Goal: Task Accomplishment & Management: Manage account settings

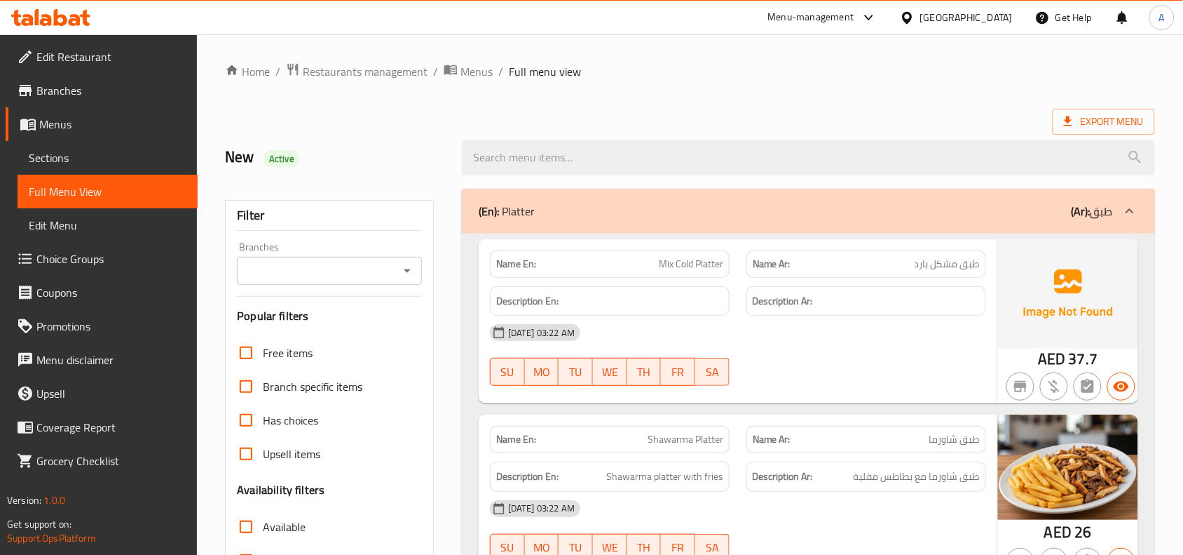
click at [923, 15] on div "United Arab Emirates" at bounding box center [966, 17] width 93 height 15
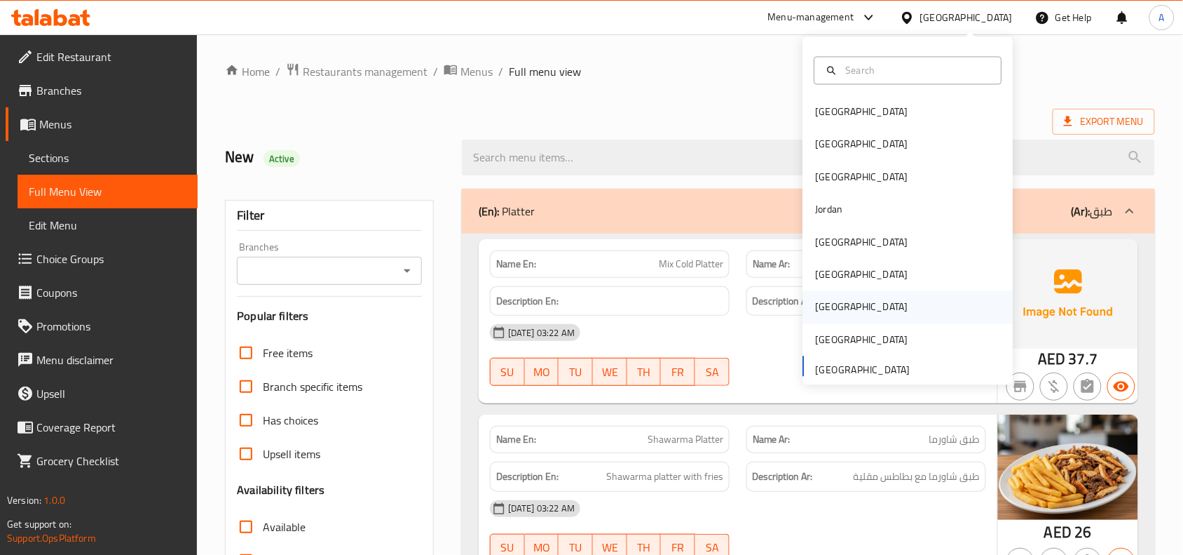
click at [827, 305] on div "[GEOGRAPHIC_DATA]" at bounding box center [862, 307] width 115 height 32
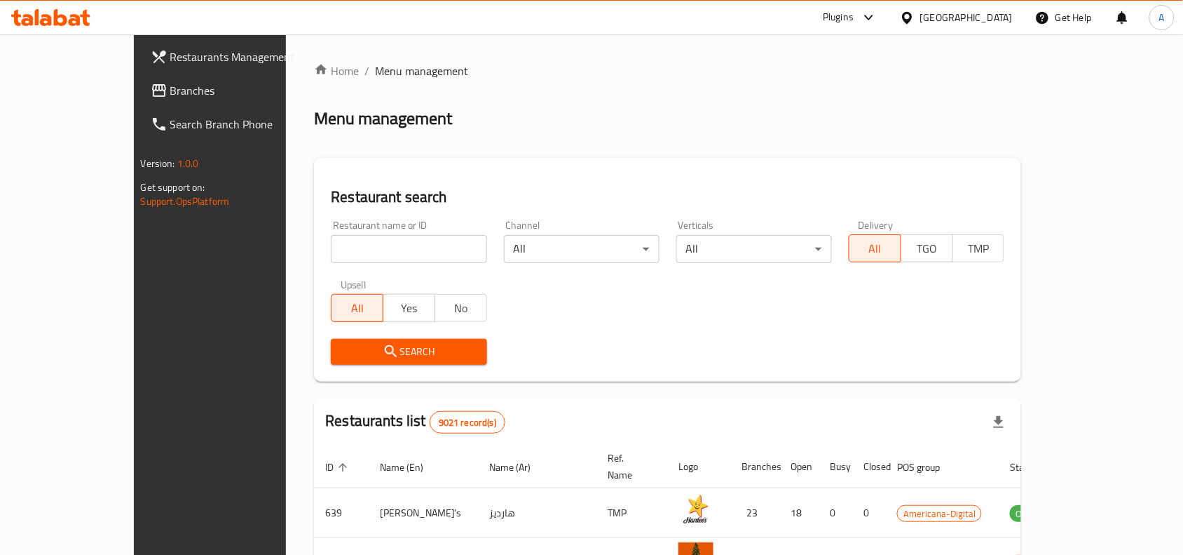
click at [170, 88] on span "Branches" at bounding box center [245, 90] width 150 height 17
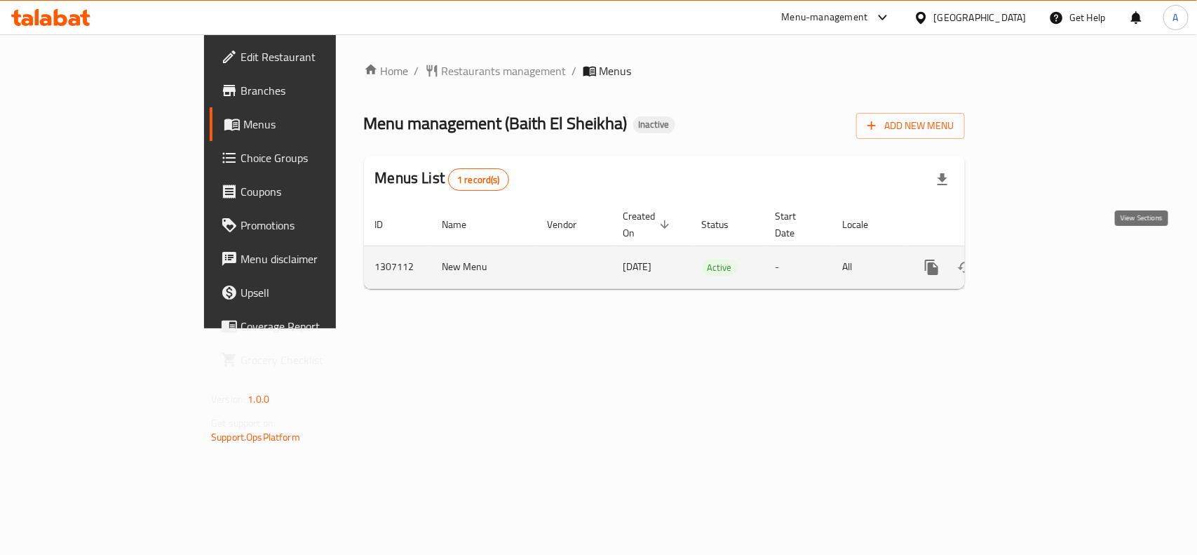
click at [1041, 259] on icon "enhanced table" at bounding box center [1032, 267] width 17 height 17
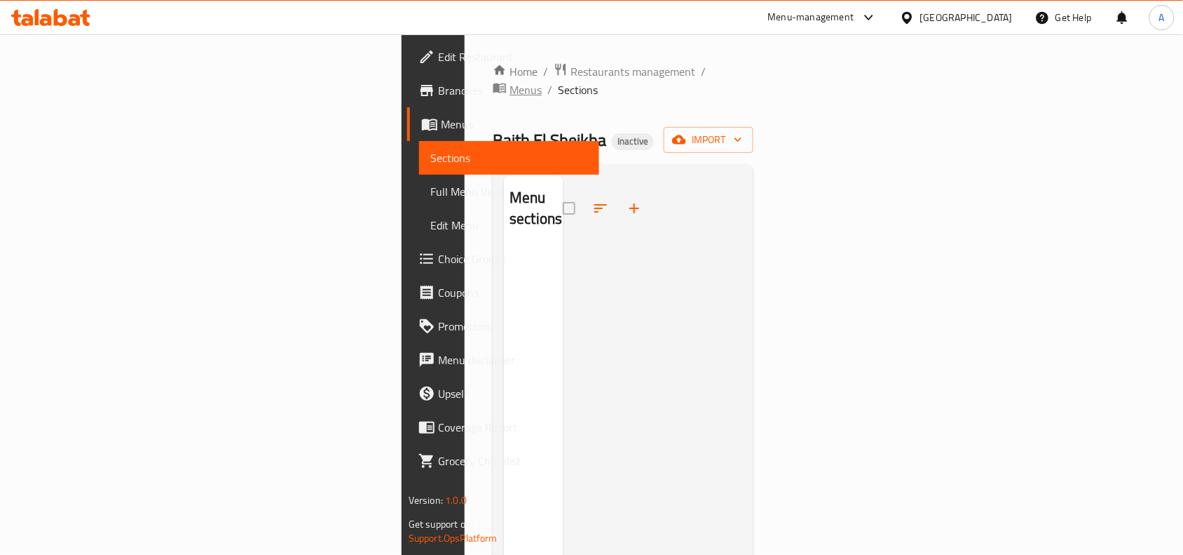
click at [510, 81] on span "Menus" at bounding box center [526, 89] width 32 height 17
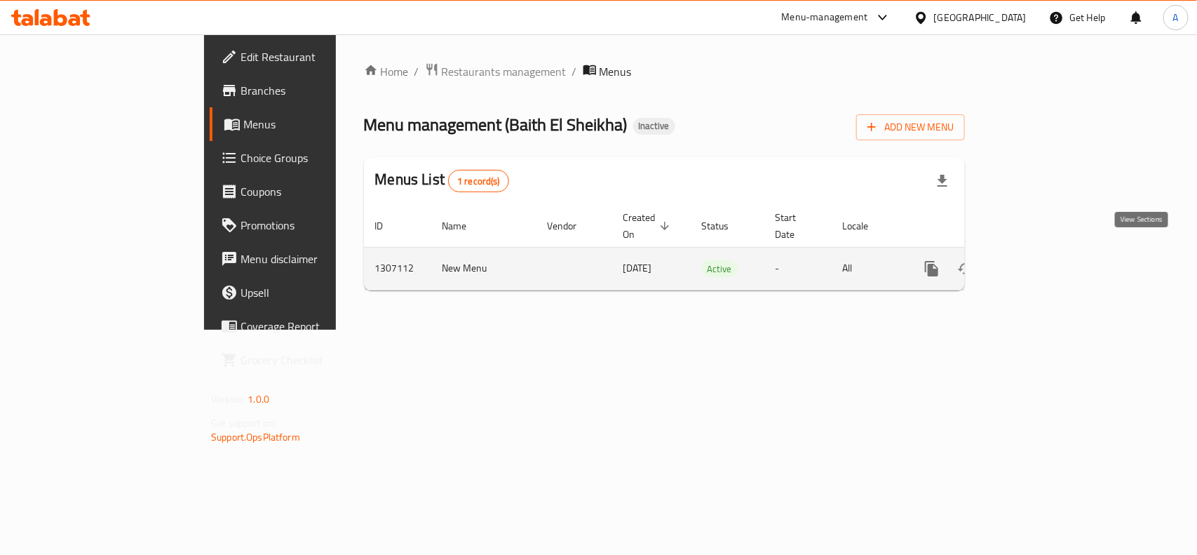
click at [1049, 252] on link "enhanced table" at bounding box center [1033, 269] width 34 height 34
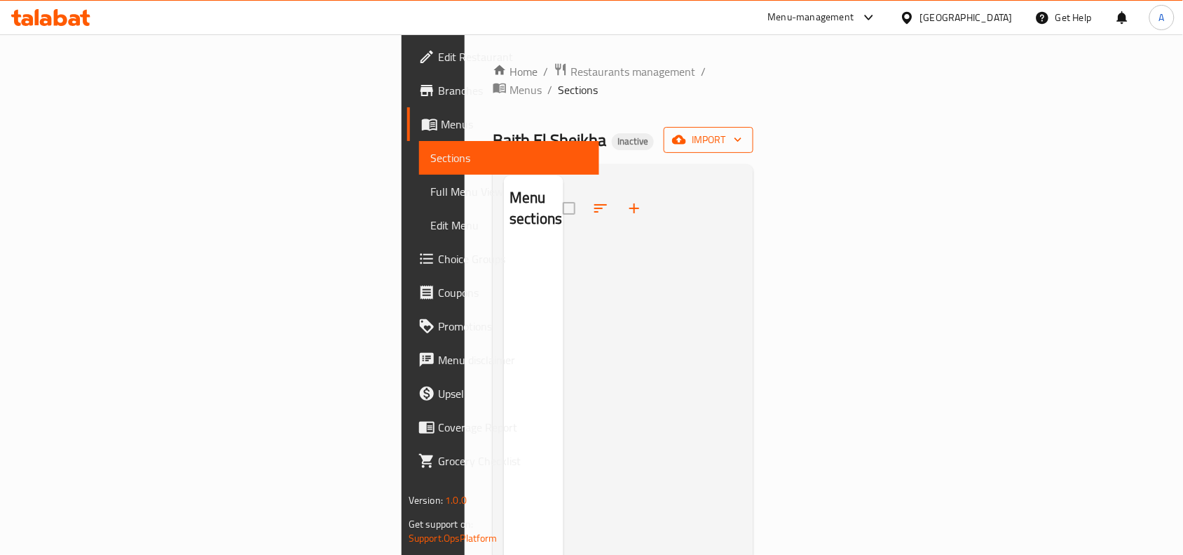
click at [754, 133] on button "import" at bounding box center [709, 140] width 90 height 26
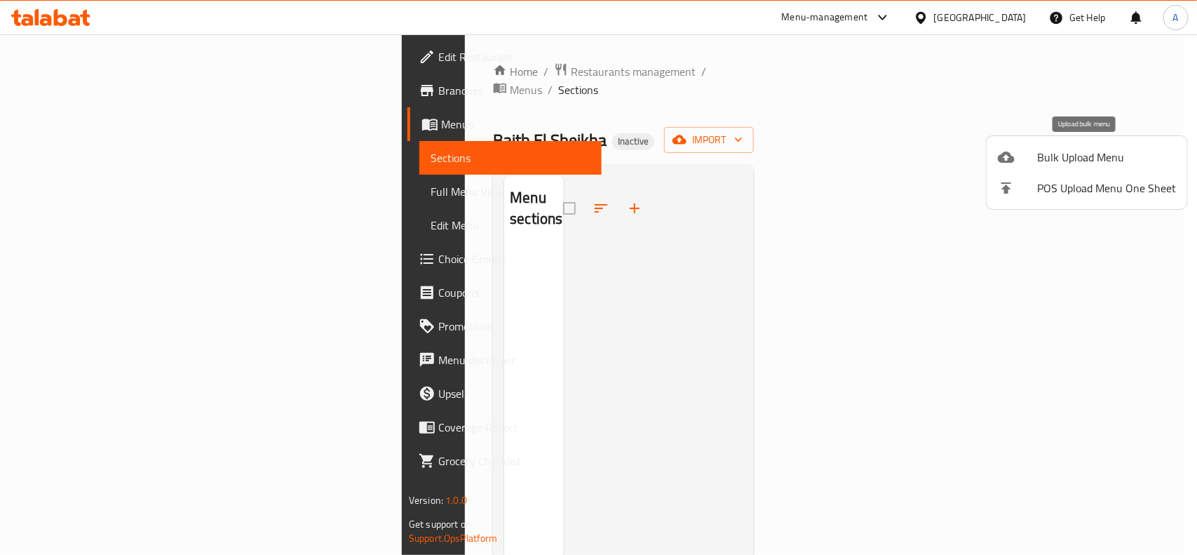
click at [1085, 156] on span "Bulk Upload Menu" at bounding box center [1106, 157] width 139 height 17
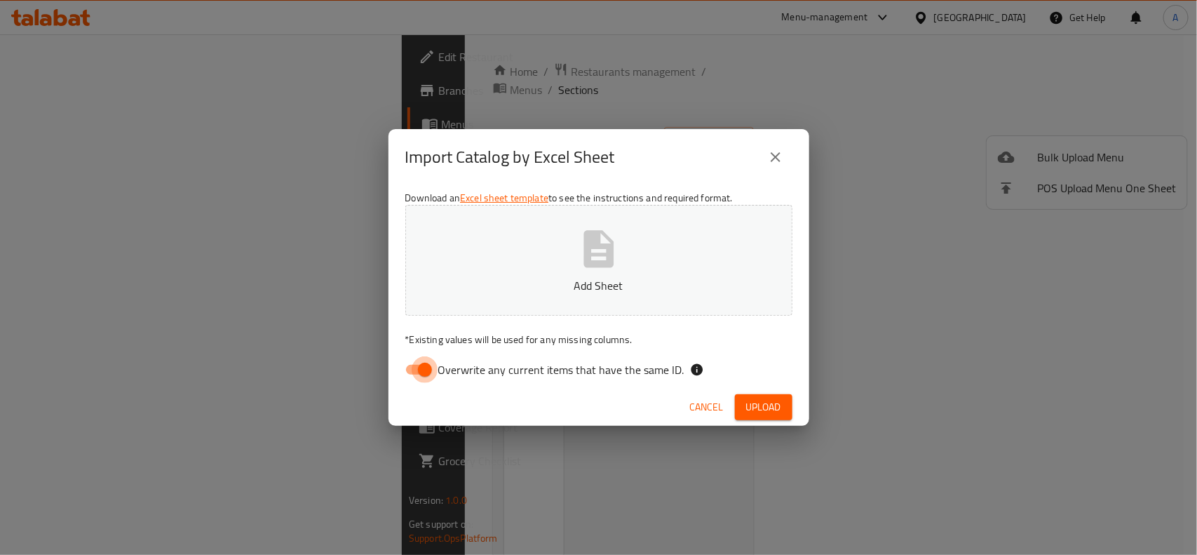
click at [426, 374] on input "Overwrite any current items that have the same ID." at bounding box center [425, 369] width 80 height 27
checkbox input "false"
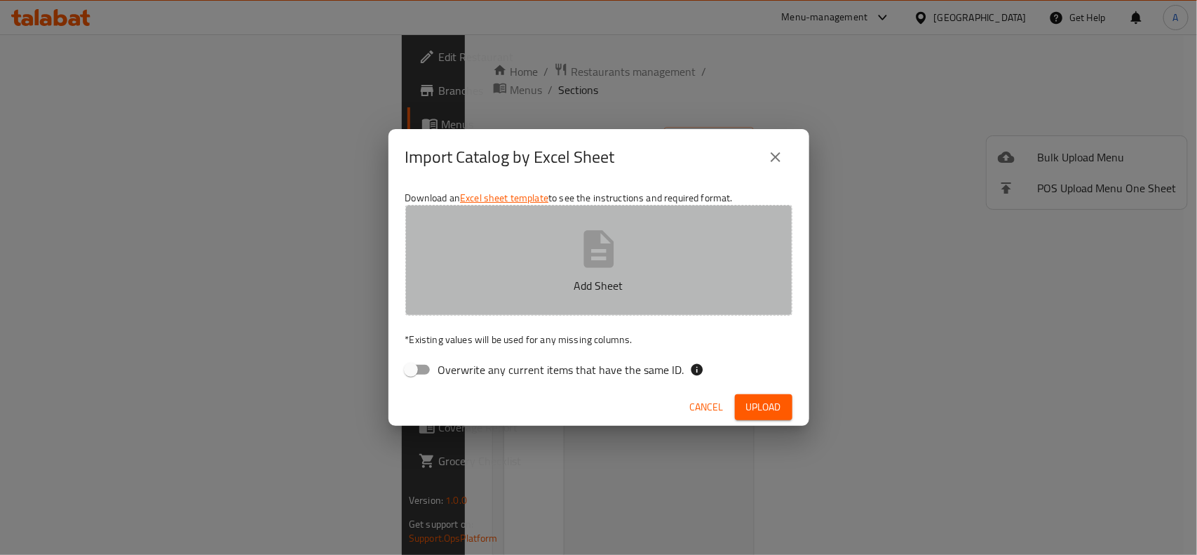
click at [618, 277] on p "Add Sheet" at bounding box center [599, 285] width 344 height 17
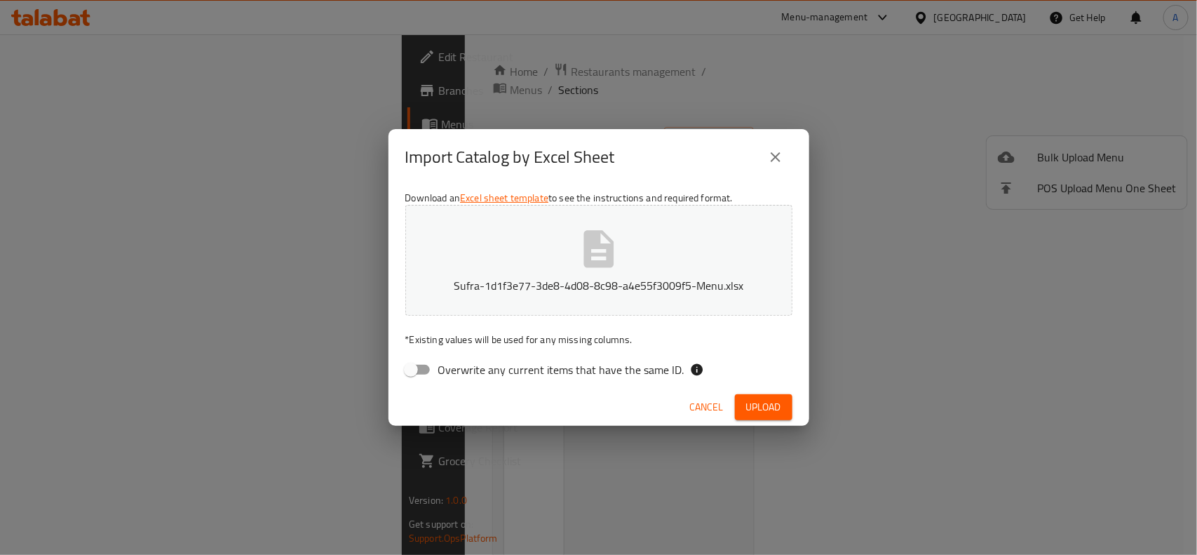
click at [763, 402] on span "Upload" at bounding box center [763, 407] width 35 height 18
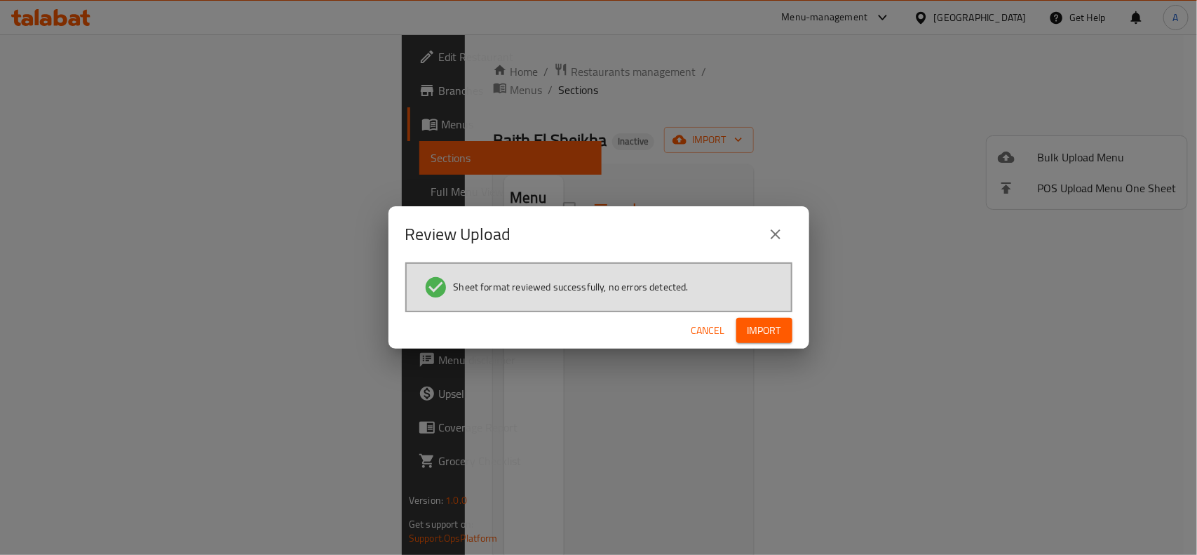
click at [780, 314] on div "Cancel Import" at bounding box center [598, 330] width 421 height 37
click at [770, 334] on span "Import" at bounding box center [764, 331] width 34 height 18
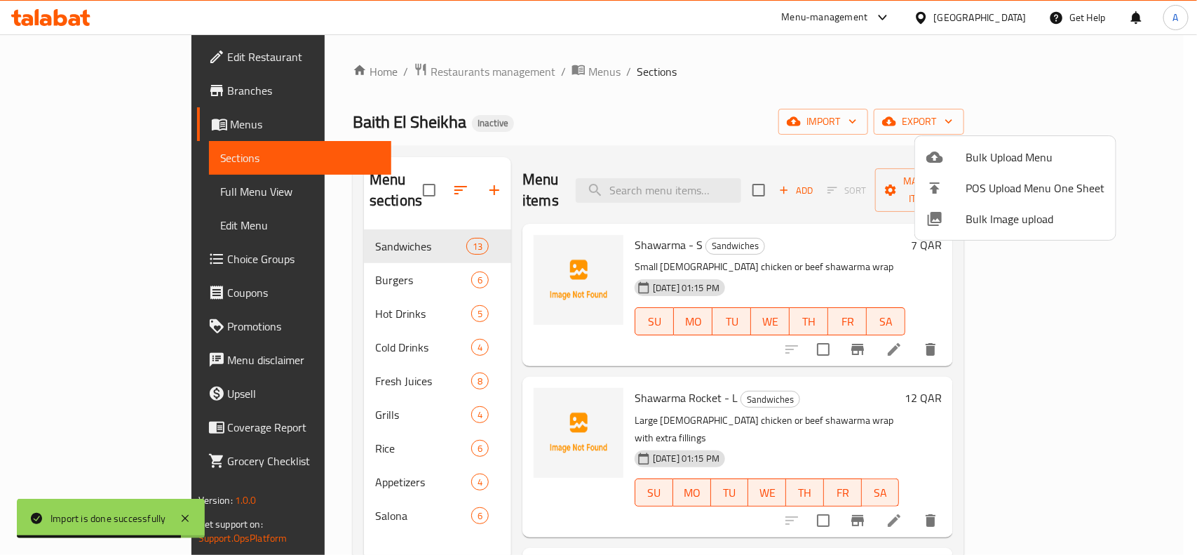
click at [688, 125] on div at bounding box center [598, 277] width 1197 height 555
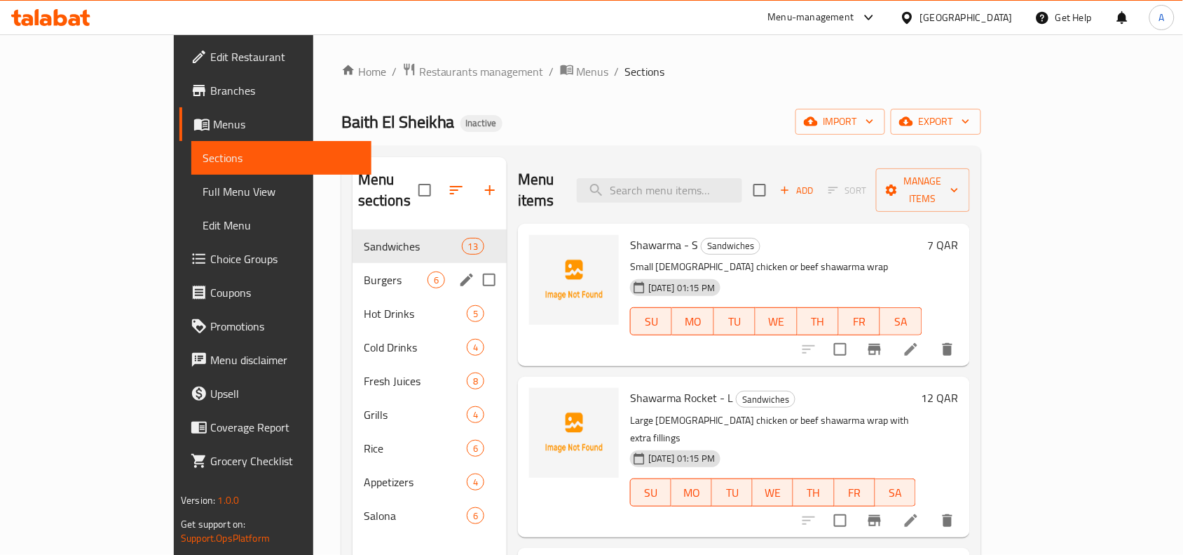
drag, startPoint x: 292, startPoint y: 247, endPoint x: 303, endPoint y: 243, distance: 11.8
click at [353, 263] on div "Burgers 6" at bounding box center [430, 280] width 154 height 34
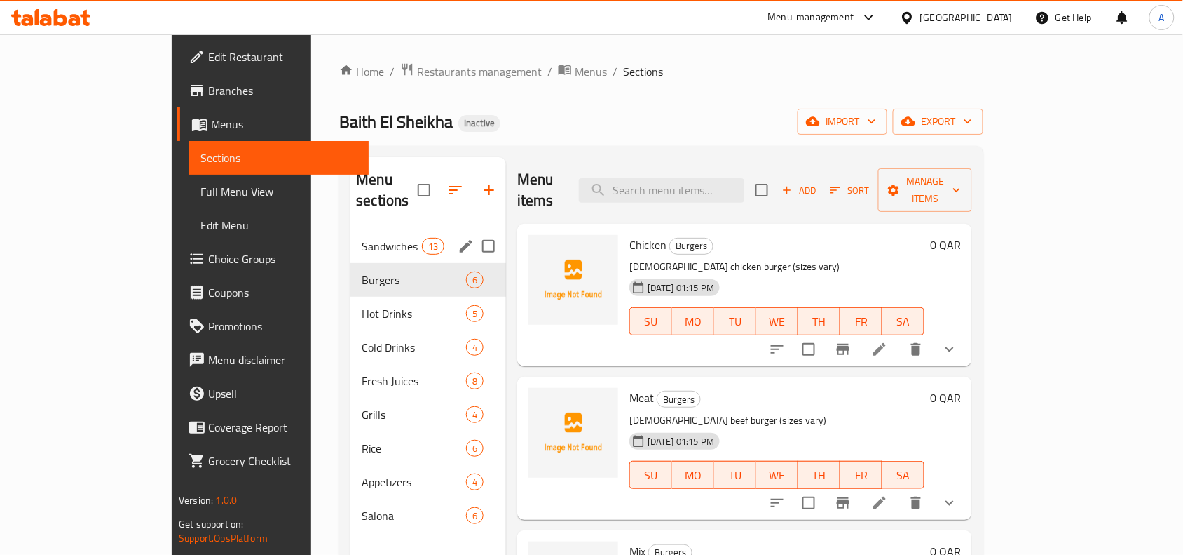
click at [351, 229] on div "Sandwiches 13" at bounding box center [429, 246] width 156 height 34
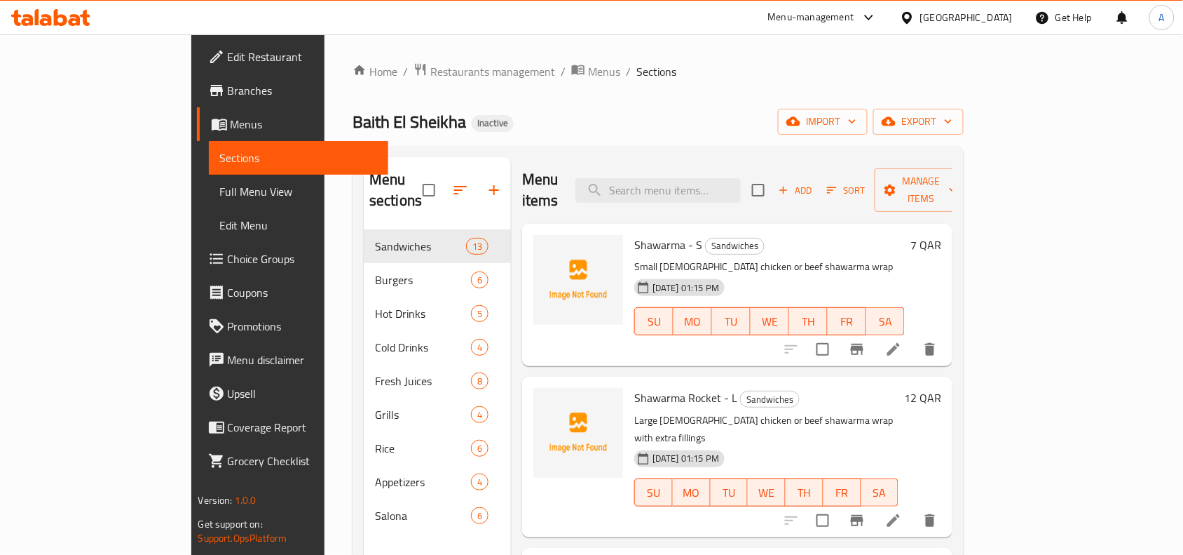
click at [913, 336] on li at bounding box center [893, 348] width 39 height 25
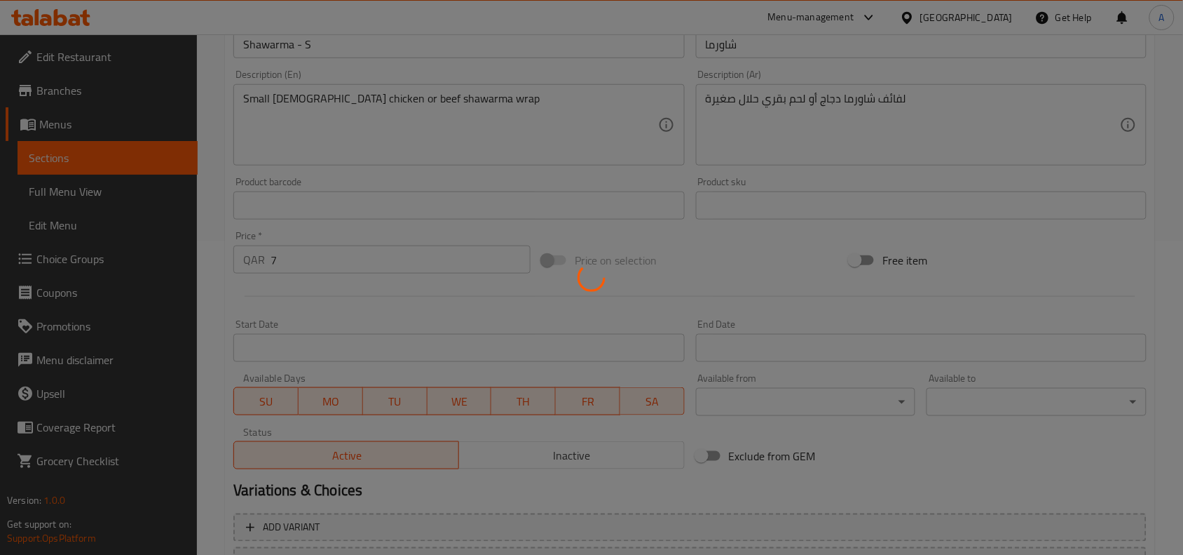
scroll to position [159, 0]
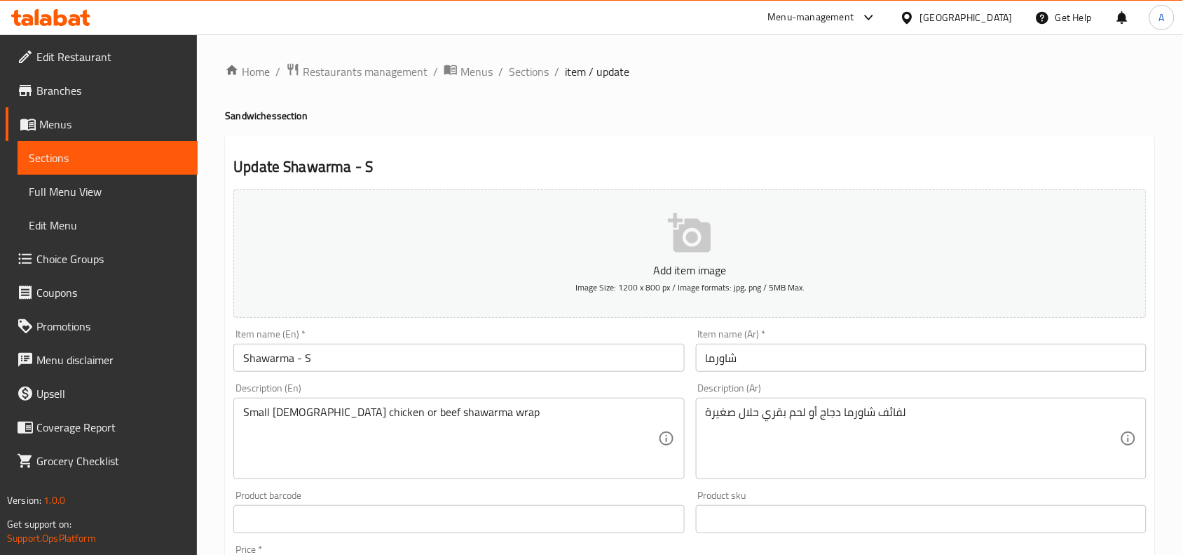
click at [372, 363] on input "Shawarma - S" at bounding box center [458, 358] width 451 height 28
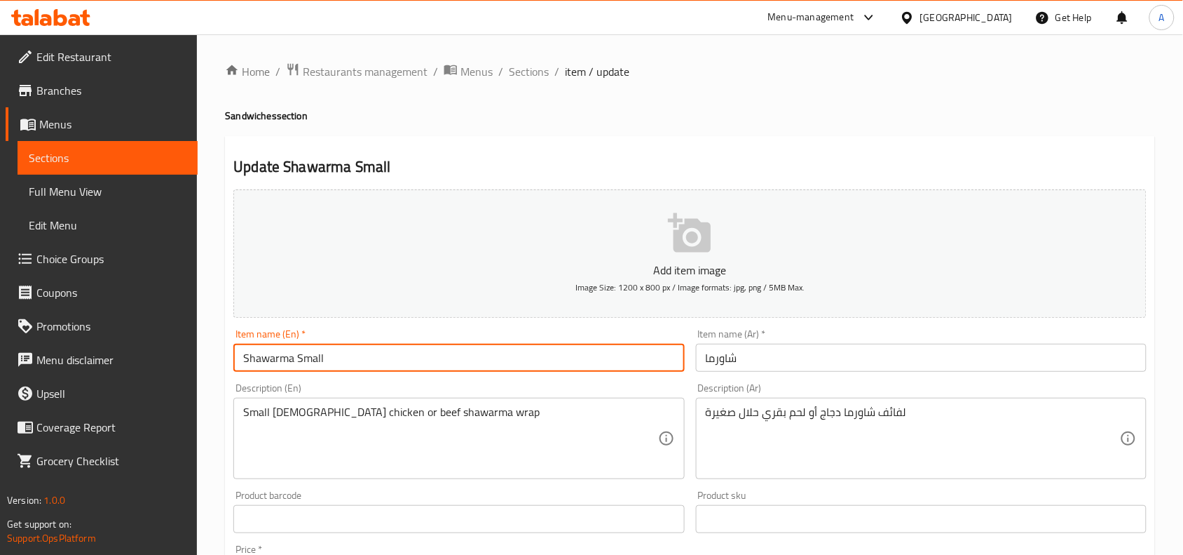
type input "Shawarma Small"
click at [743, 365] on input "شاورما" at bounding box center [921, 358] width 451 height 28
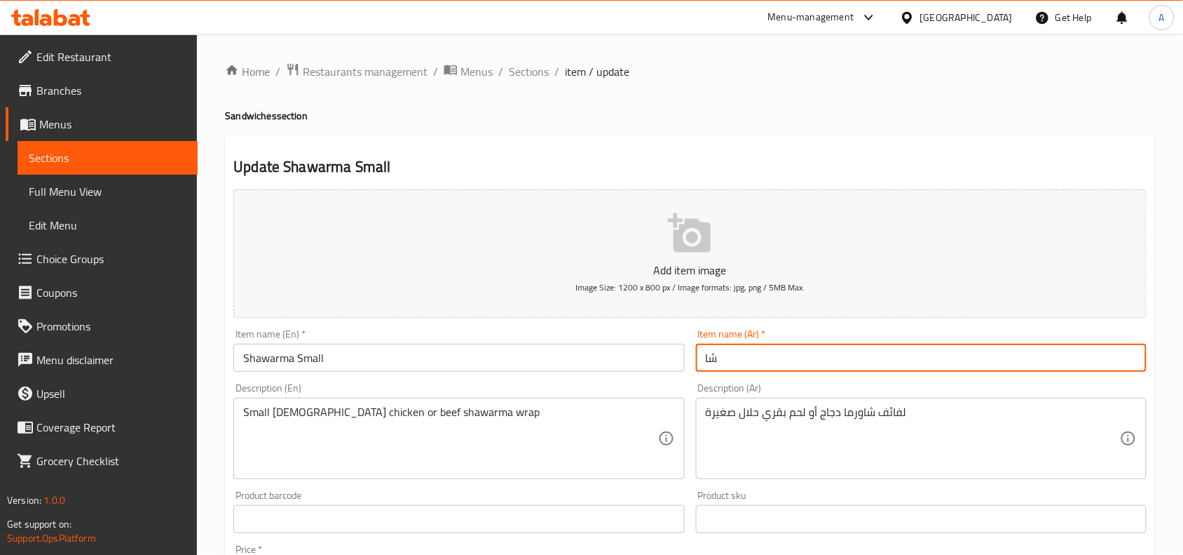
type input "ش"
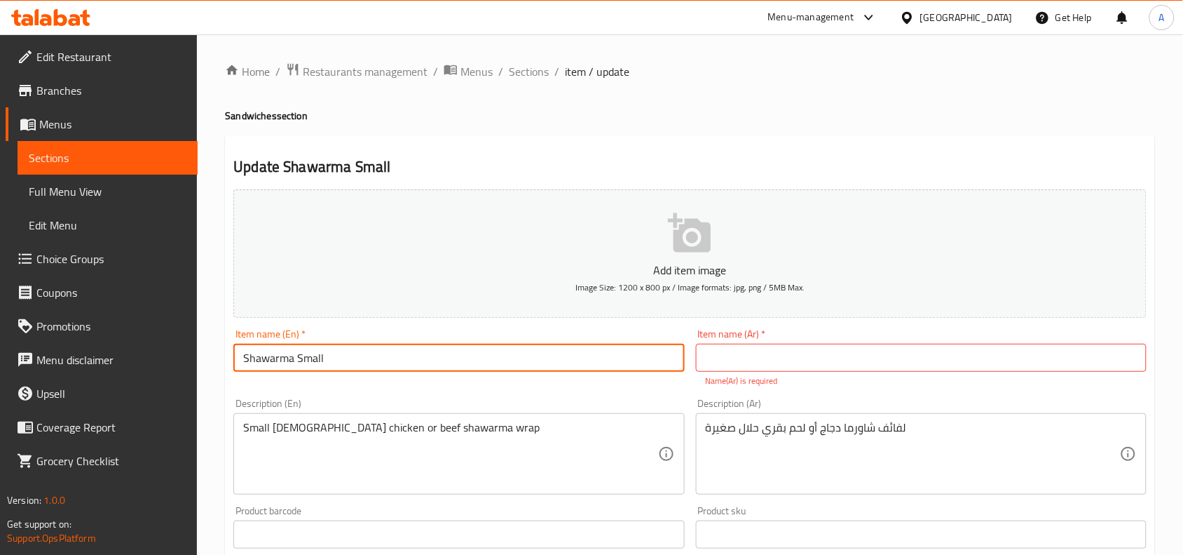
click at [307, 360] on input "Shawarma Small" at bounding box center [458, 358] width 451 height 28
click at [243, 365] on input "Shawarma" at bounding box center [458, 358] width 451 height 28
paste input "Small"
drag, startPoint x: 319, startPoint y: 360, endPoint x: 330, endPoint y: 365, distance: 12.5
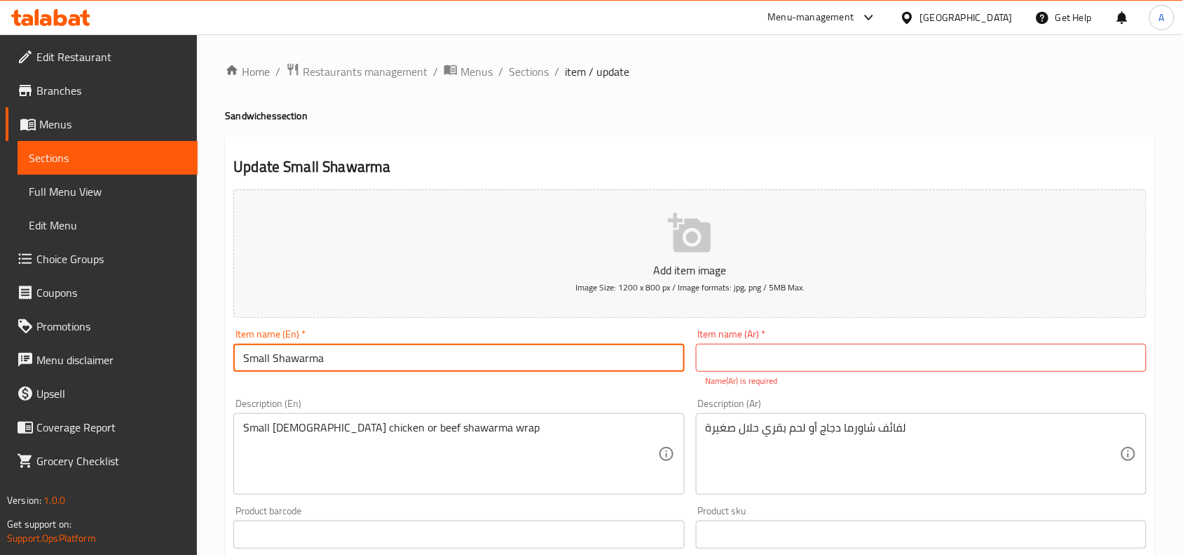
click at [320, 360] on input "Small Shawarma" at bounding box center [458, 358] width 451 height 28
click at [336, 365] on input "Small Shawarma" at bounding box center [458, 358] width 451 height 28
type input "Small Shawarma Sandwich"
click at [737, 376] on p "Name(Ar) is required" at bounding box center [921, 380] width 431 height 13
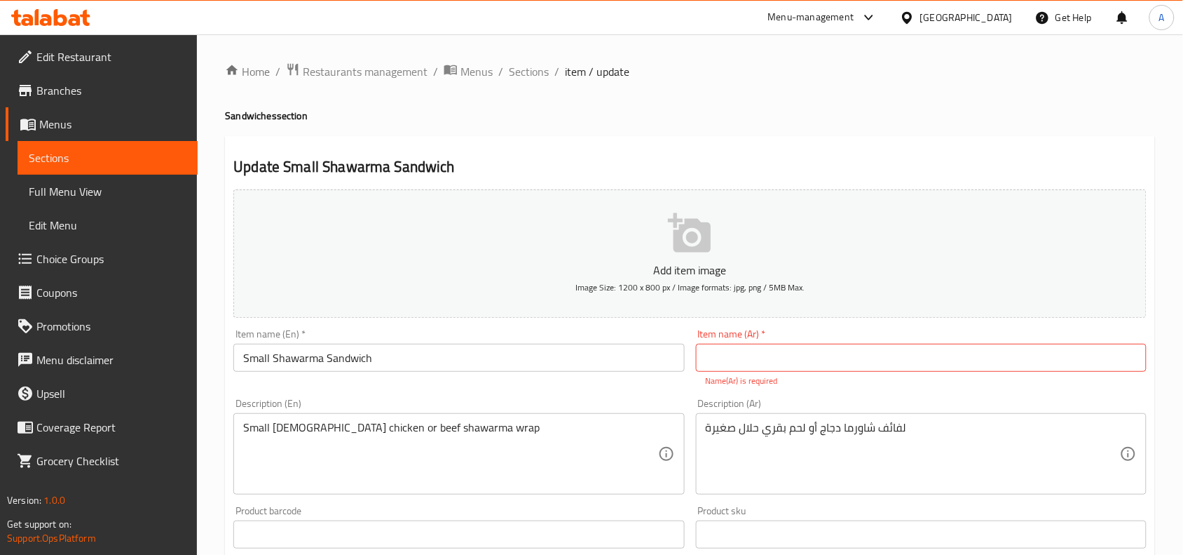
drag, startPoint x: 738, startPoint y: 376, endPoint x: 742, endPoint y: 365, distance: 12.4
click at [740, 376] on p "Name(Ar) is required" at bounding box center [921, 380] width 431 height 13
click at [743, 362] on input "text" at bounding box center [921, 358] width 451 height 28
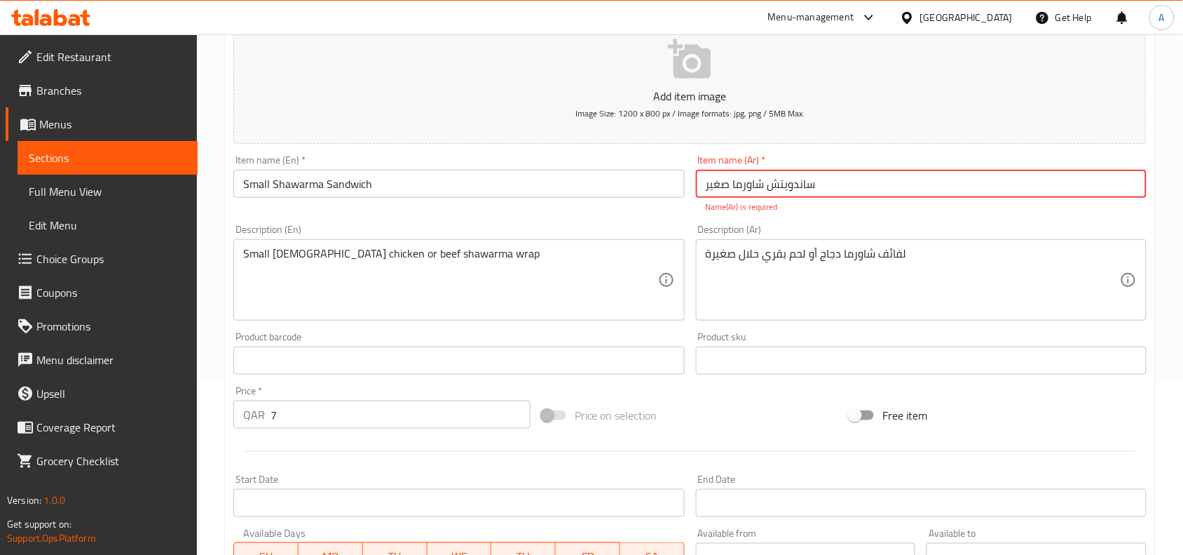
scroll to position [175, 0]
type input "ساندويتش شاورما صغير"
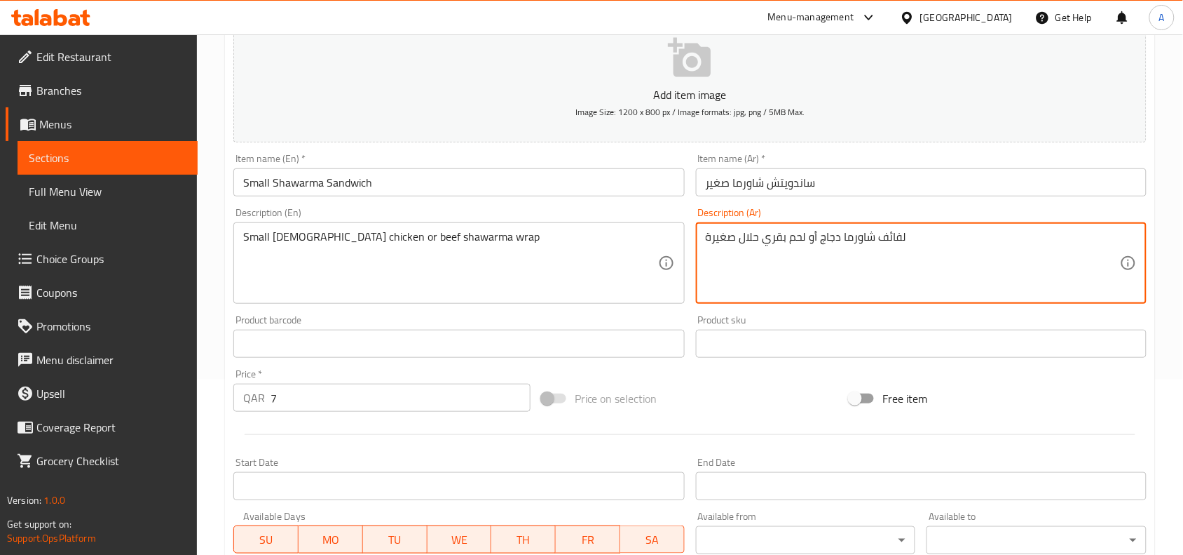
click at [775, 247] on textarea "لفائف شاورما دجاج أو لحم بقري حلال صغيرة" at bounding box center [913, 263] width 414 height 67
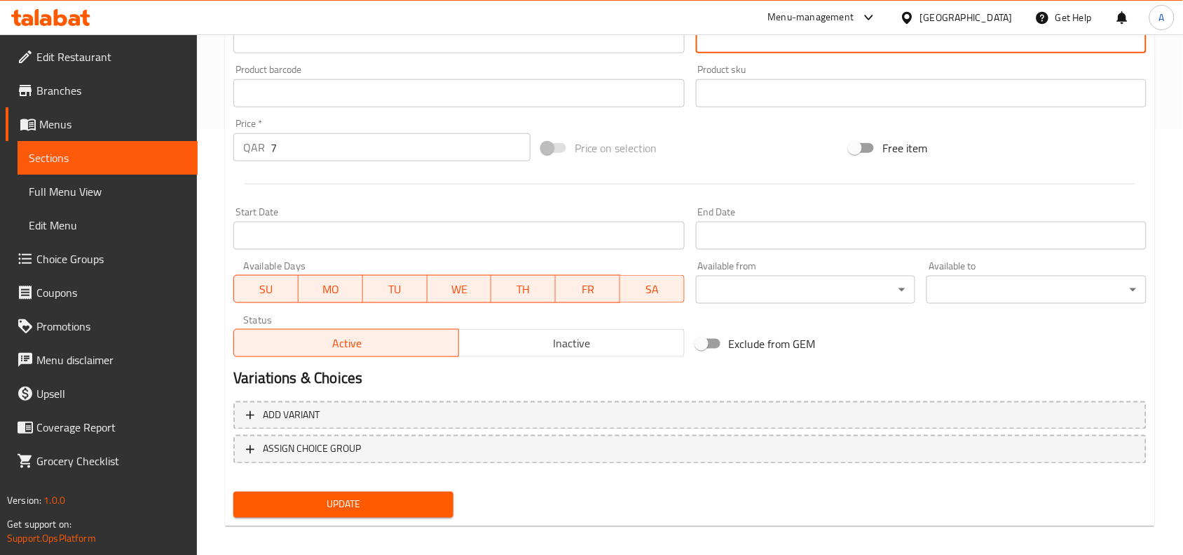
scroll to position [433, 0]
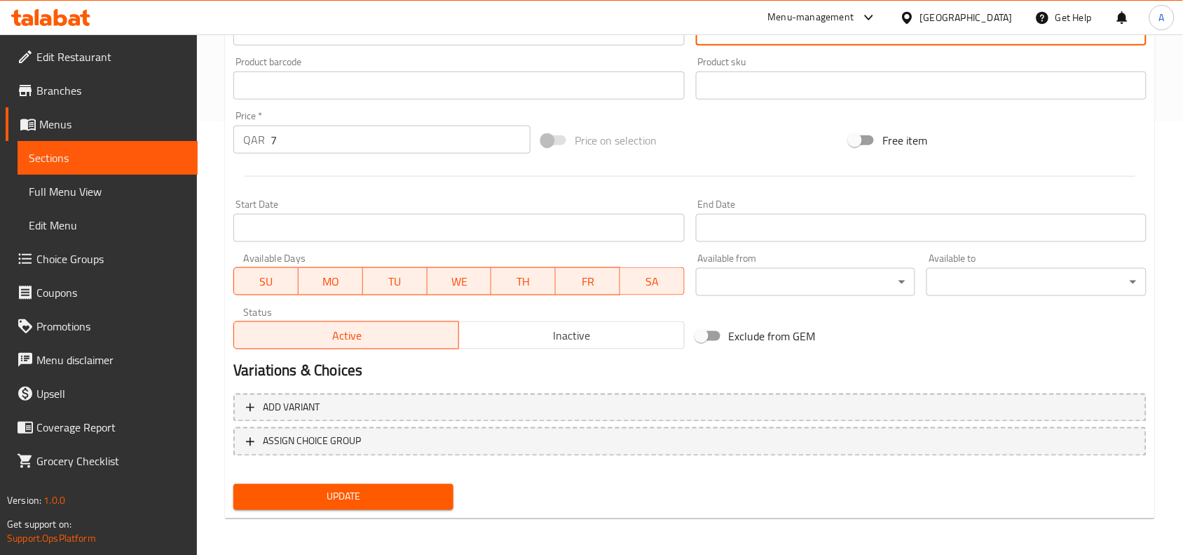
type textarea "راب شاورما حلال لحم بقري او دجاج صغير"
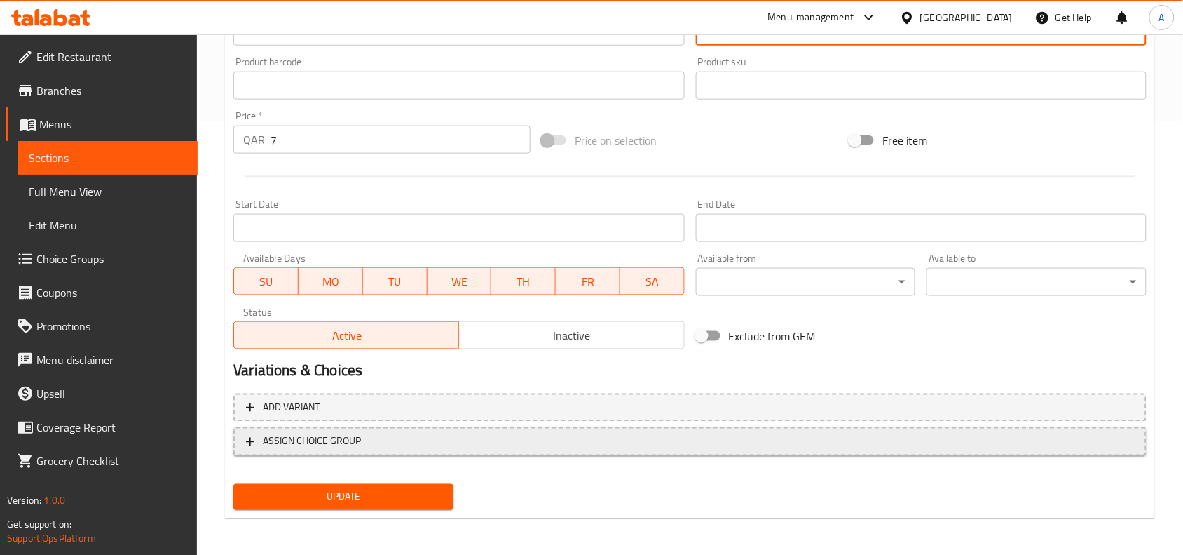
click at [383, 447] on span "ASSIGN CHOICE GROUP" at bounding box center [690, 442] width 888 height 18
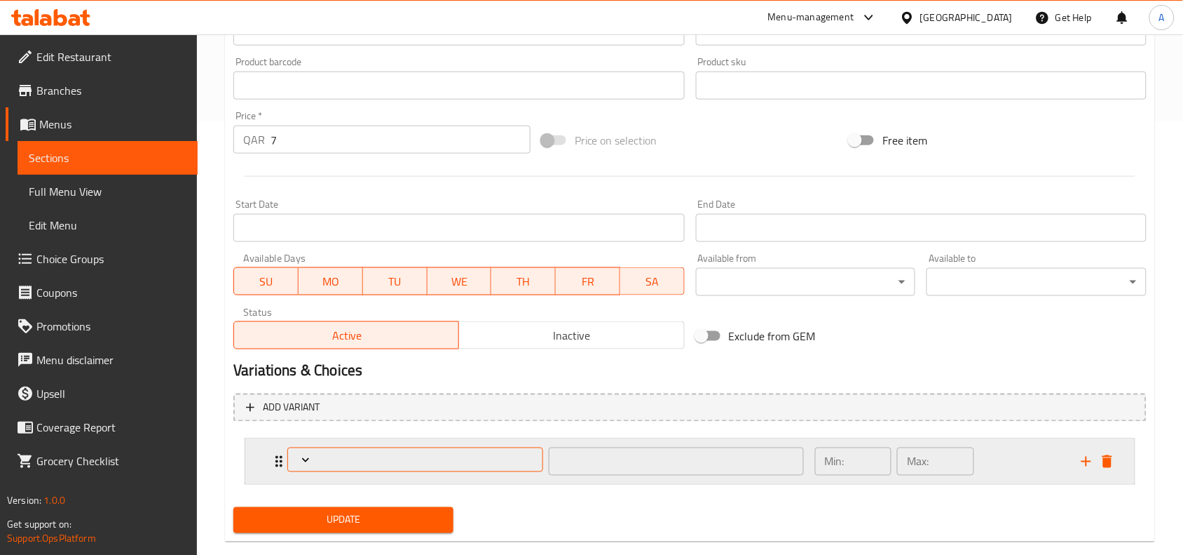
click at [387, 453] on span "Expand" at bounding box center [415, 460] width 245 height 14
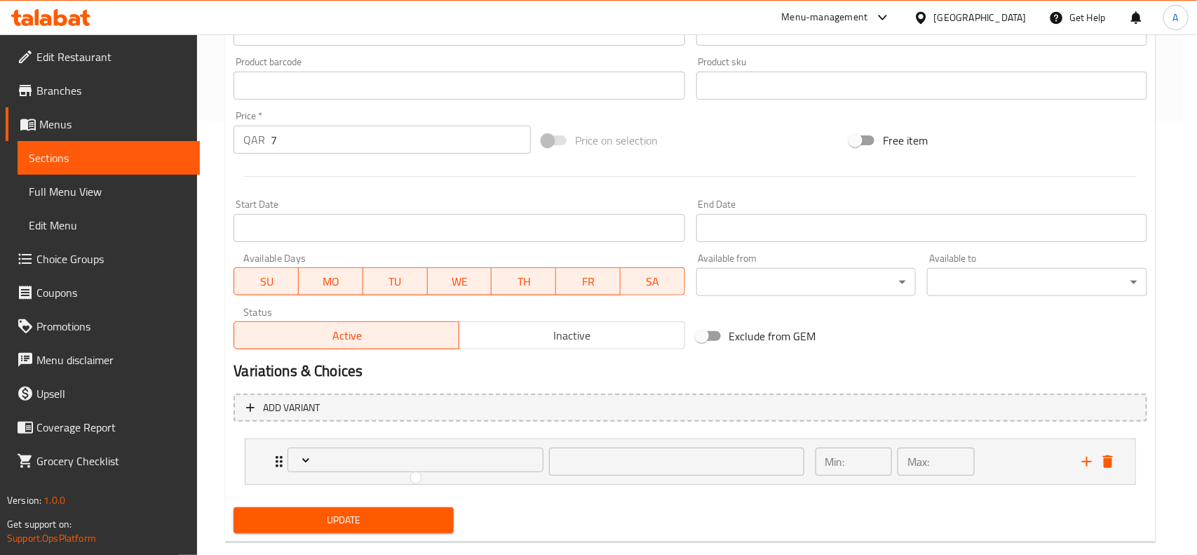
click at [373, 522] on div at bounding box center [598, 277] width 1197 height 555
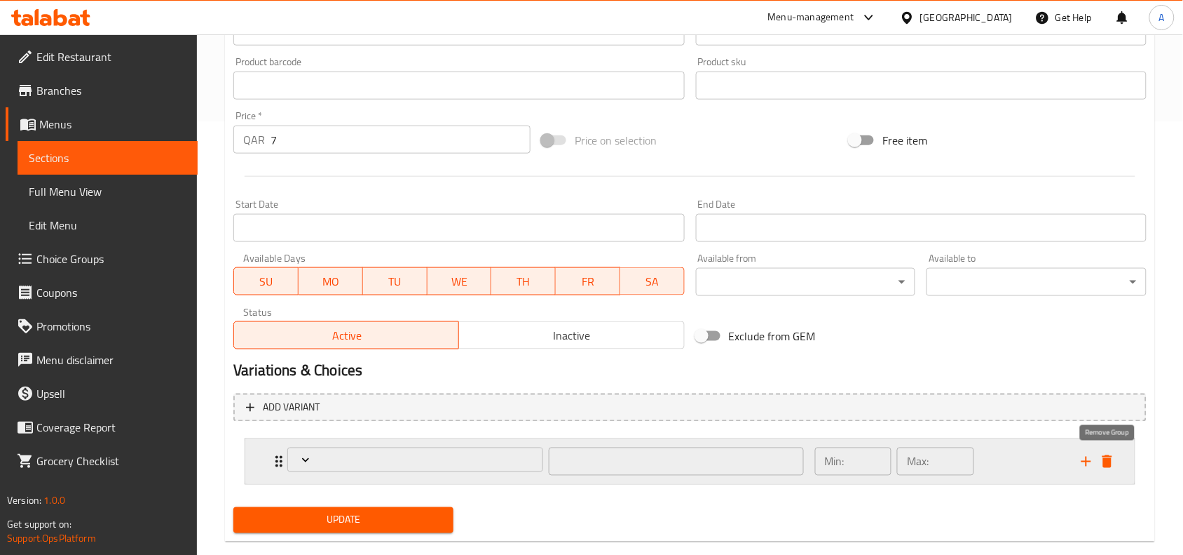
click at [1113, 456] on icon "delete" at bounding box center [1107, 461] width 17 height 17
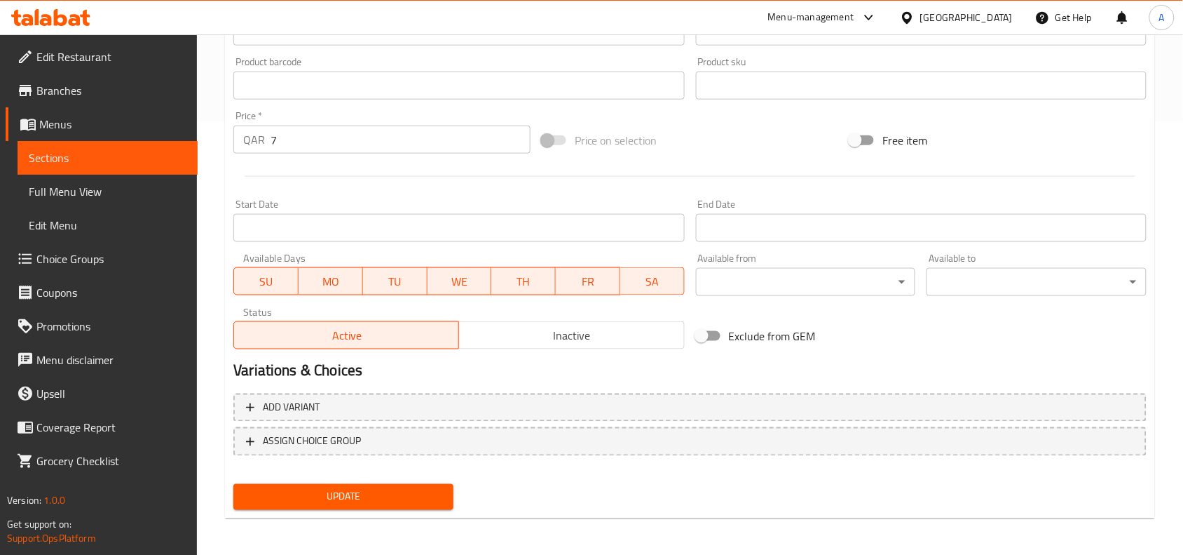
click at [369, 491] on span "Update" at bounding box center [344, 497] width 198 height 18
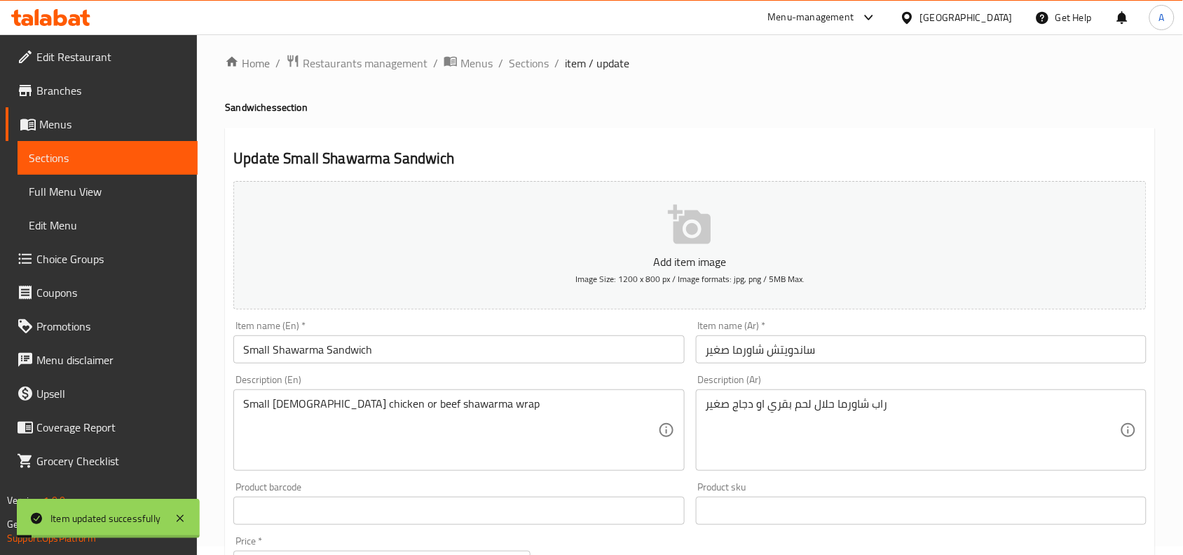
scroll to position [0, 0]
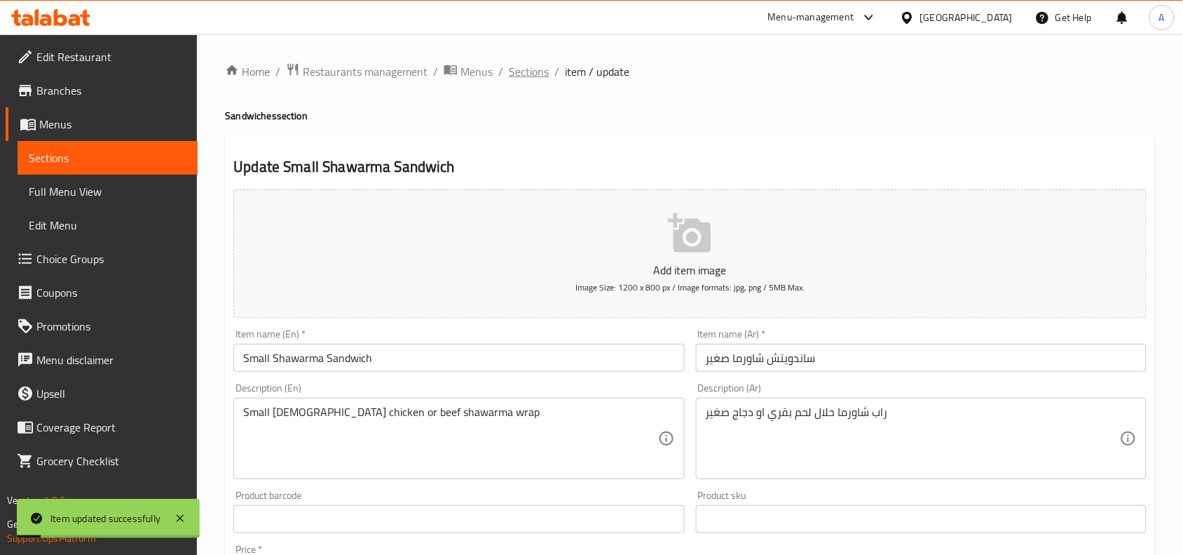
click at [526, 64] on span "Sections" at bounding box center [529, 71] width 40 height 17
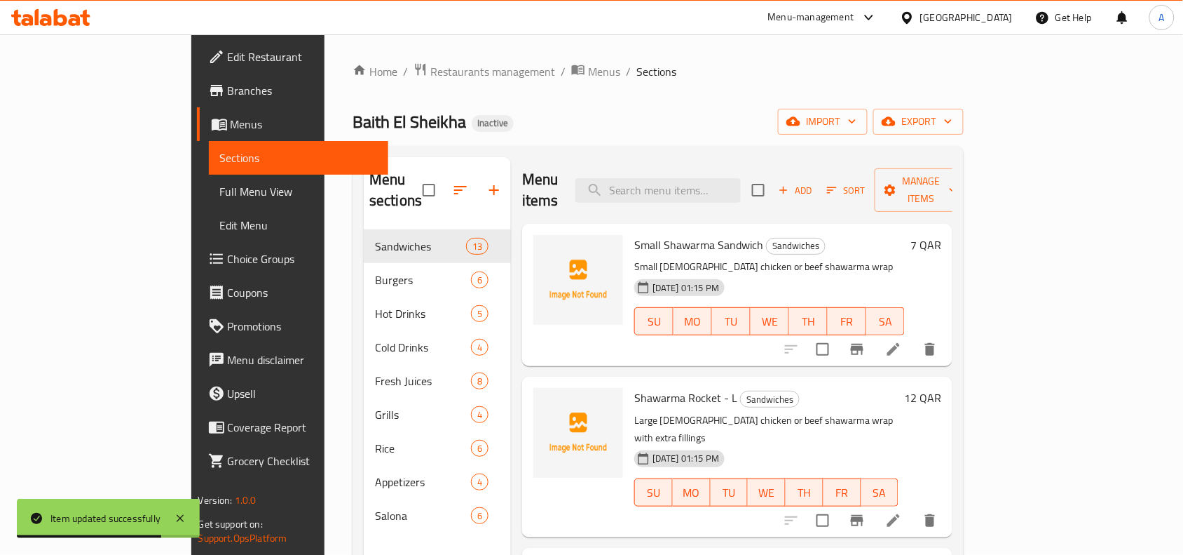
click at [902, 341] on icon at bounding box center [893, 349] width 17 height 17
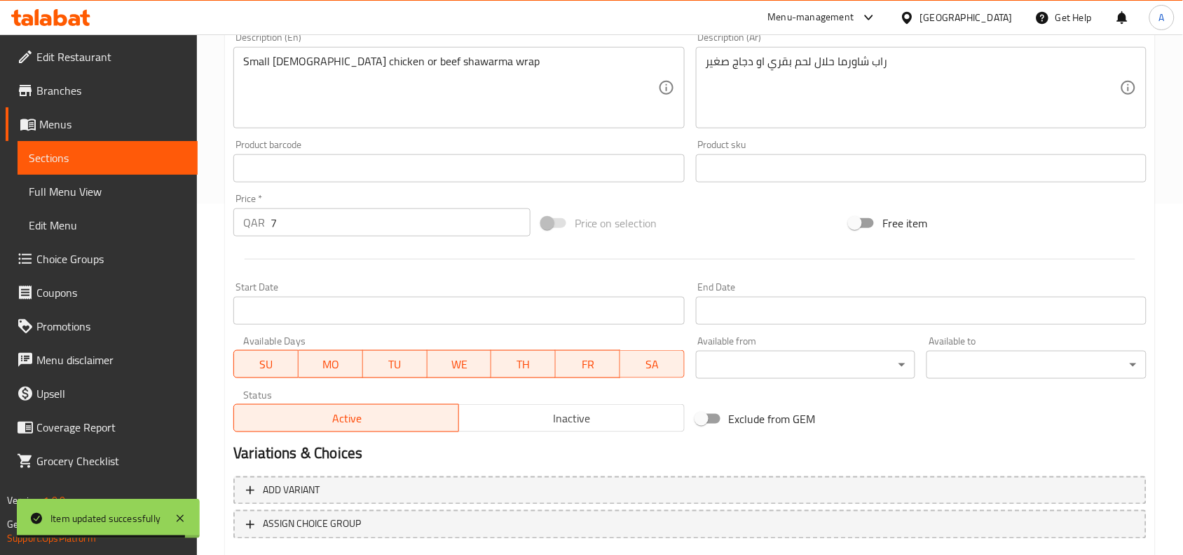
scroll to position [433, 0]
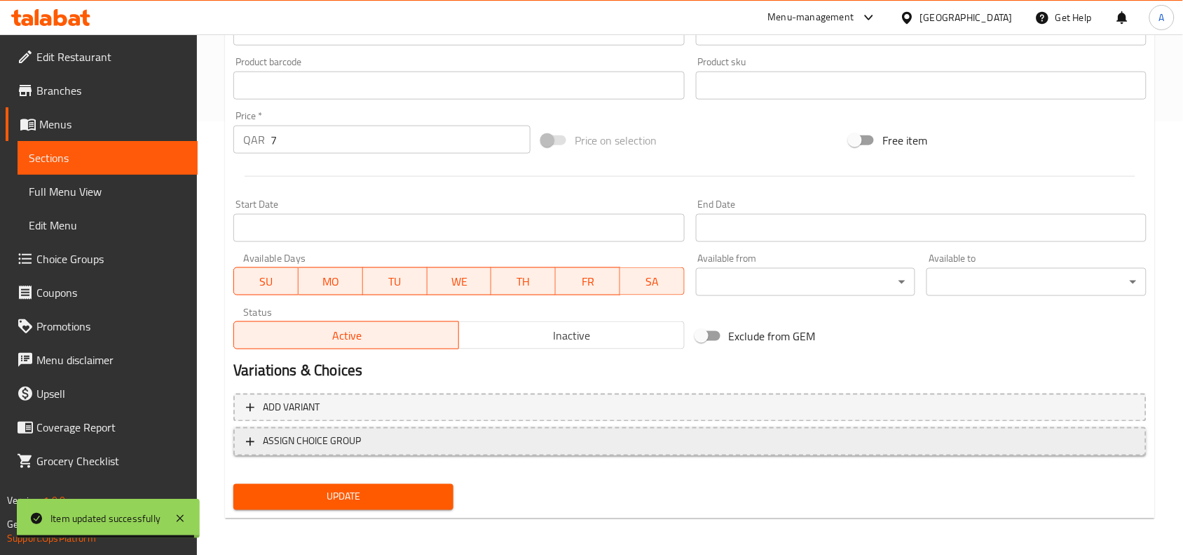
click at [380, 442] on span "ASSIGN CHOICE GROUP" at bounding box center [690, 442] width 888 height 18
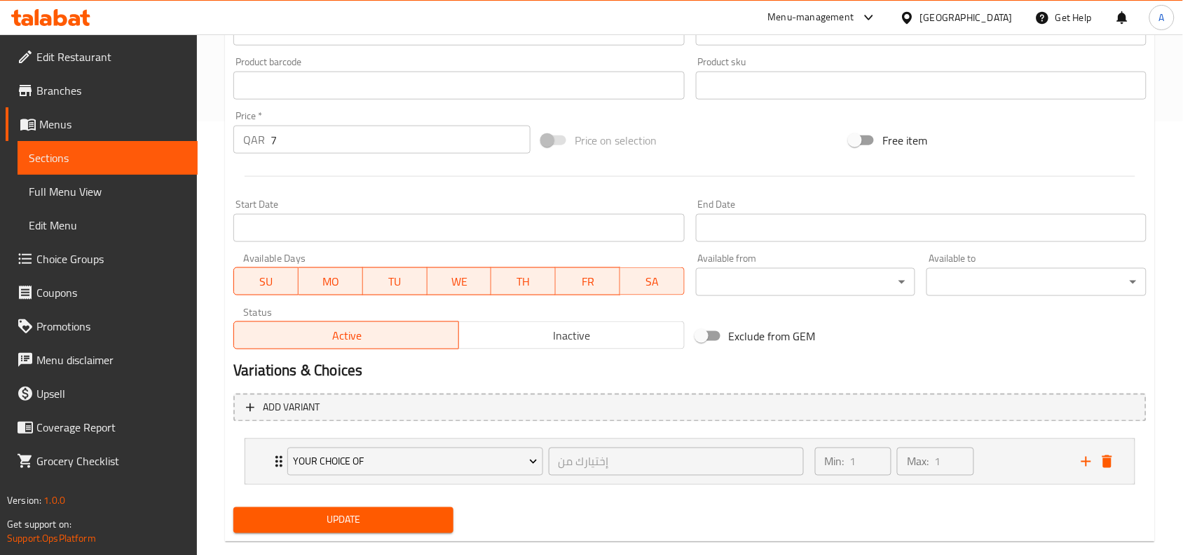
click at [365, 519] on span "Update" at bounding box center [344, 520] width 198 height 18
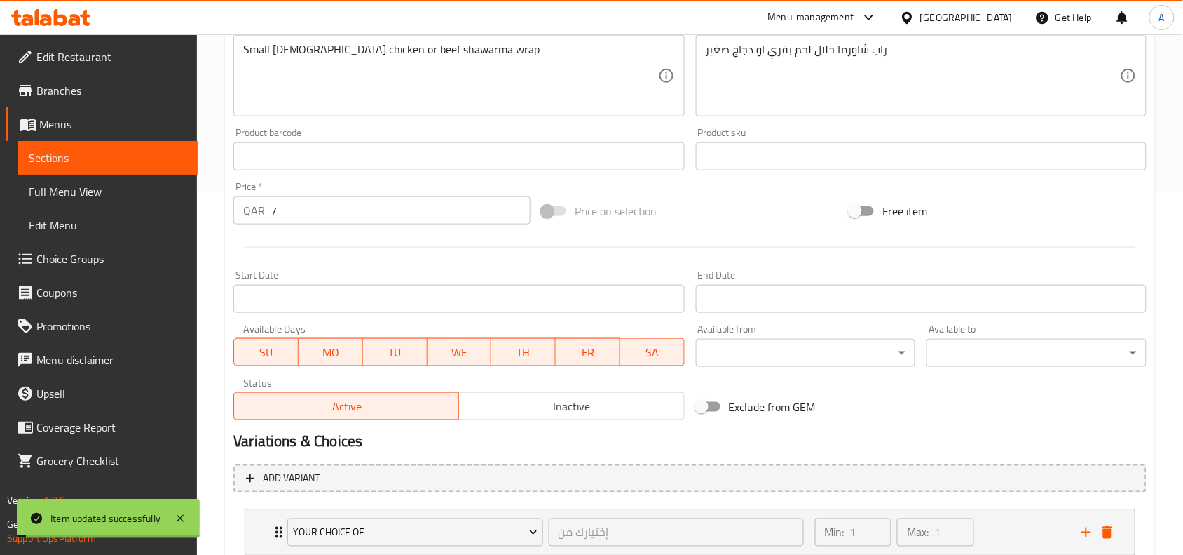
scroll to position [0, 0]
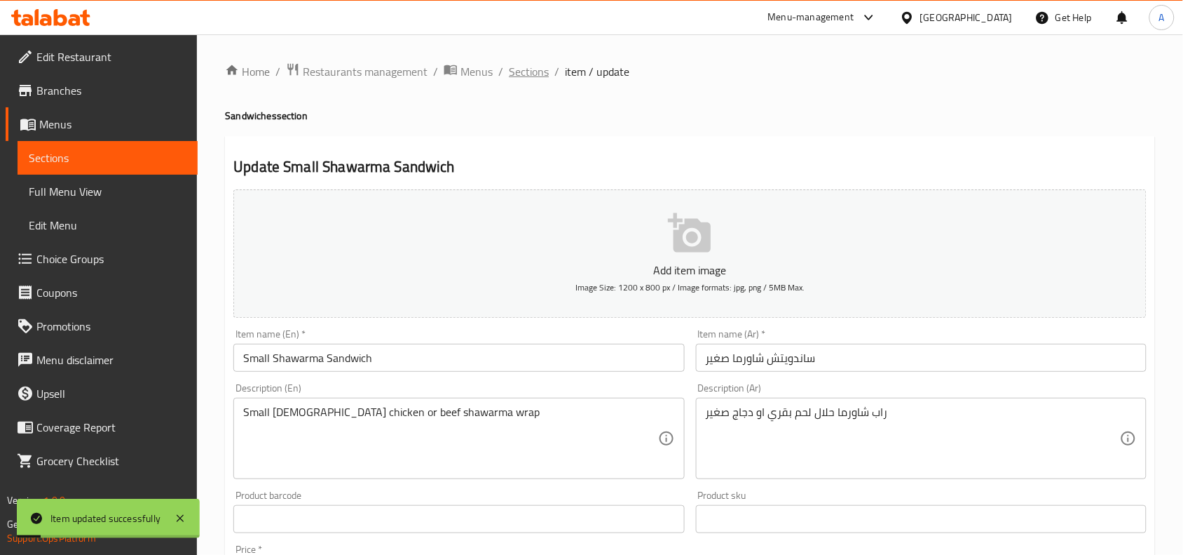
click at [531, 67] on span "Sections" at bounding box center [529, 71] width 40 height 17
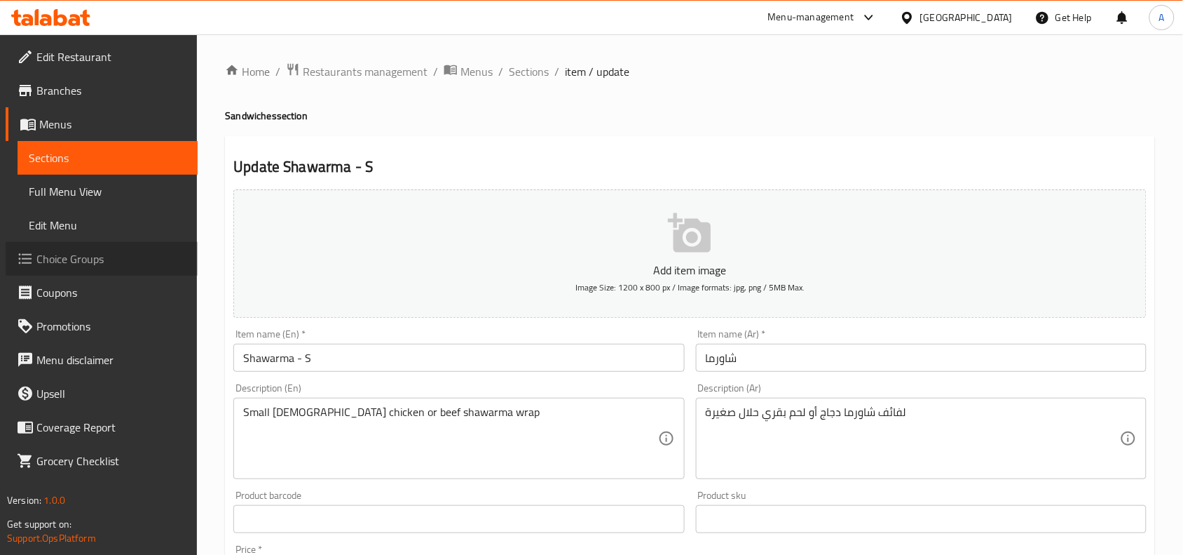
click at [92, 257] on span "Choice Groups" at bounding box center [111, 258] width 150 height 17
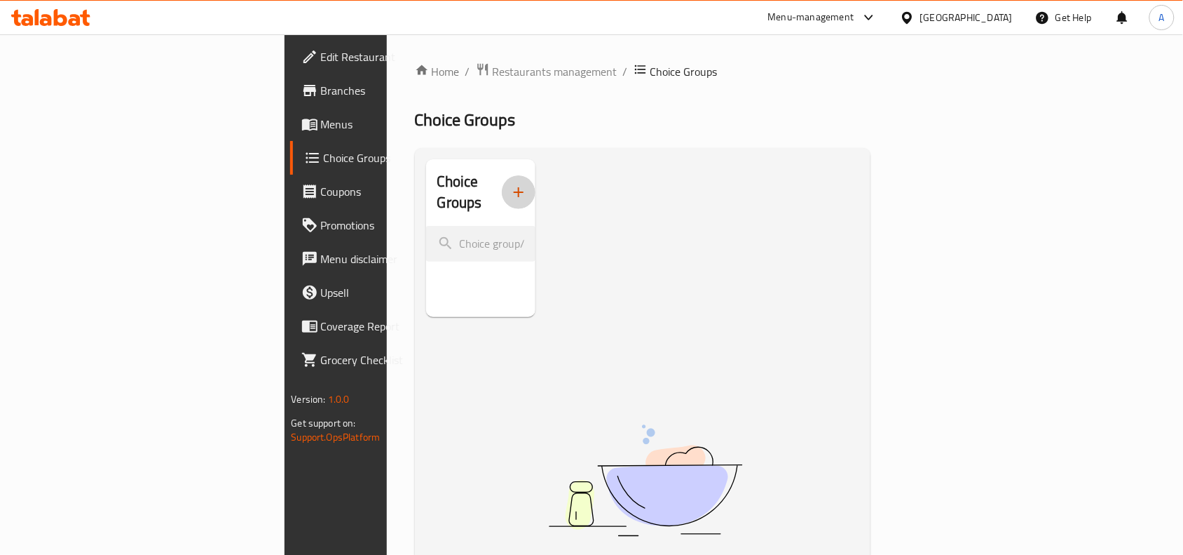
click at [510, 184] on icon "button" at bounding box center [518, 192] width 17 height 17
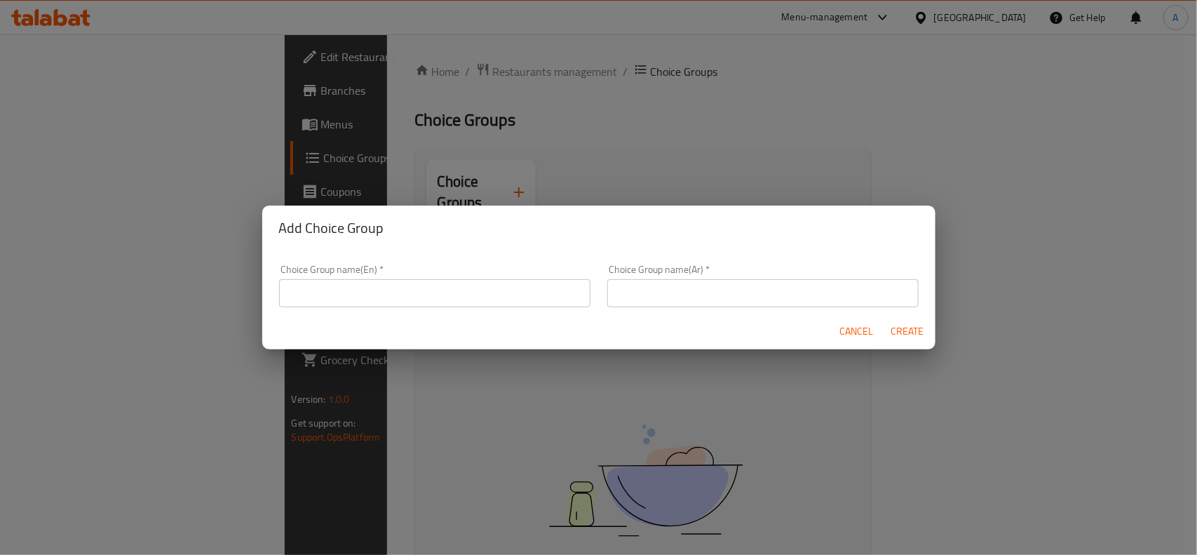
drag, startPoint x: 351, startPoint y: 272, endPoint x: 345, endPoint y: 288, distance: 17.3
click at [346, 285] on div "Choice Group name(En)   * Choice Group name(En) *" at bounding box center [434, 285] width 311 height 43
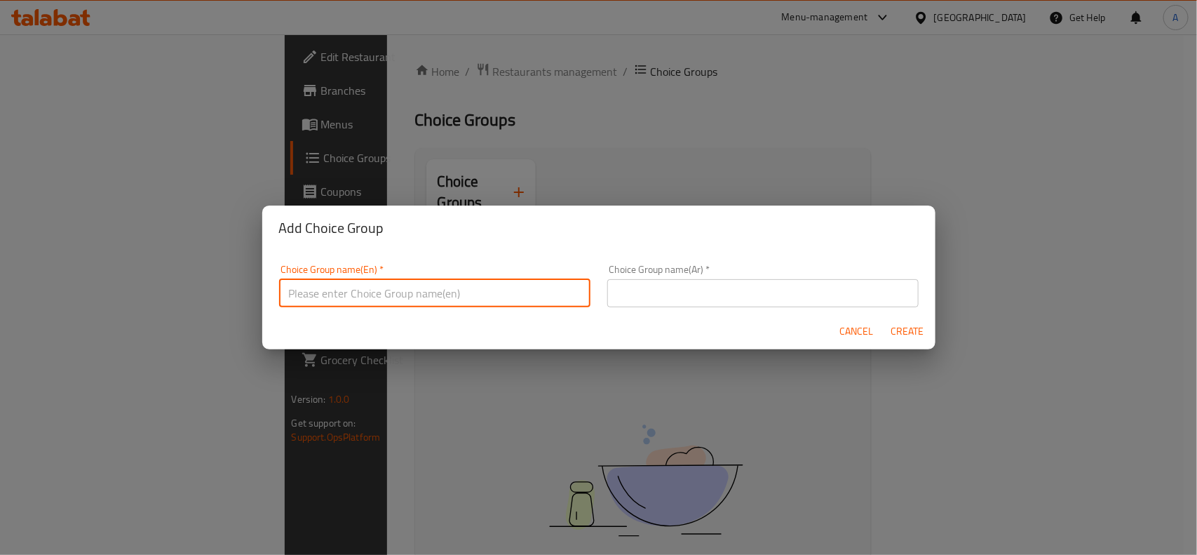
click at [345, 289] on input "text" at bounding box center [434, 293] width 311 height 28
type input "إ"
type input "Your Choice Of"
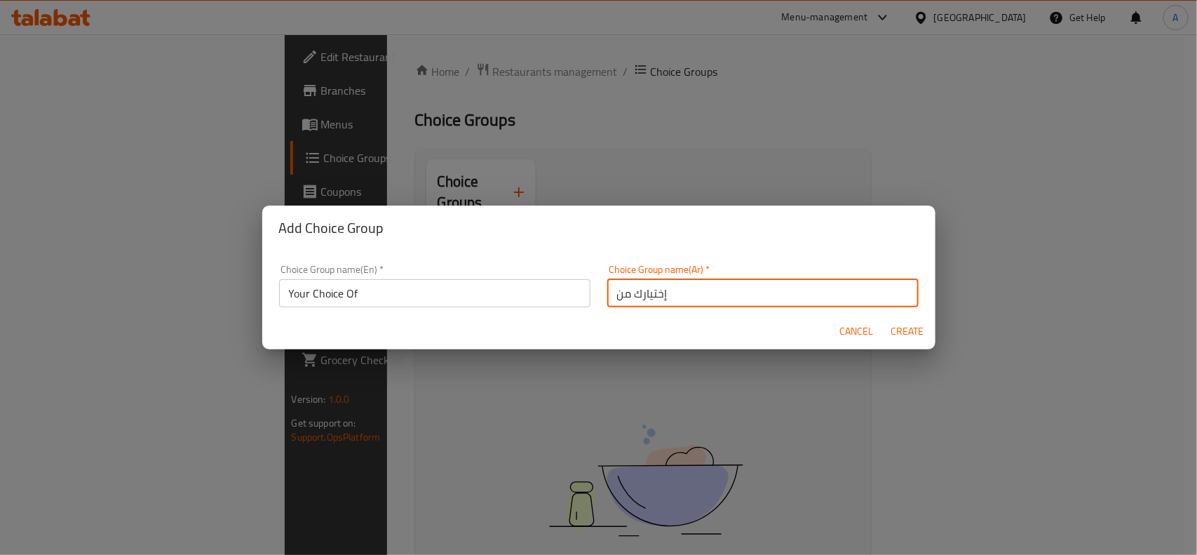
type input "إختيارك من"
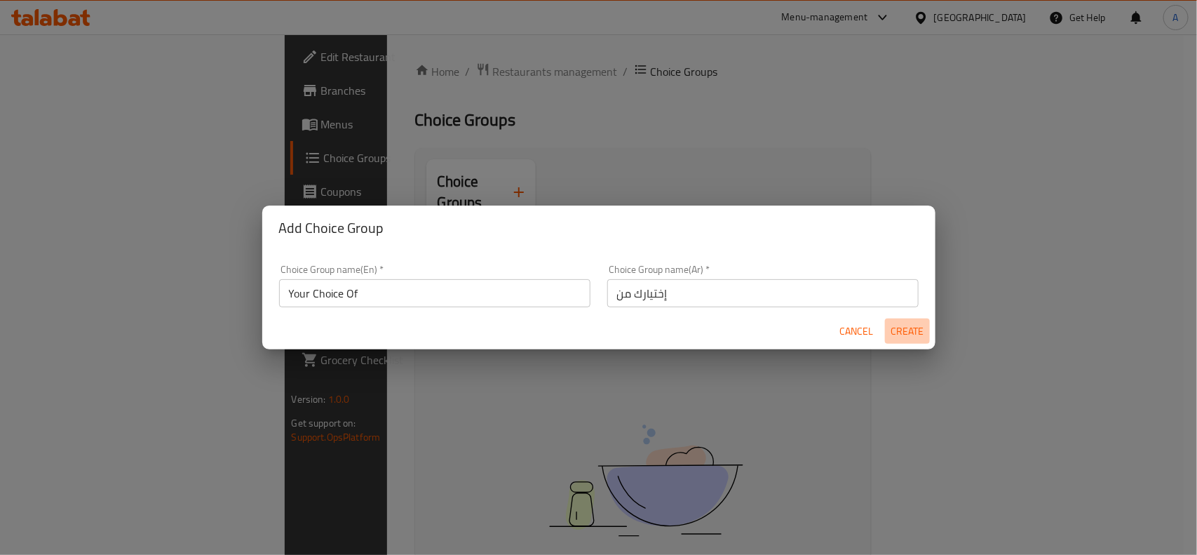
click at [916, 330] on span "Create" at bounding box center [907, 331] width 34 height 18
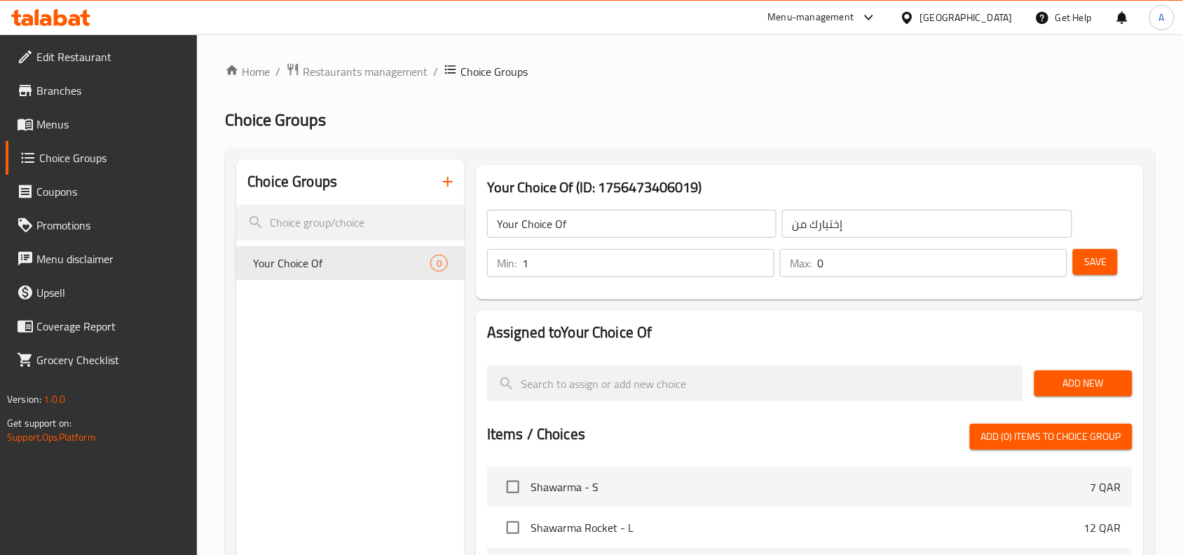
type input "1"
click at [759, 257] on input "1" at bounding box center [648, 263] width 252 height 28
type input "1"
click at [1050, 257] on input "1" at bounding box center [942, 263] width 250 height 28
click at [1059, 375] on span "Add New" at bounding box center [1084, 383] width 76 height 18
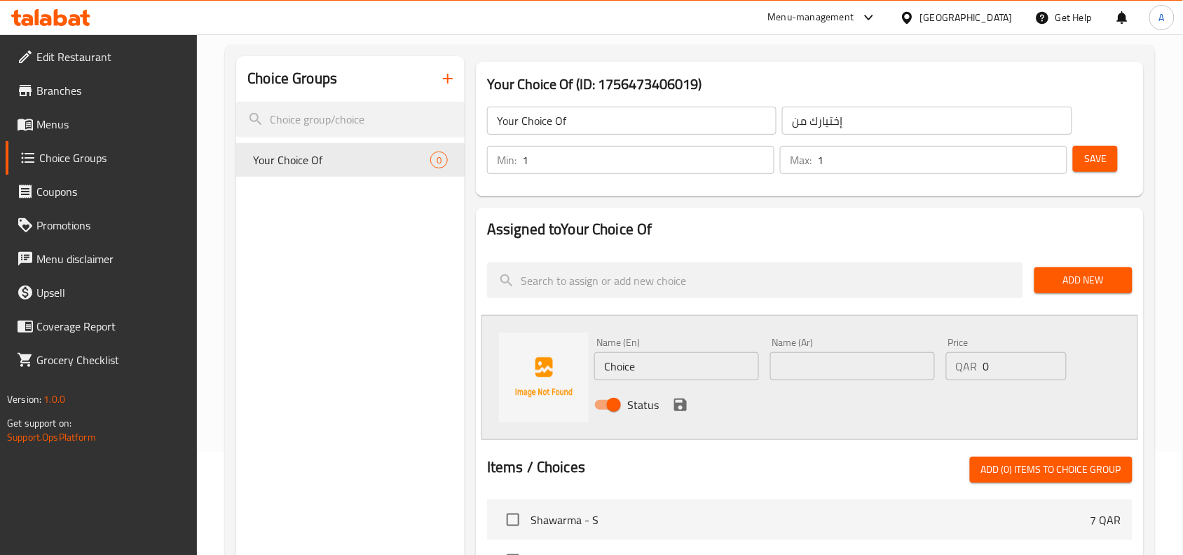
scroll to position [263, 0]
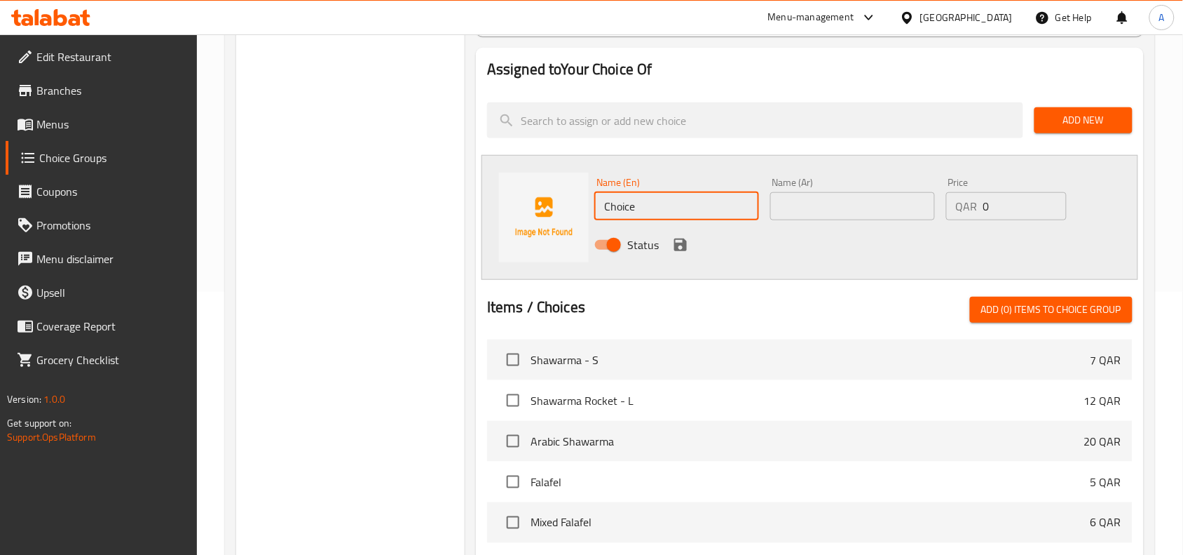
click at [663, 207] on input "Choice" at bounding box center [676, 206] width 165 height 28
type input "Beef"
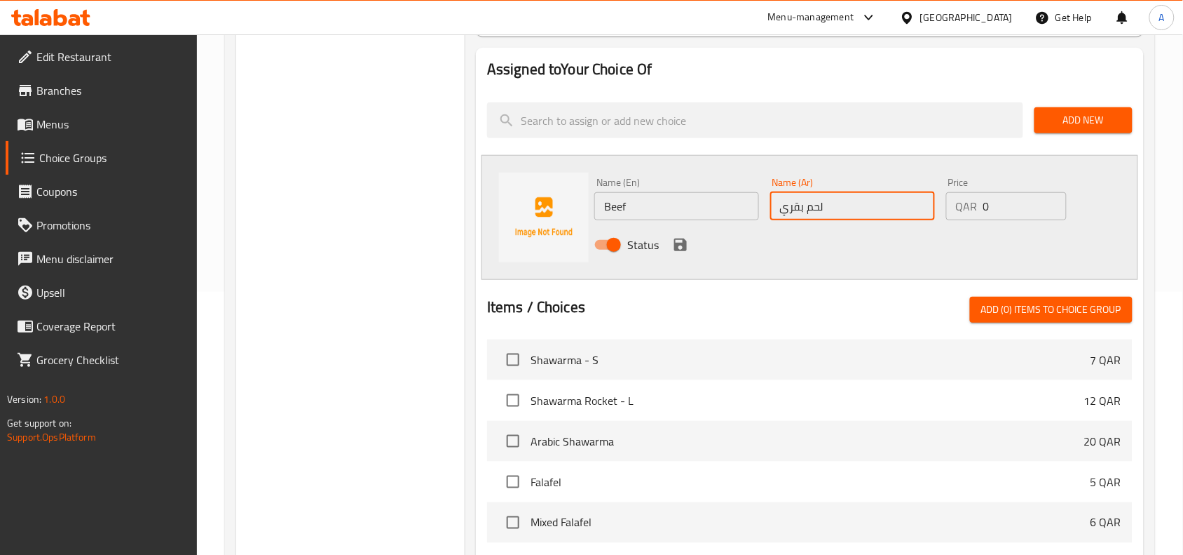
type input "لحم بقري"
click at [680, 246] on icon "save" at bounding box center [680, 244] width 17 height 17
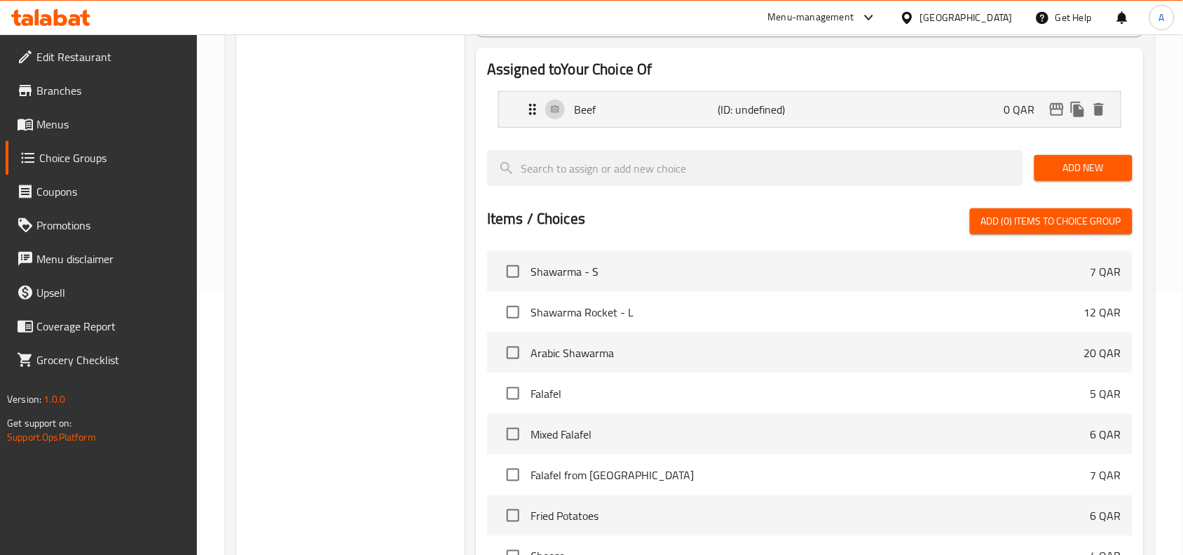
click at [1070, 174] on span "Add New" at bounding box center [1084, 168] width 76 height 18
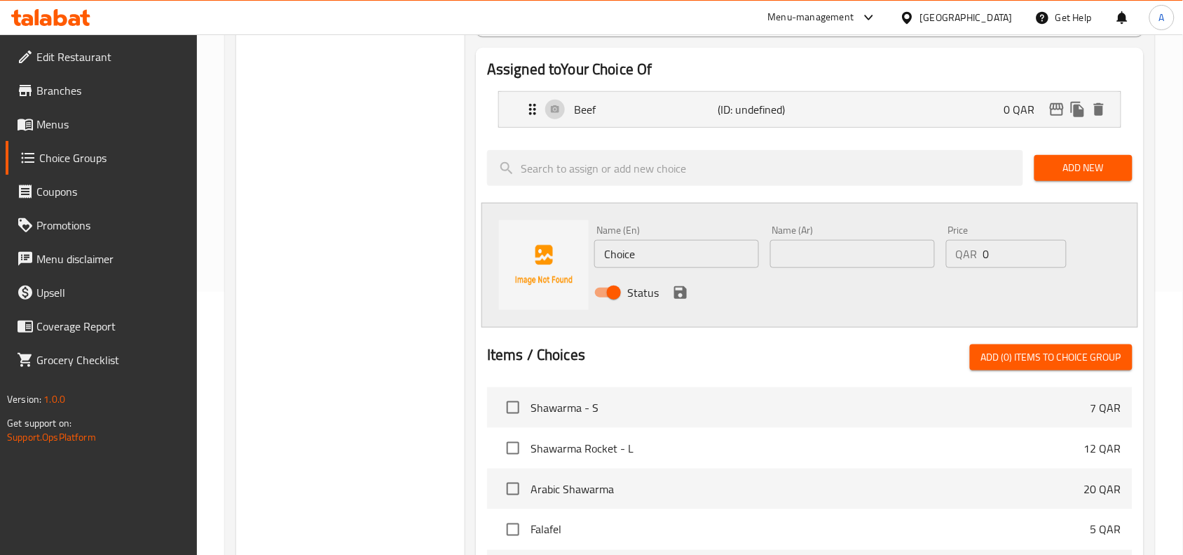
click at [656, 244] on input "Choice" at bounding box center [676, 254] width 165 height 28
click at [654, 244] on input "Choice" at bounding box center [676, 254] width 165 height 28
type input "Chicken"
type input "دجاج"
click at [673, 287] on icon "save" at bounding box center [680, 292] width 17 height 17
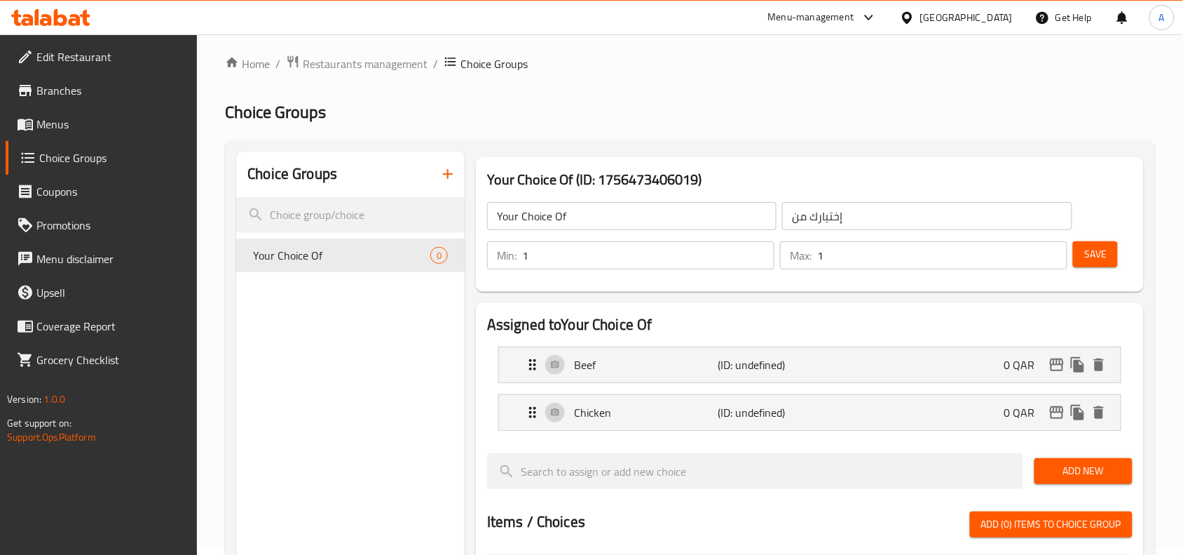
scroll to position [0, 0]
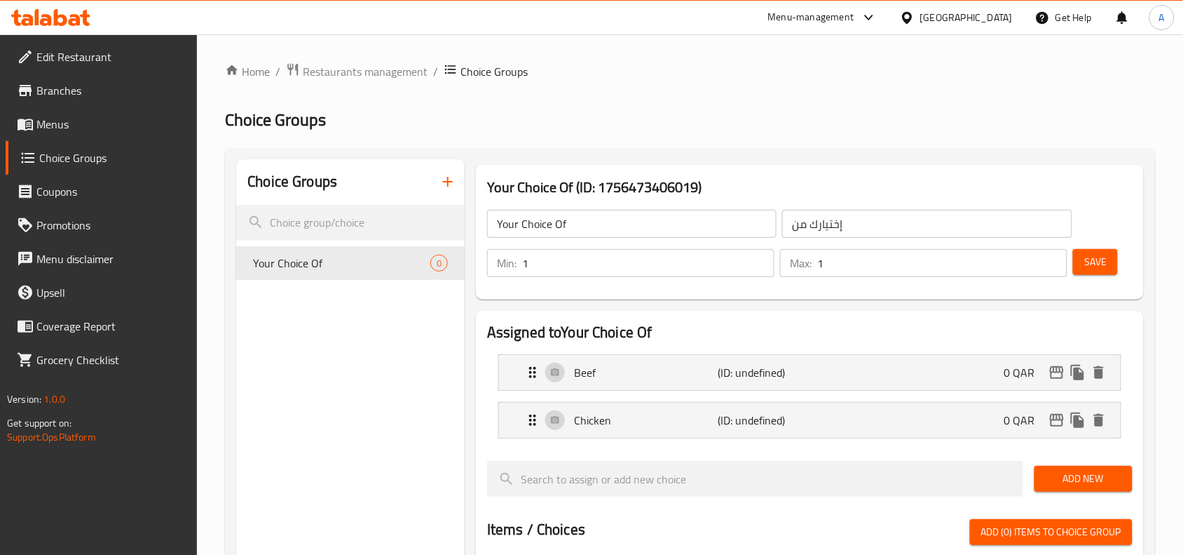
click at [1085, 264] on span "Save" at bounding box center [1096, 262] width 22 height 18
click at [1097, 267] on span "Save" at bounding box center [1096, 262] width 22 height 18
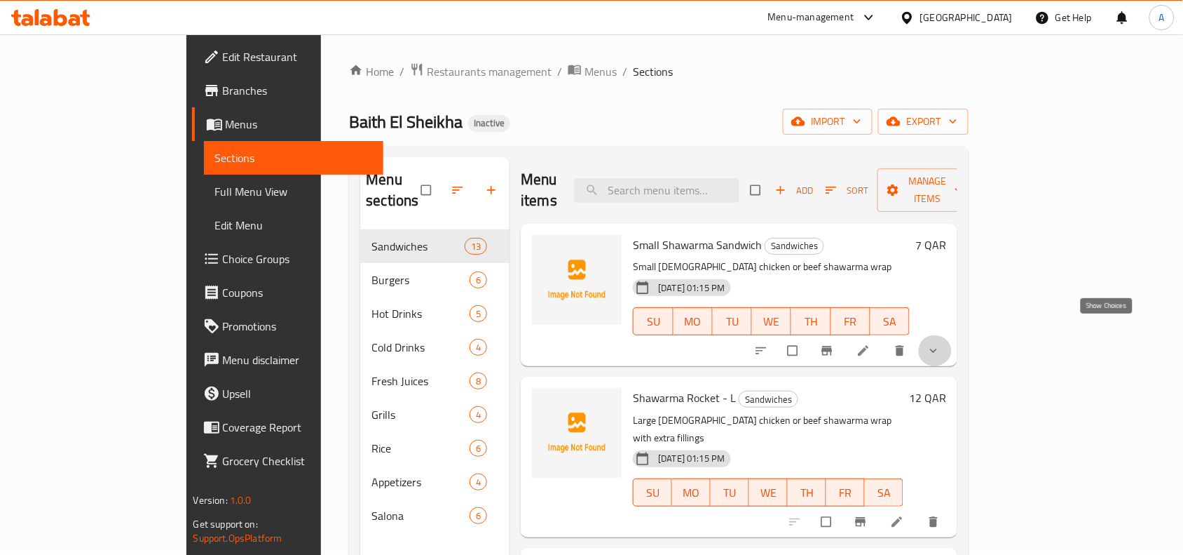
click at [941, 344] on icon "show more" at bounding box center [934, 351] width 14 height 14
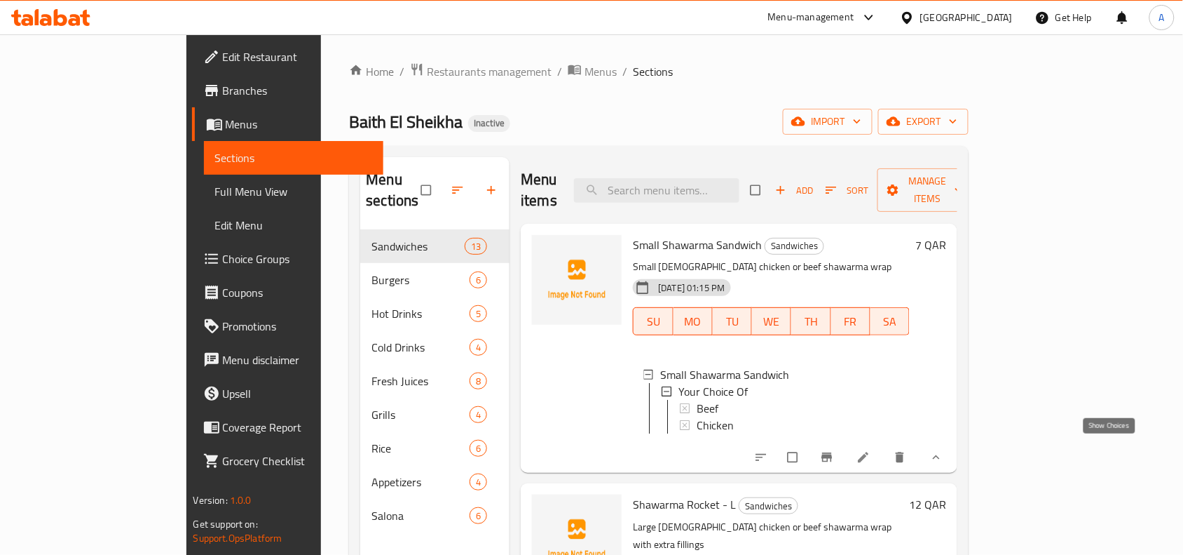
click at [944, 454] on icon "show more" at bounding box center [937, 457] width 14 height 14
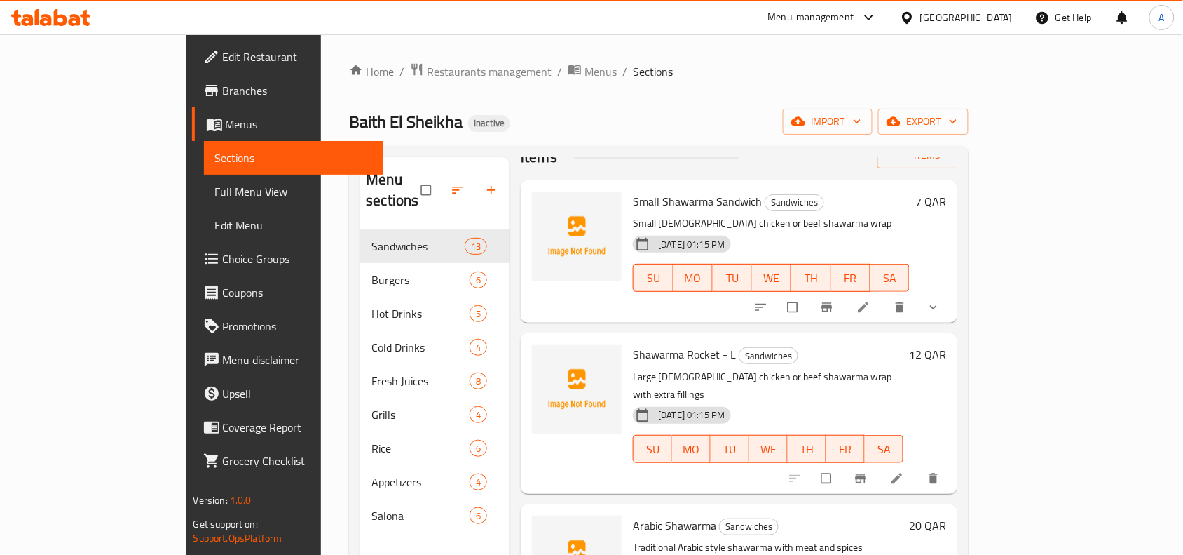
scroll to position [88, 0]
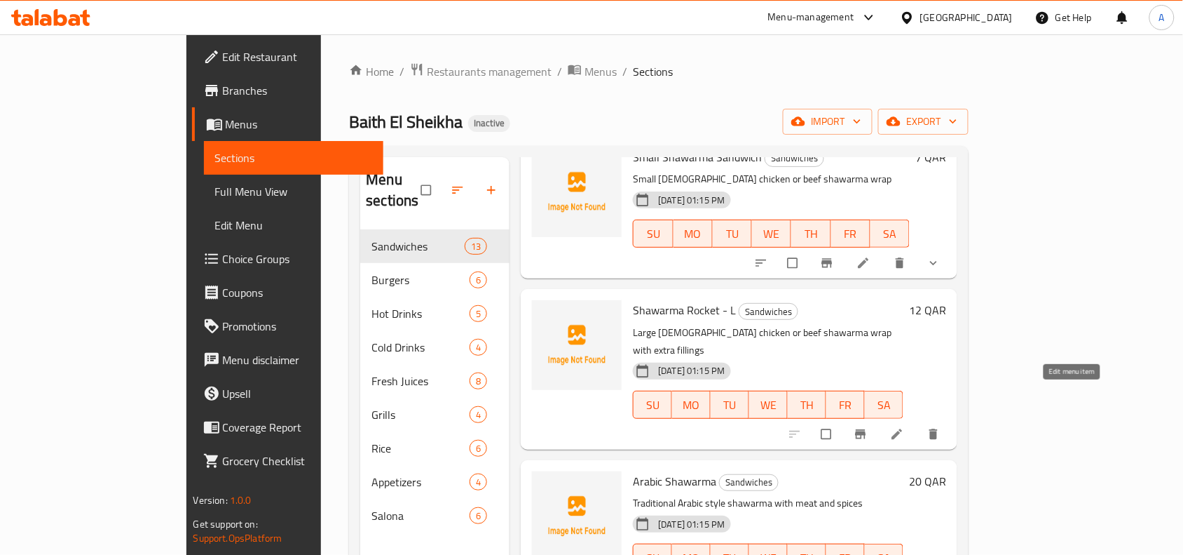
click at [904, 427] on icon at bounding box center [897, 434] width 14 height 14
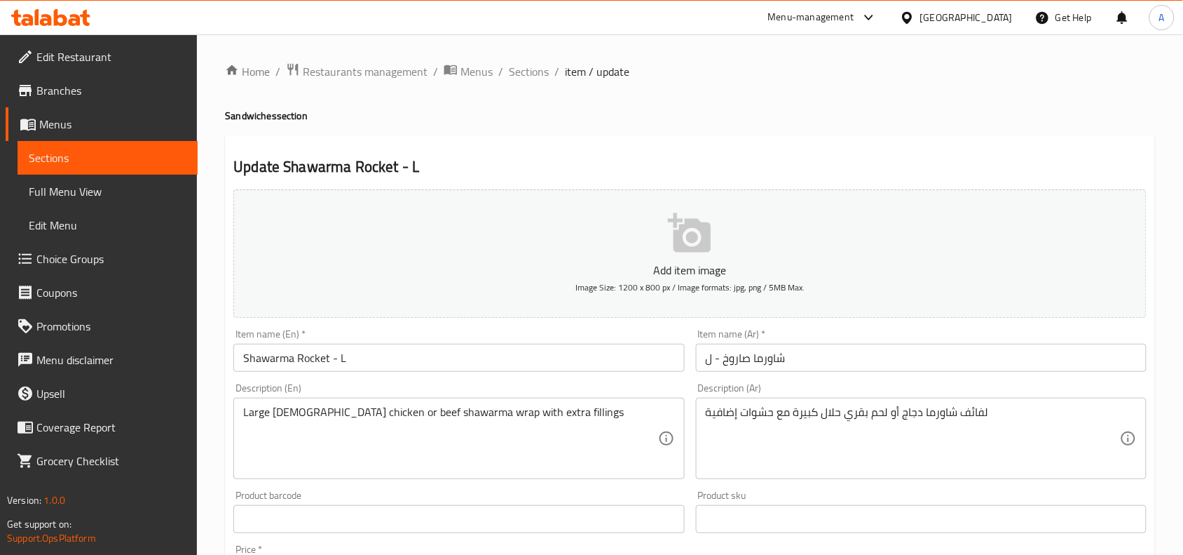
click at [379, 358] on input "Shawarma Rocket - L" at bounding box center [458, 358] width 451 height 28
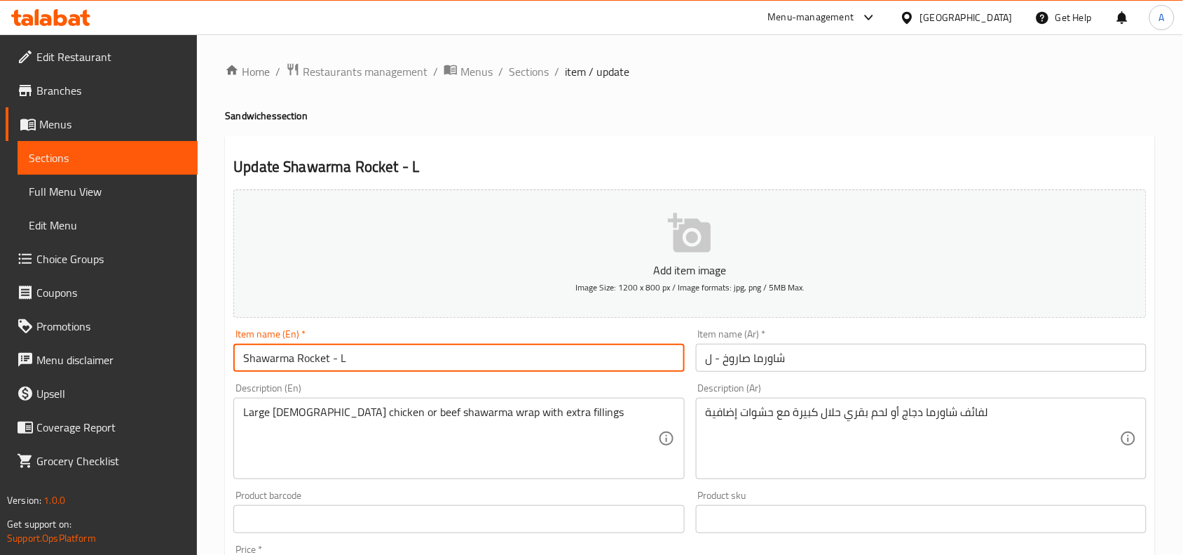
click at [379, 358] on input "Shawarma Rocket - L" at bounding box center [458, 358] width 451 height 28
type input "Large Shawerma Rocket"
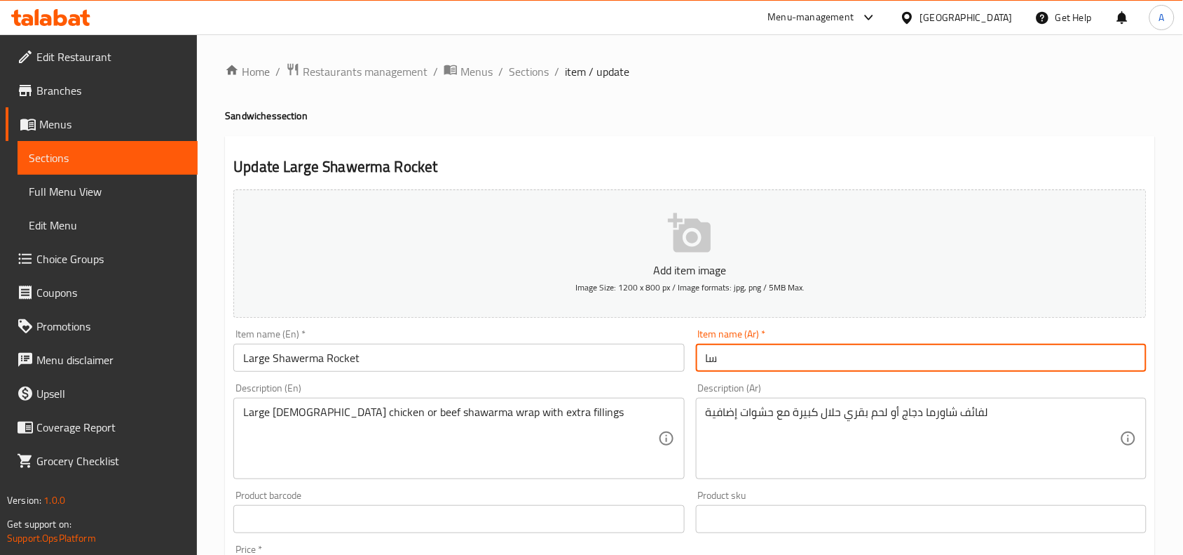
type input "س"
type input "صاروخ شاورما كبير"
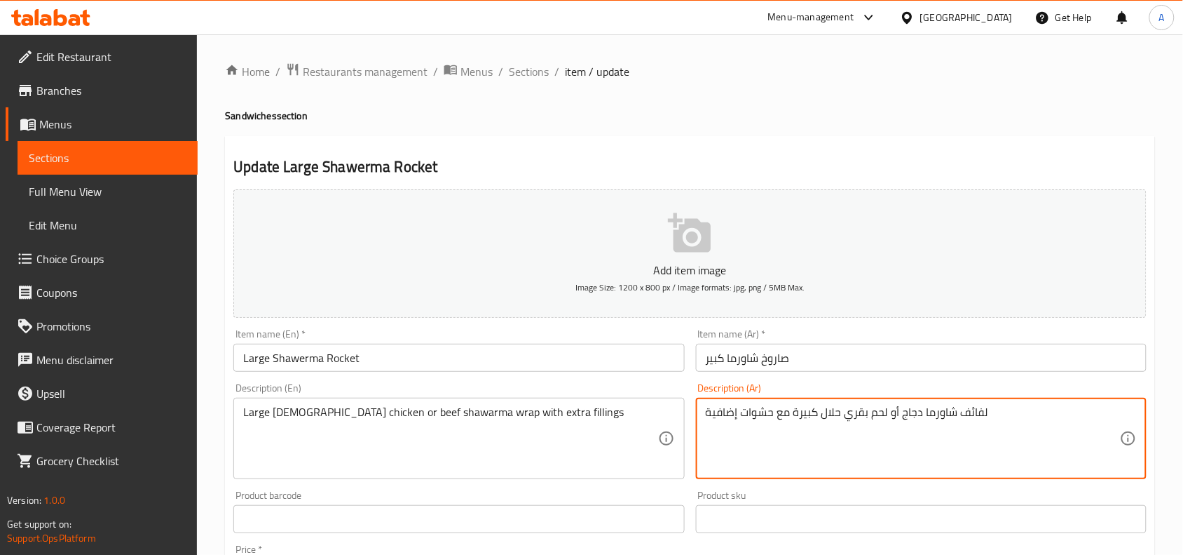
click at [880, 423] on textarea "لفائف شاورما دجاج أو لحم بقري حلال كبيرة مع حشوات إضافية" at bounding box center [913, 438] width 414 height 67
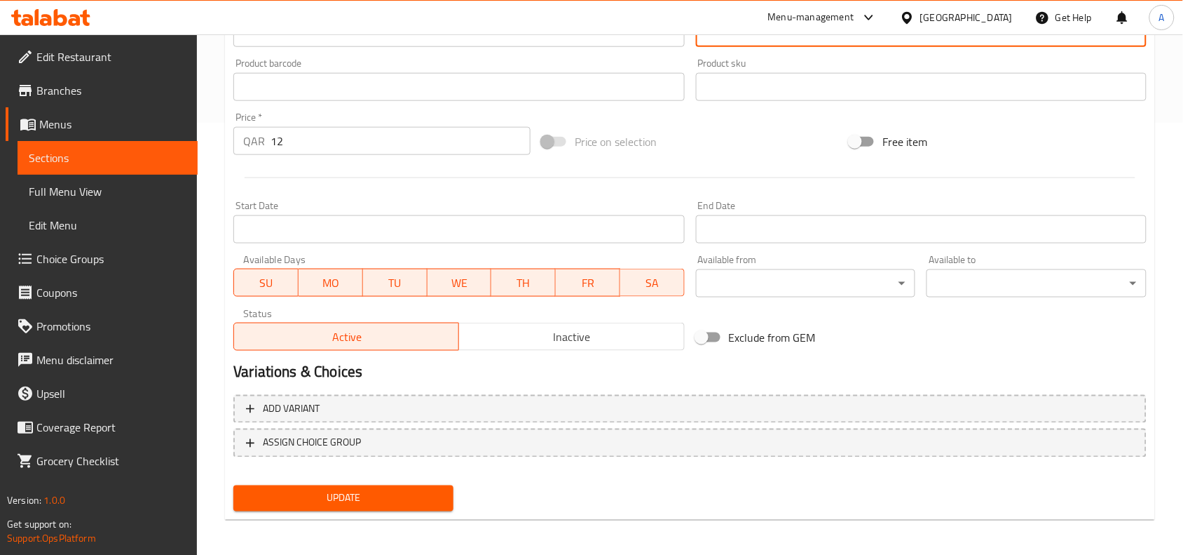
scroll to position [433, 0]
type textarea "راب شاورما حلال لحم بقري أو دجاج مع حشوات إضافية"
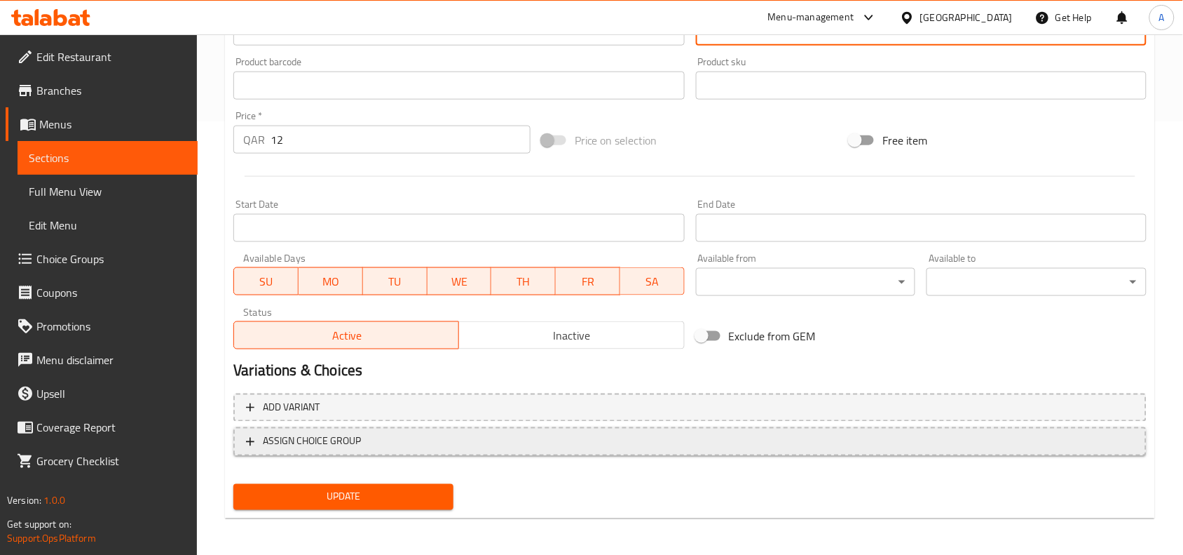
click at [447, 438] on span "ASSIGN CHOICE GROUP" at bounding box center [690, 442] width 888 height 18
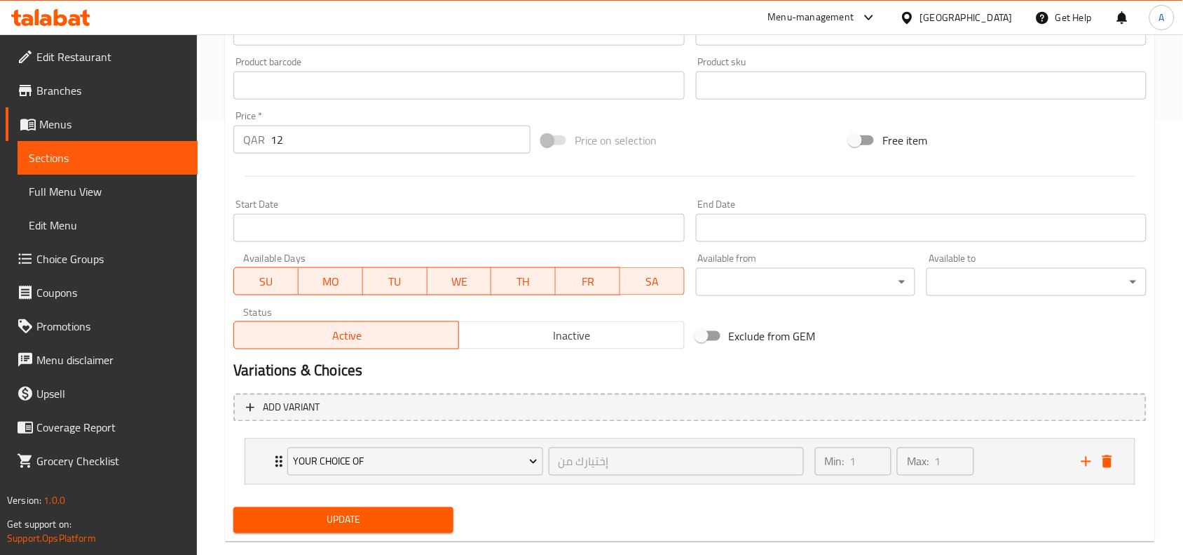
click at [372, 524] on span "Update" at bounding box center [344, 520] width 198 height 18
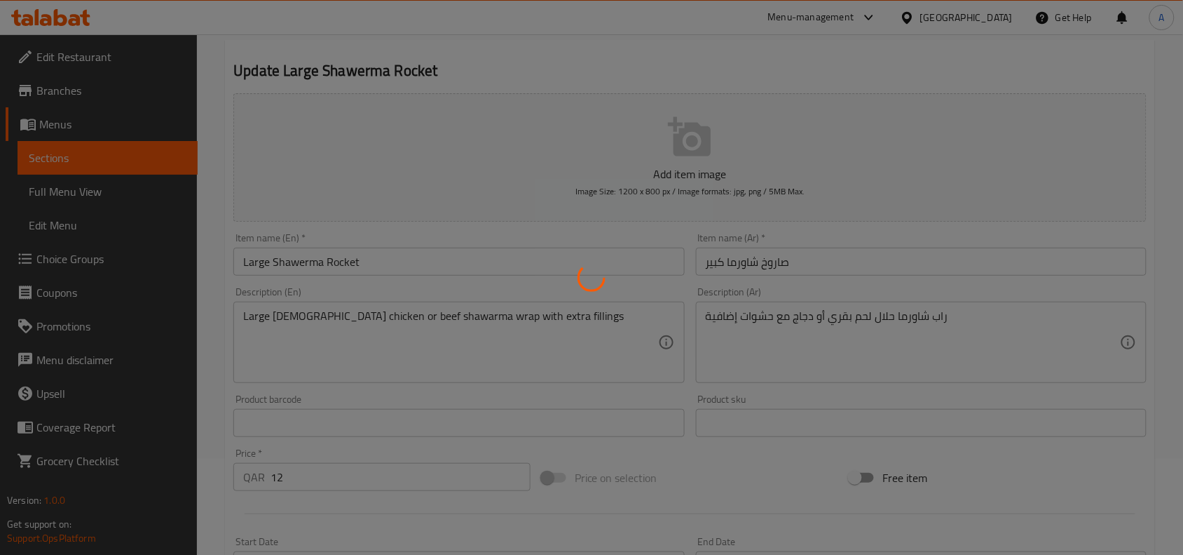
scroll to position [0, 0]
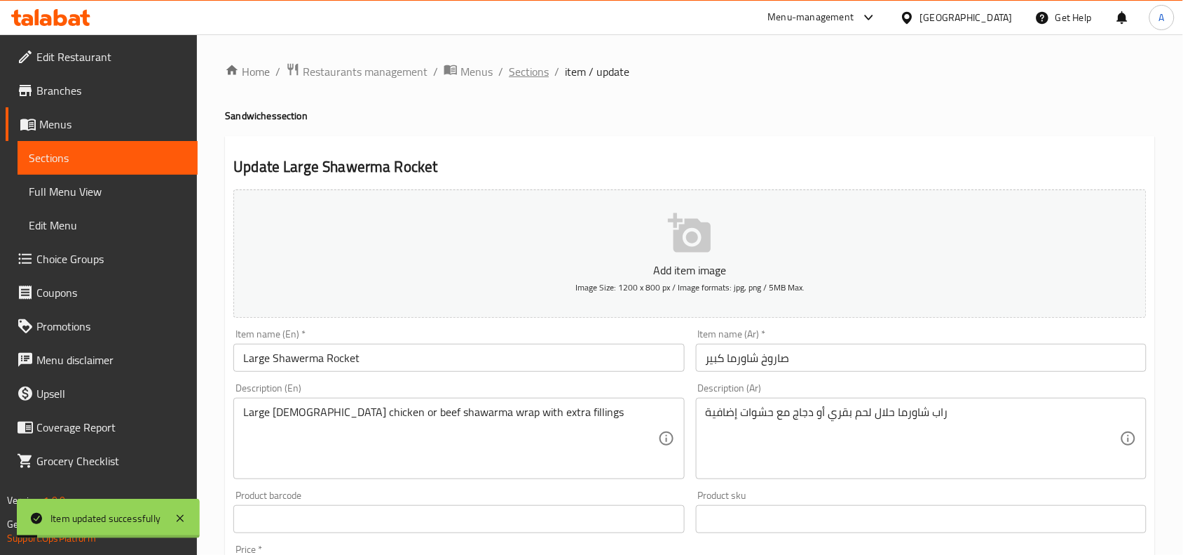
click at [529, 65] on span "Sections" at bounding box center [529, 71] width 40 height 17
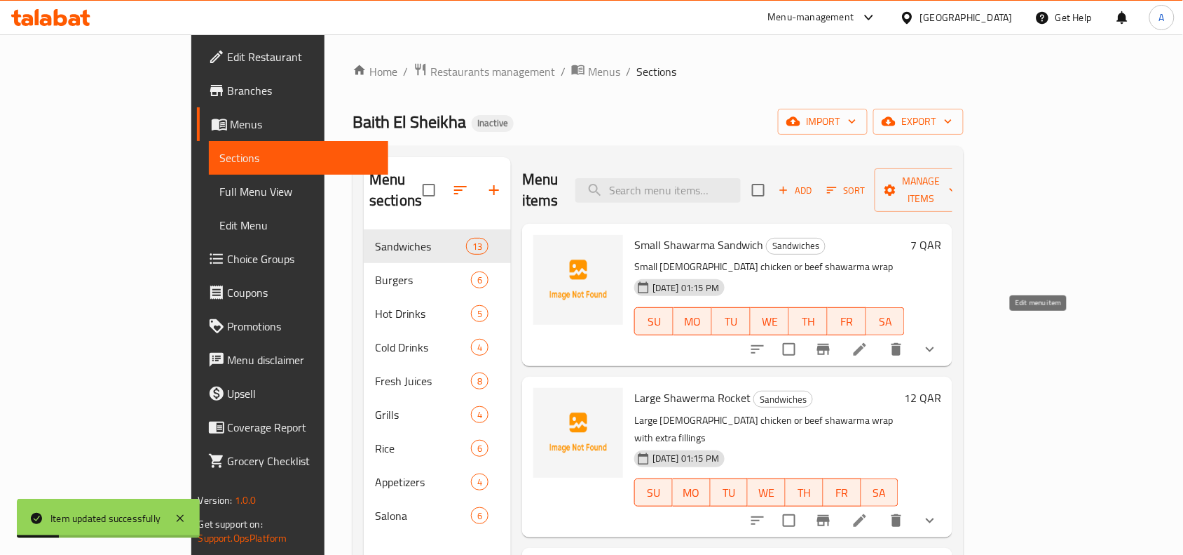
click at [869, 341] on icon at bounding box center [860, 349] width 17 height 17
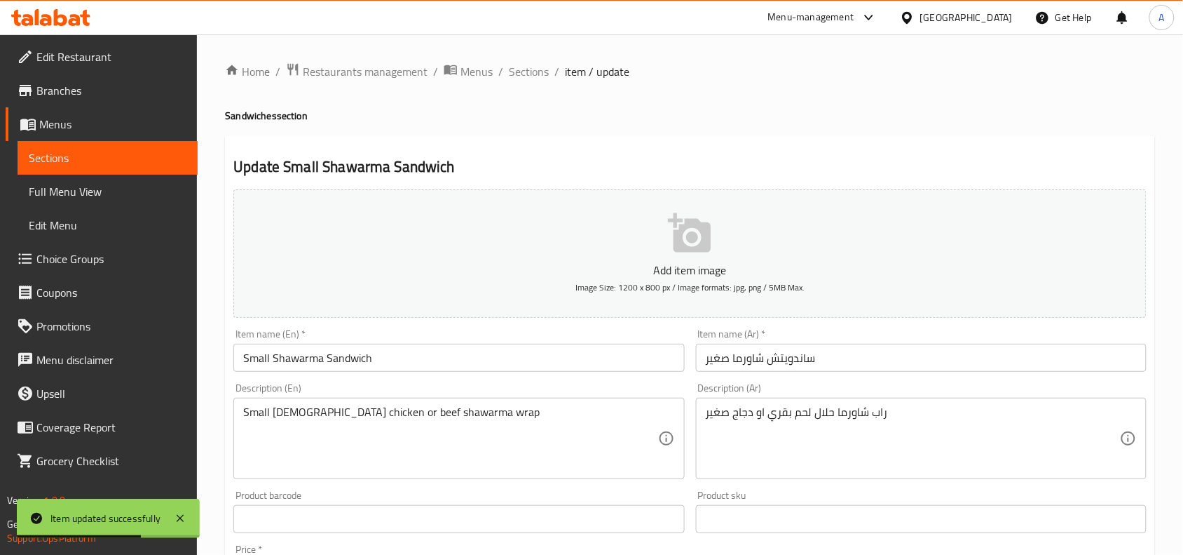
click at [523, 76] on span "Sections" at bounding box center [529, 71] width 40 height 17
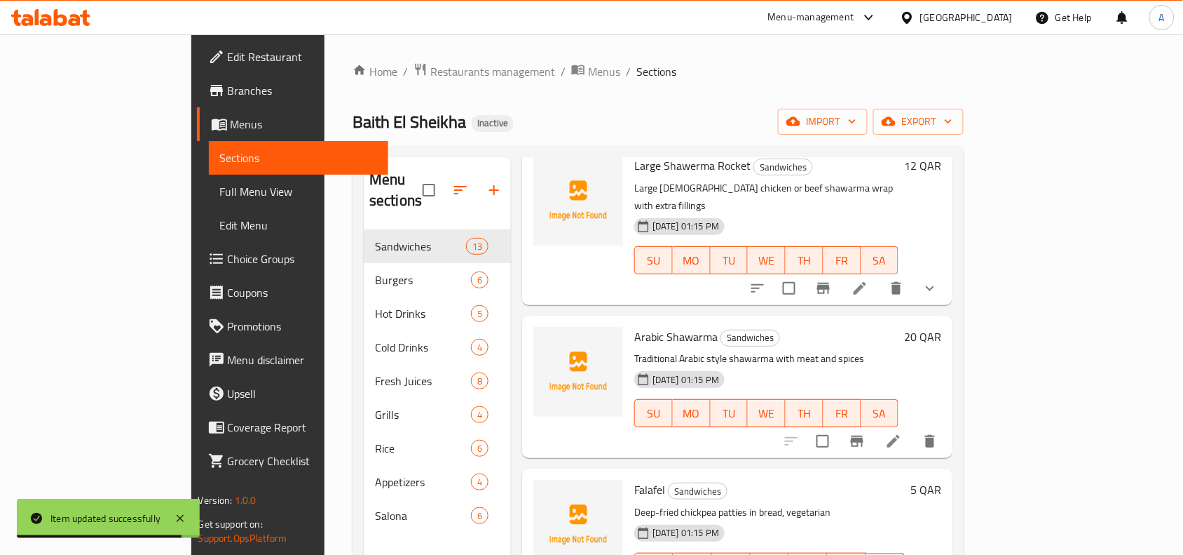
scroll to position [263, 0]
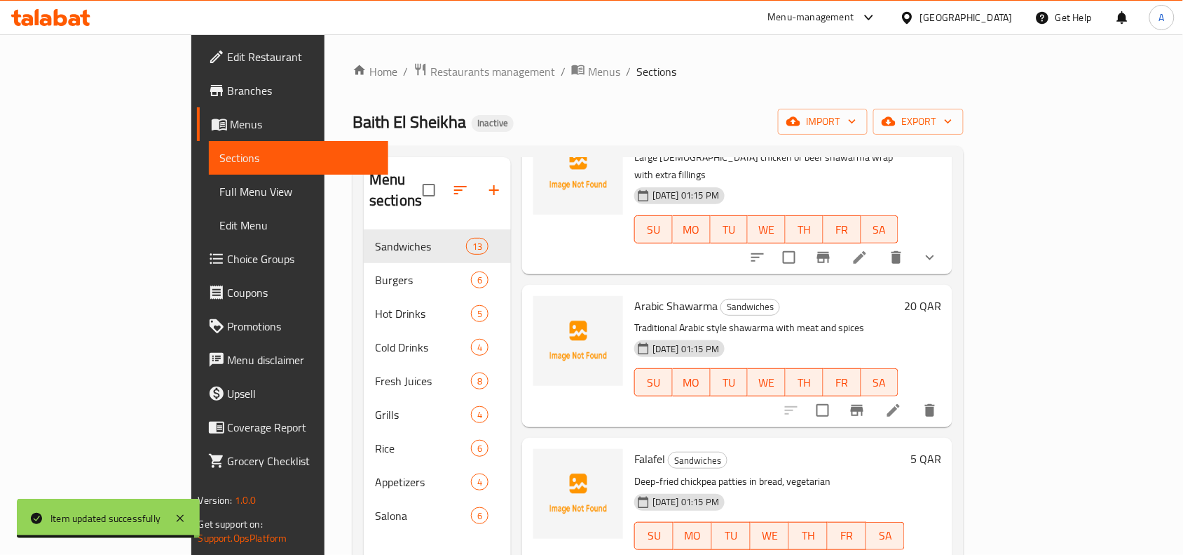
click at [902, 402] on icon at bounding box center [893, 410] width 17 height 17
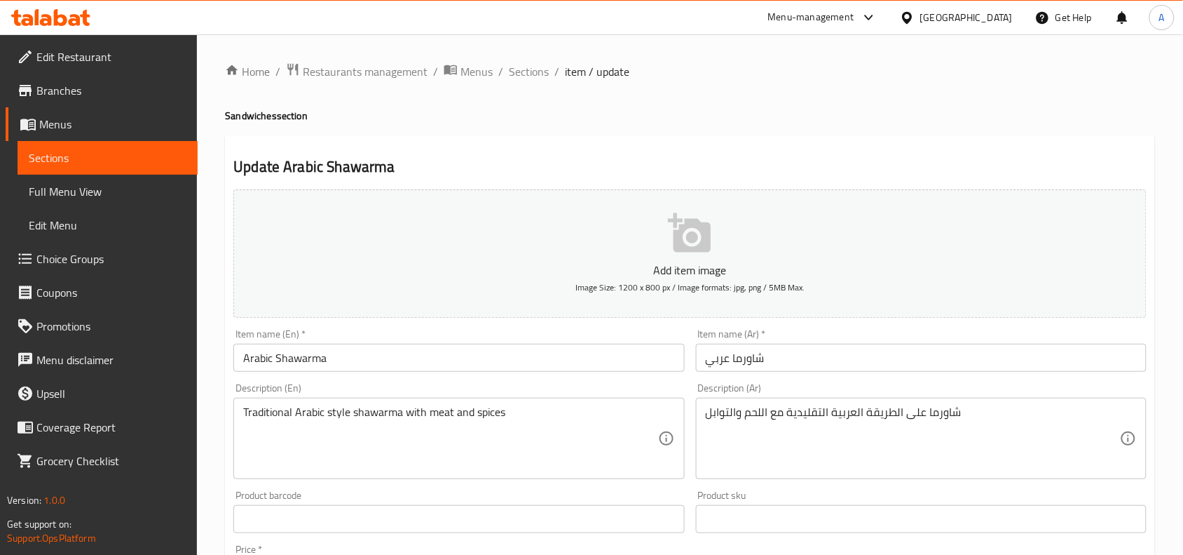
scroll to position [88, 0]
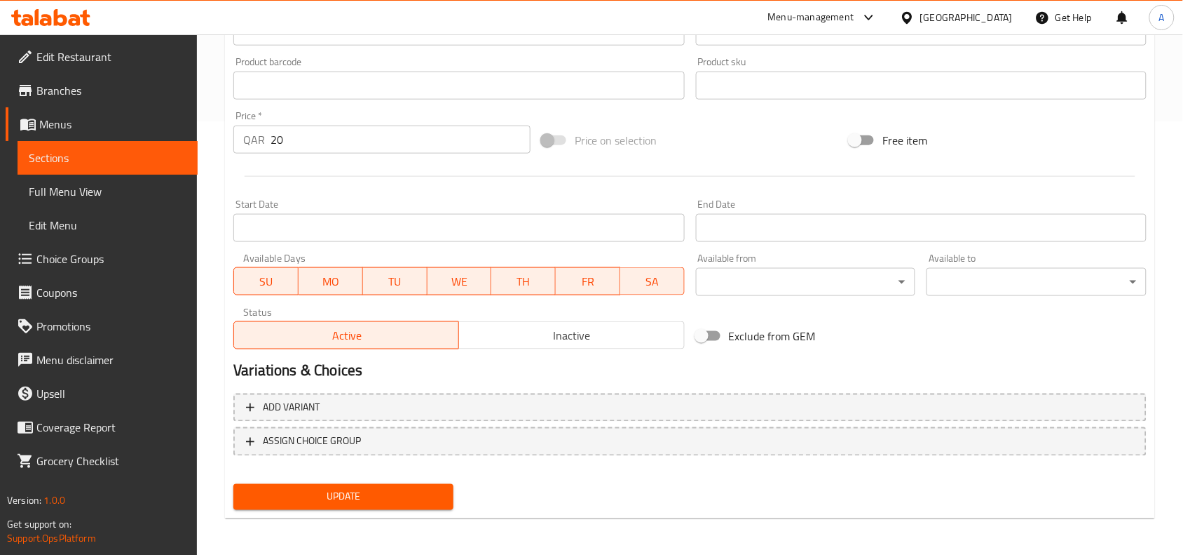
click at [409, 495] on span "Update" at bounding box center [344, 497] width 198 height 18
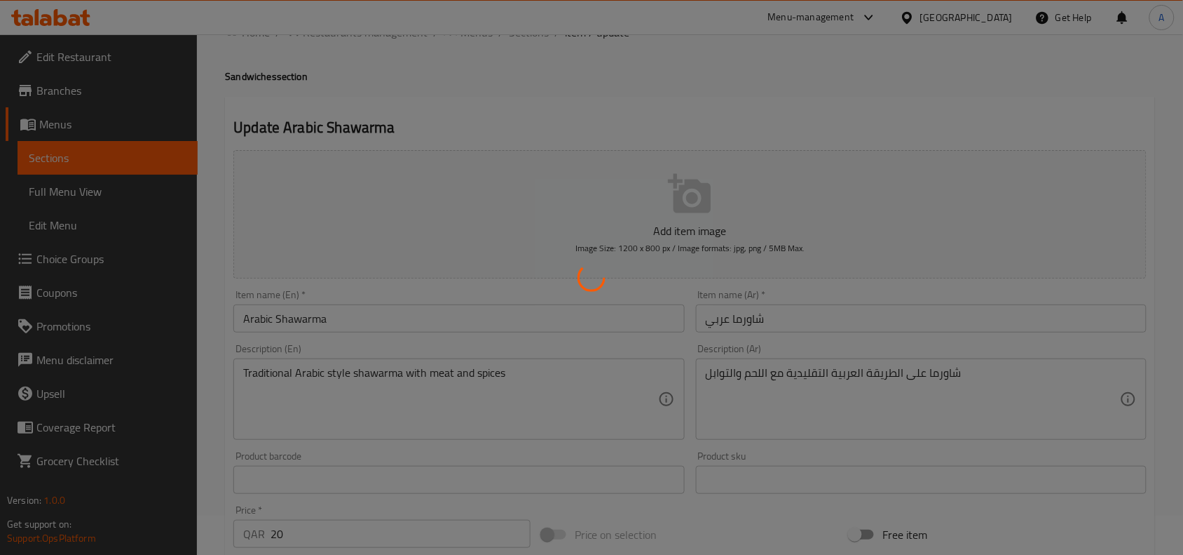
scroll to position [0, 0]
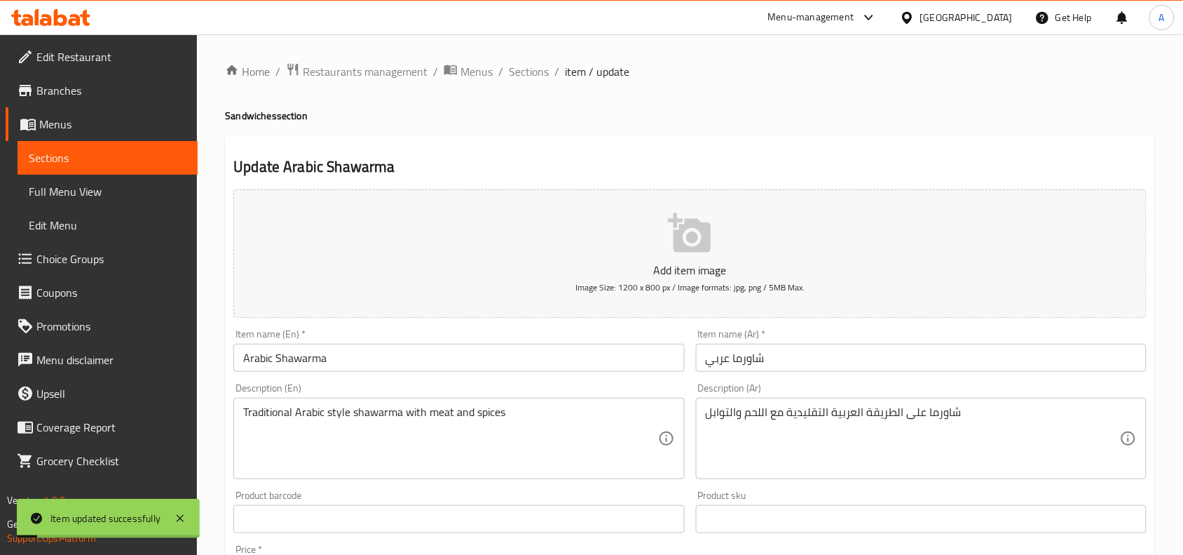
drag, startPoint x: 531, startPoint y: 68, endPoint x: 523, endPoint y: 93, distance: 26.4
click at [531, 68] on span "Sections" at bounding box center [529, 71] width 40 height 17
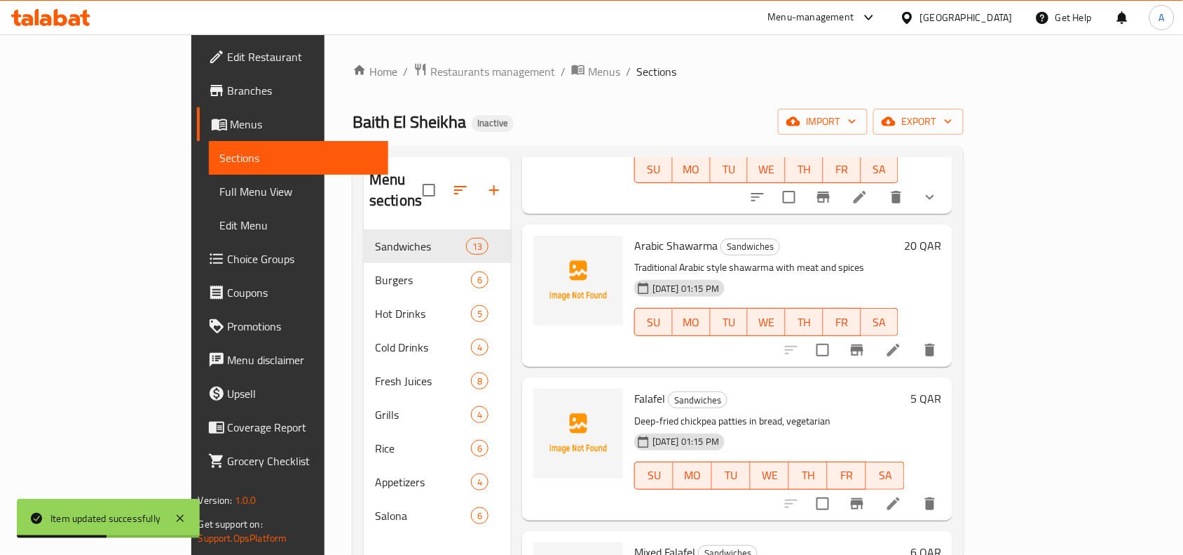
scroll to position [438, 0]
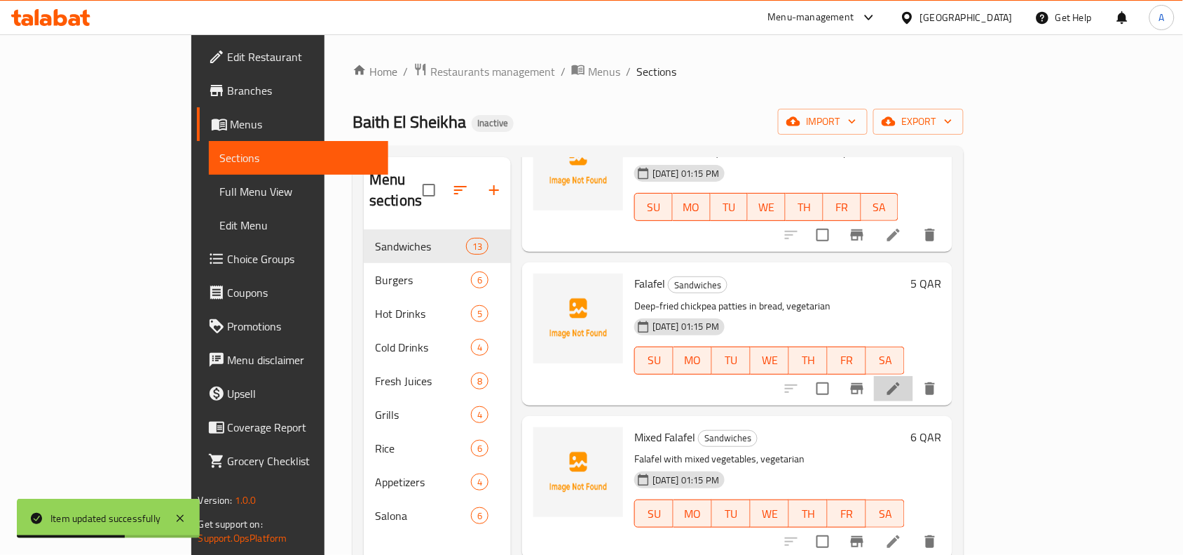
click at [913, 376] on li at bounding box center [893, 388] width 39 height 25
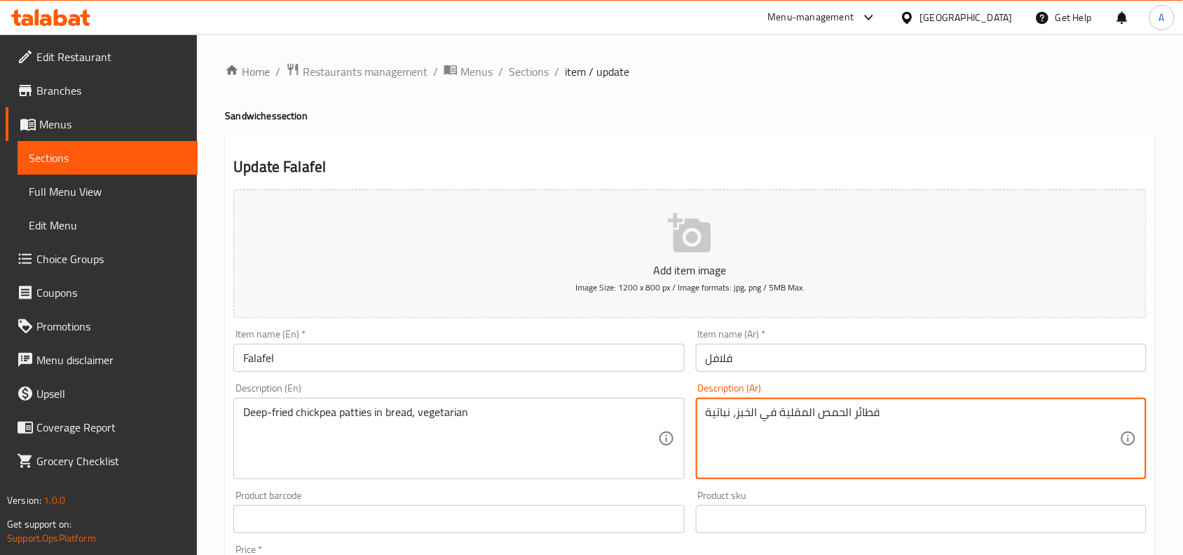
click at [771, 411] on textarea "فطائر الحمص المقلية في الخبز، نباتية" at bounding box center [913, 438] width 414 height 67
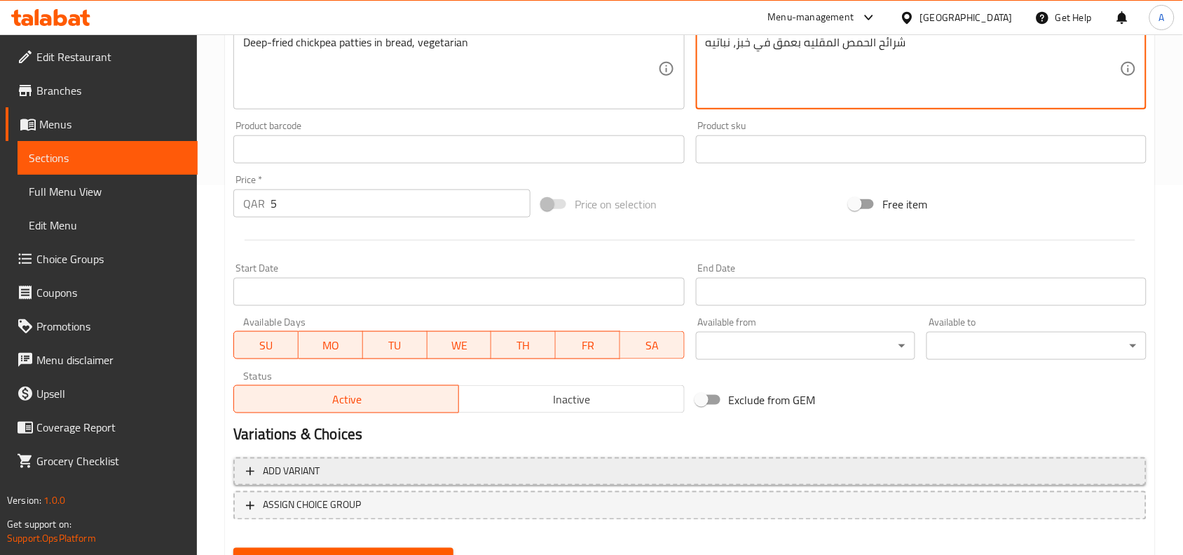
scroll to position [433, 0]
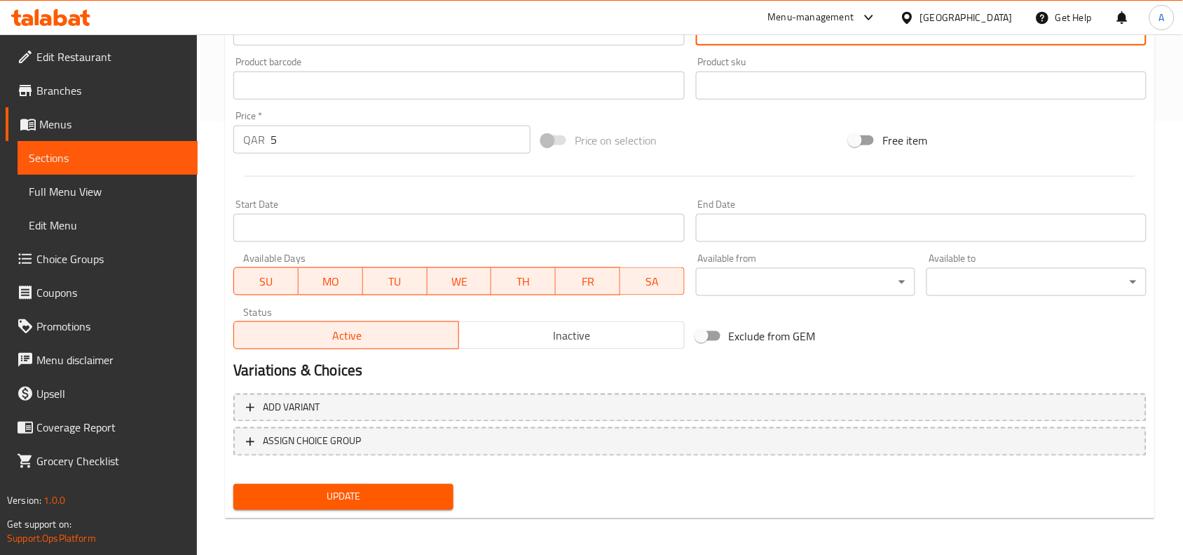
type textarea "شرائح الحمص المقليه بعمق في خبز، نباتيه"
click at [362, 501] on span "Update" at bounding box center [344, 497] width 198 height 18
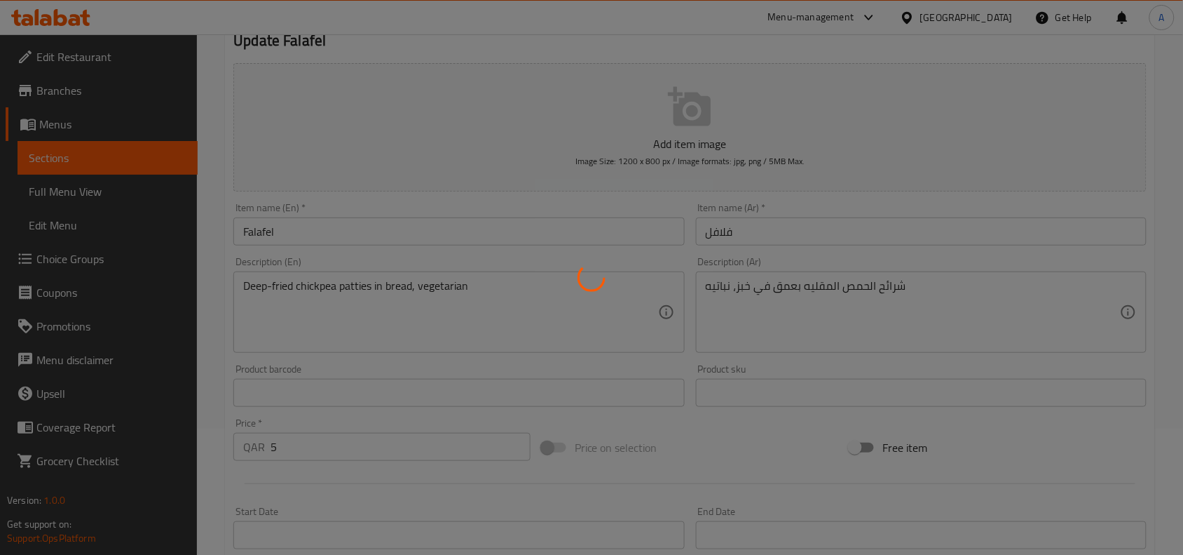
scroll to position [0, 0]
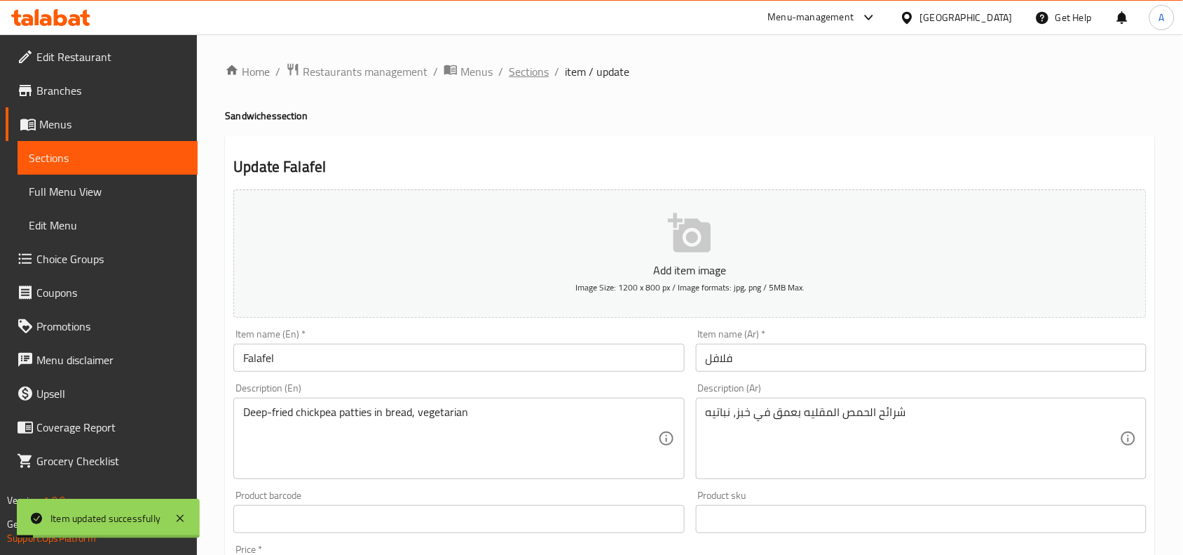
click at [526, 68] on span "Sections" at bounding box center [529, 71] width 40 height 17
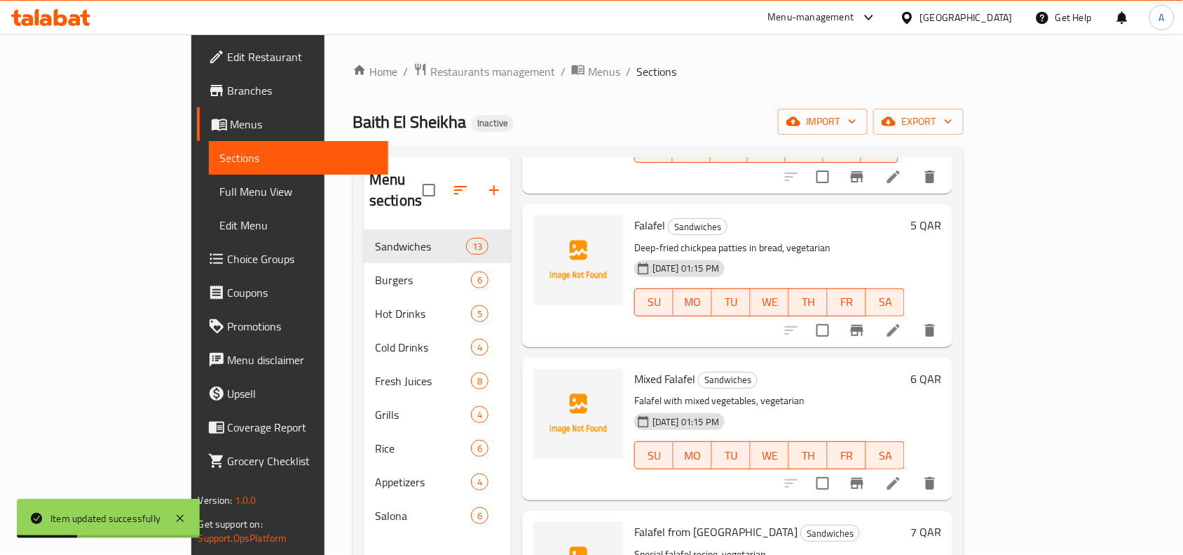
scroll to position [526, 0]
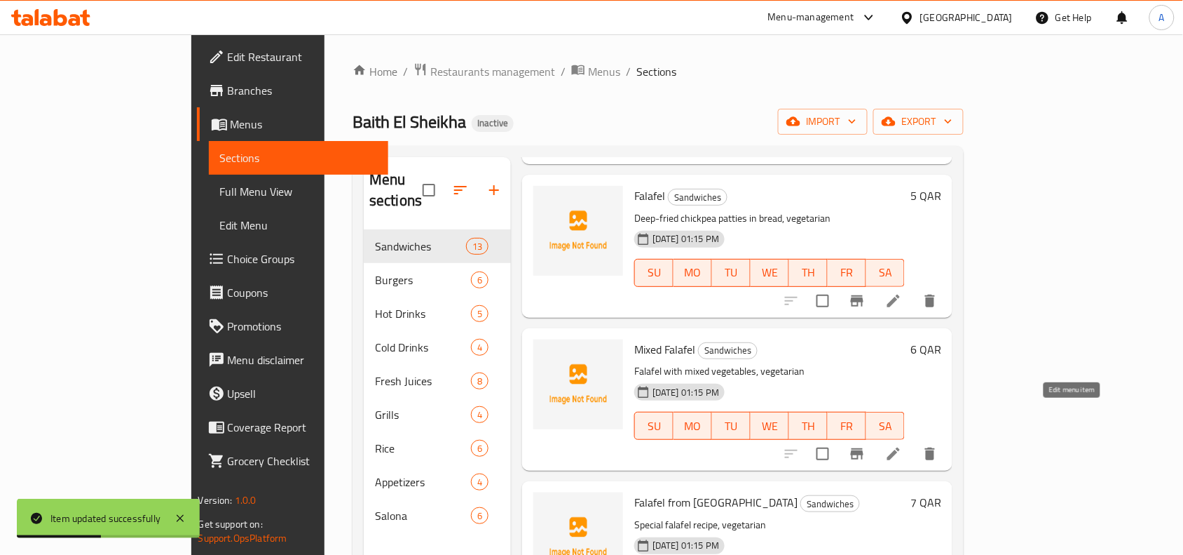
click at [902, 445] on icon at bounding box center [893, 453] width 17 height 17
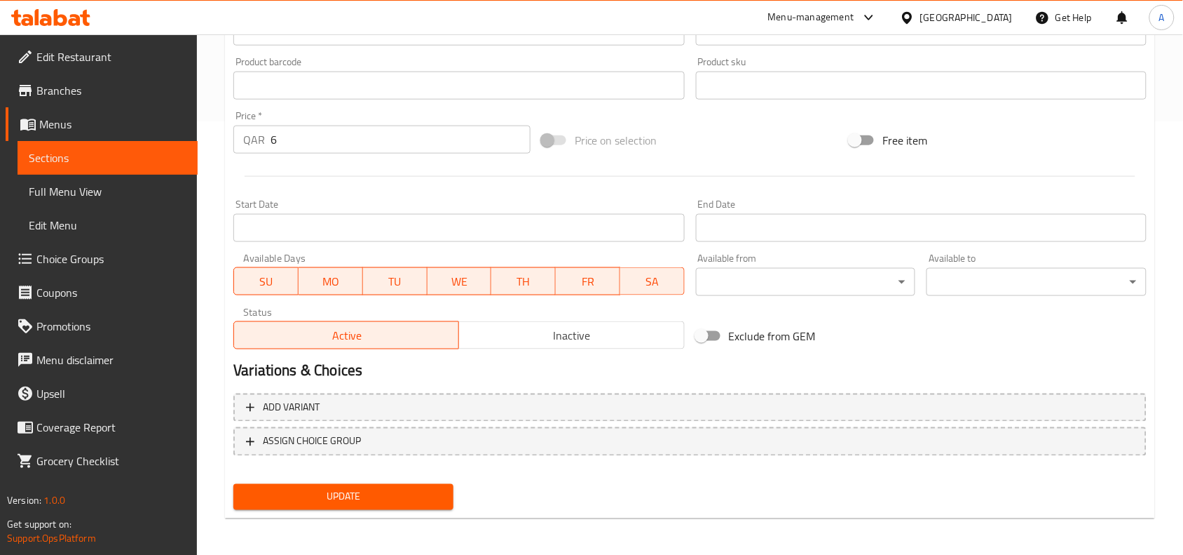
click at [390, 492] on span "Update" at bounding box center [344, 497] width 198 height 18
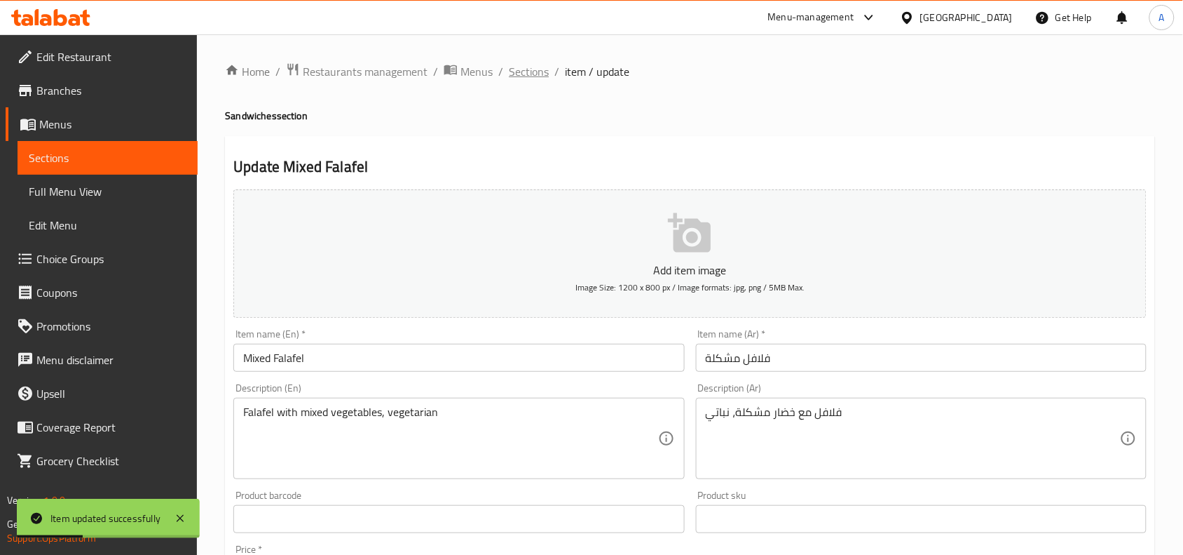
click at [529, 72] on span "Sections" at bounding box center [529, 71] width 40 height 17
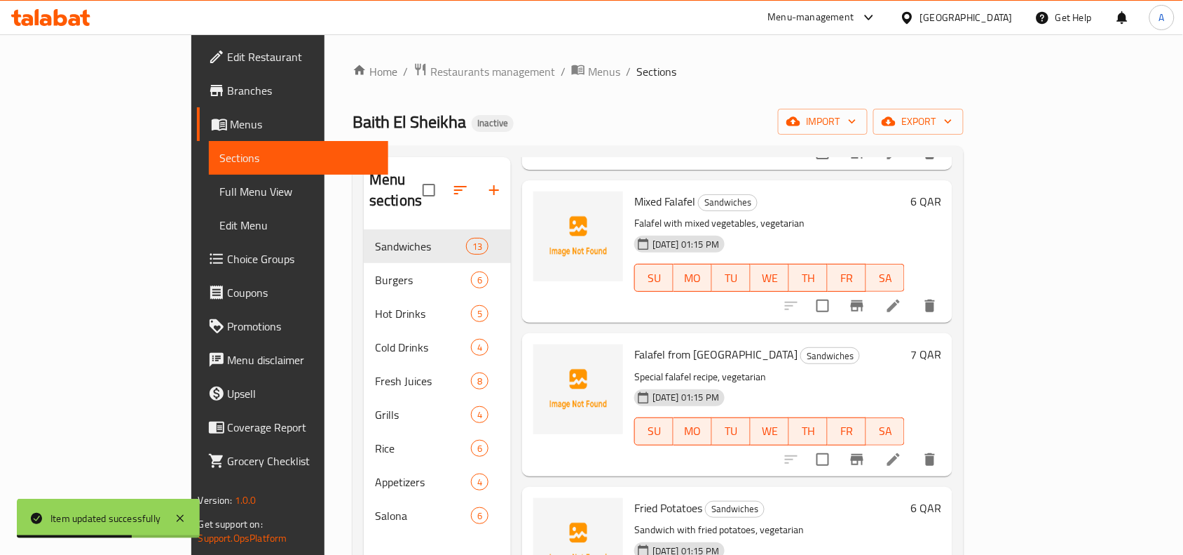
scroll to position [701, 0]
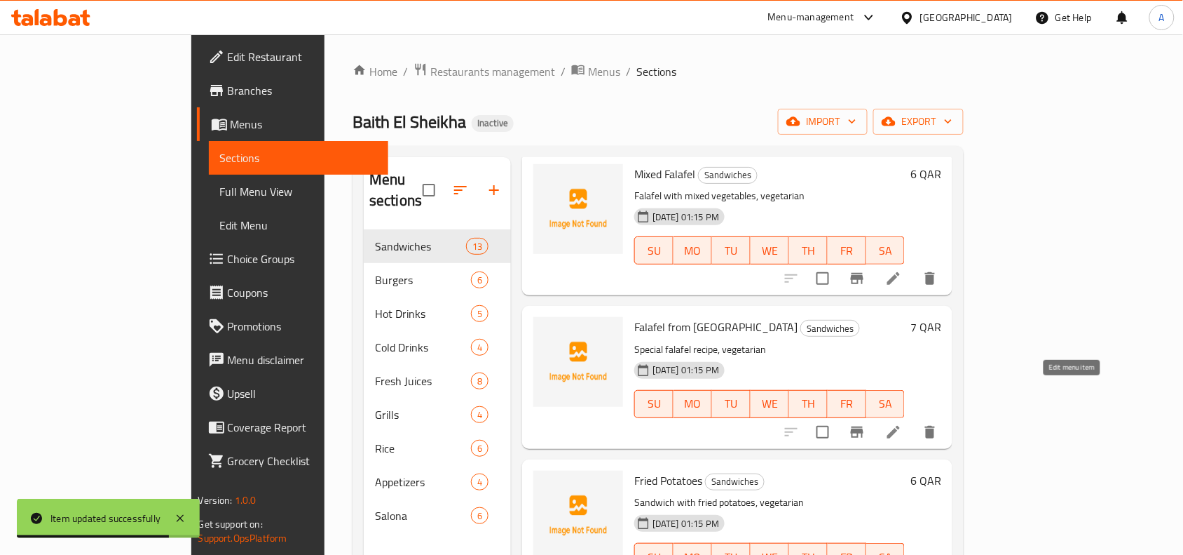
click at [900, 426] on icon at bounding box center [894, 432] width 13 height 13
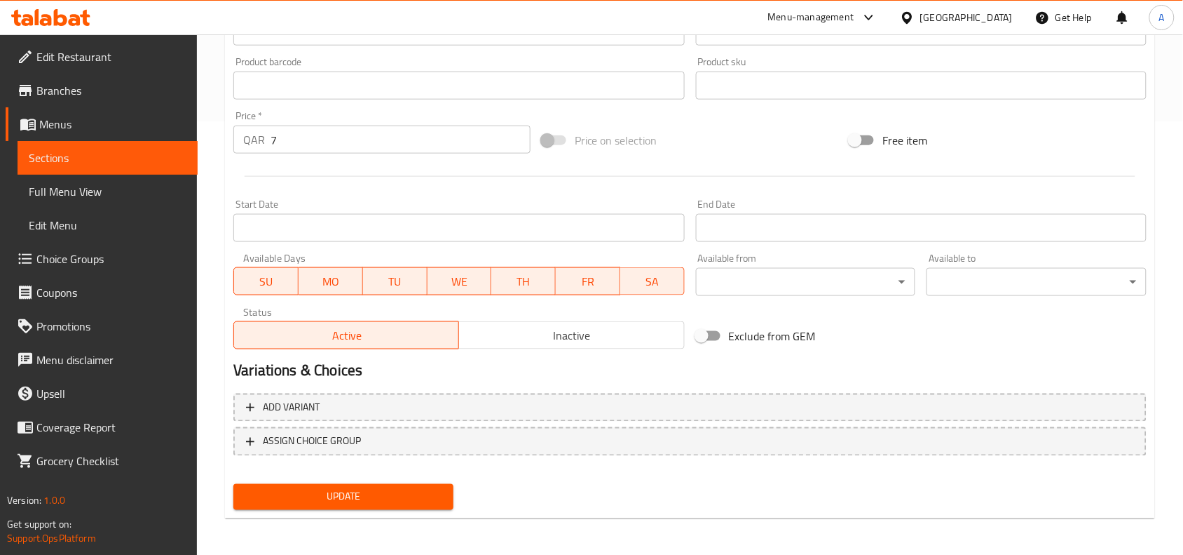
click at [409, 488] on span "Update" at bounding box center [344, 497] width 198 height 18
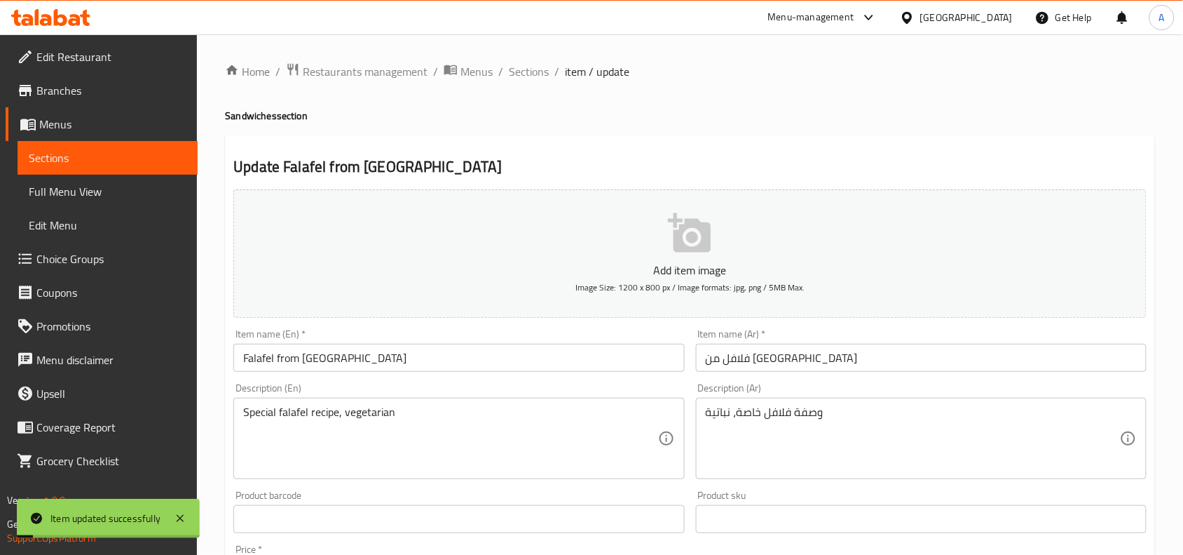
click at [534, 53] on div "Home / Restaurants management / Menus / Sections / item / update Sandwiches sec…" at bounding box center [690, 512] width 986 height 956
click at [526, 67] on span "Sections" at bounding box center [529, 71] width 40 height 17
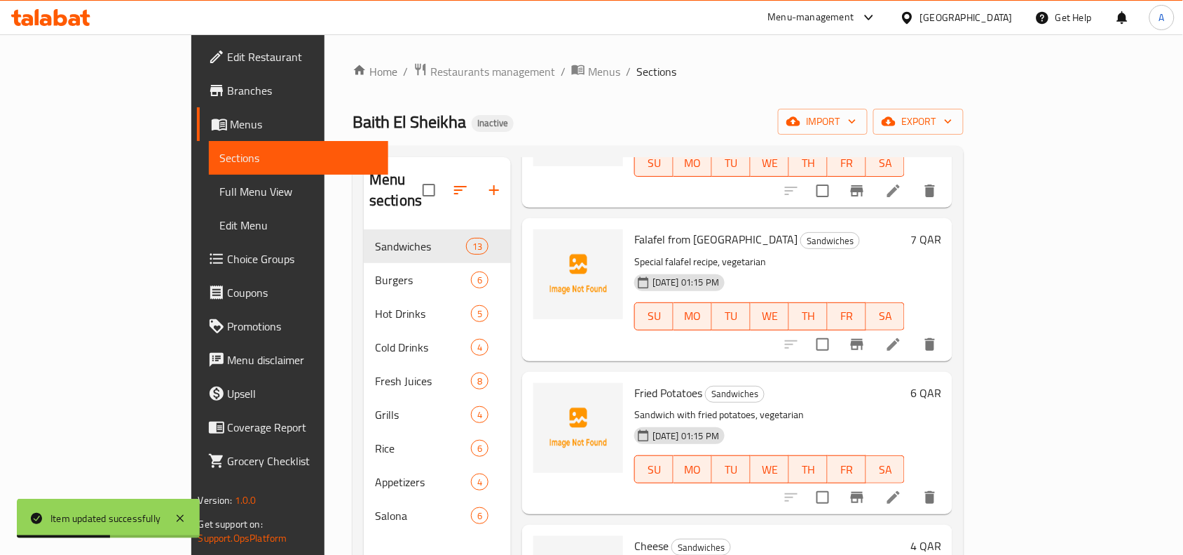
scroll to position [876, 0]
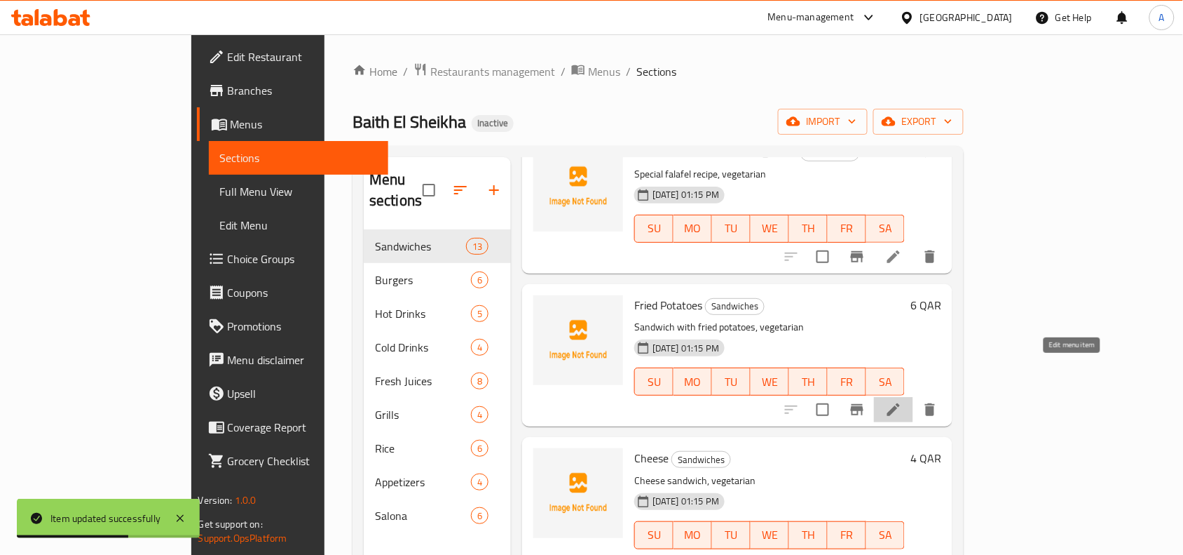
click at [902, 401] on icon at bounding box center [893, 409] width 17 height 17
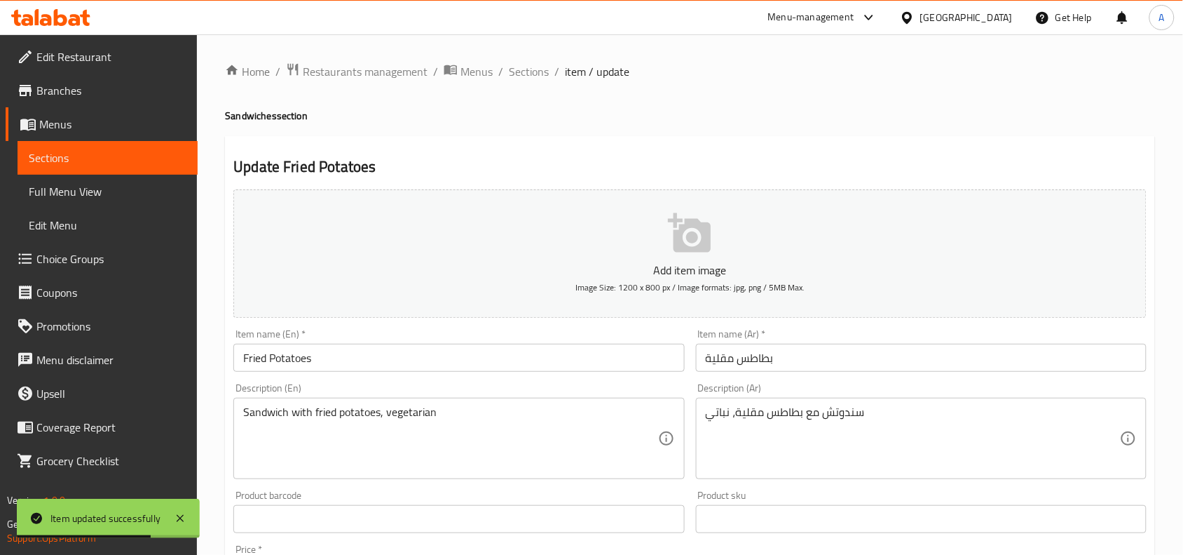
click at [453, 358] on input "Fried Potatoes" at bounding box center [458, 358] width 451 height 28
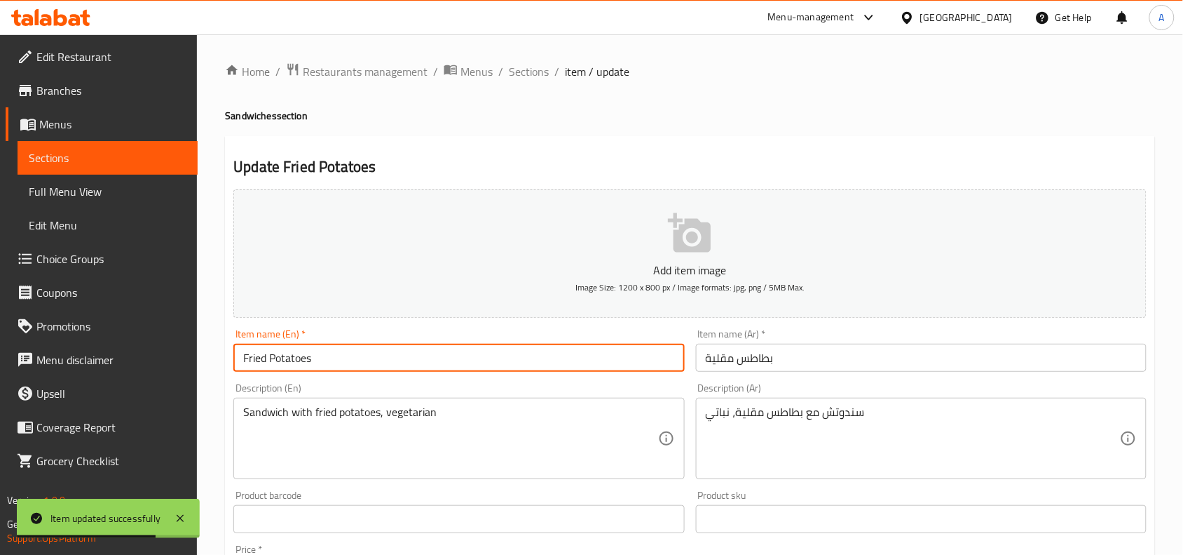
click at [453, 358] on input "Fried Potatoes" at bounding box center [458, 358] width 451 height 28
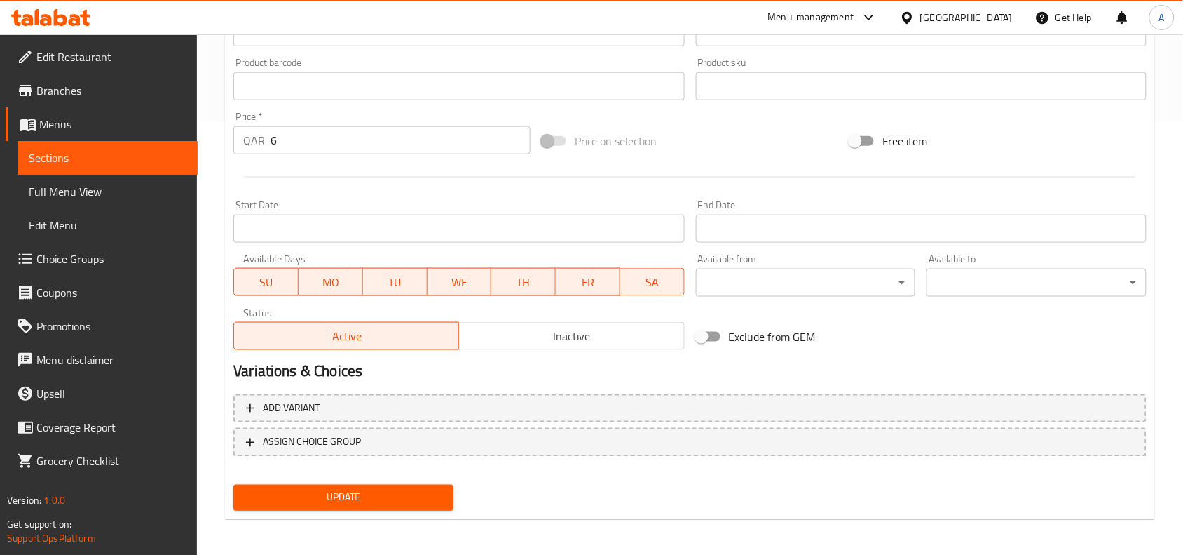
scroll to position [433, 0]
click at [404, 491] on span "Update" at bounding box center [344, 497] width 198 height 18
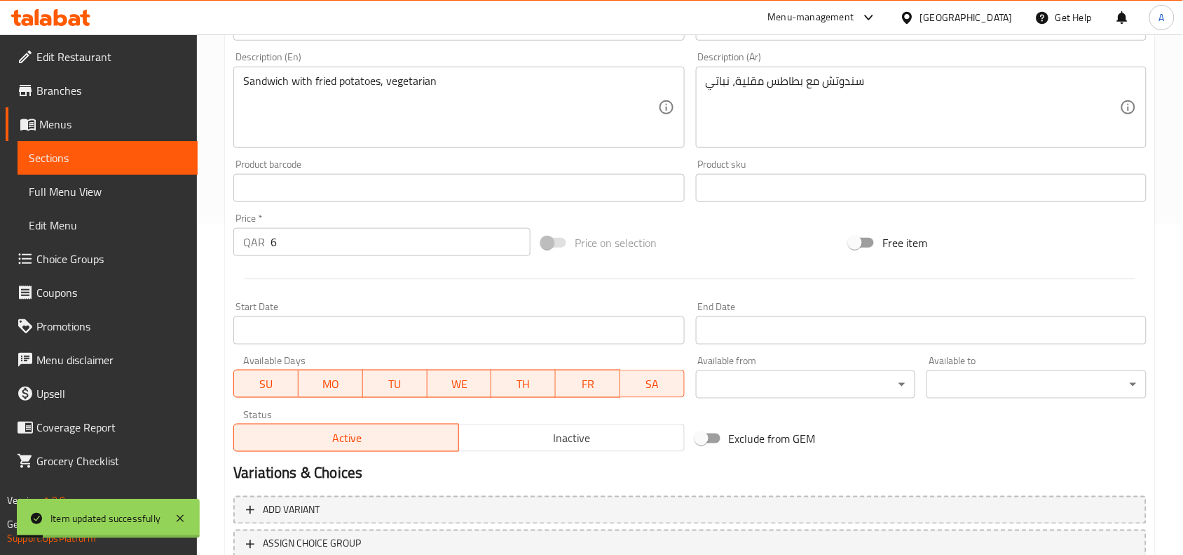
scroll to position [258, 0]
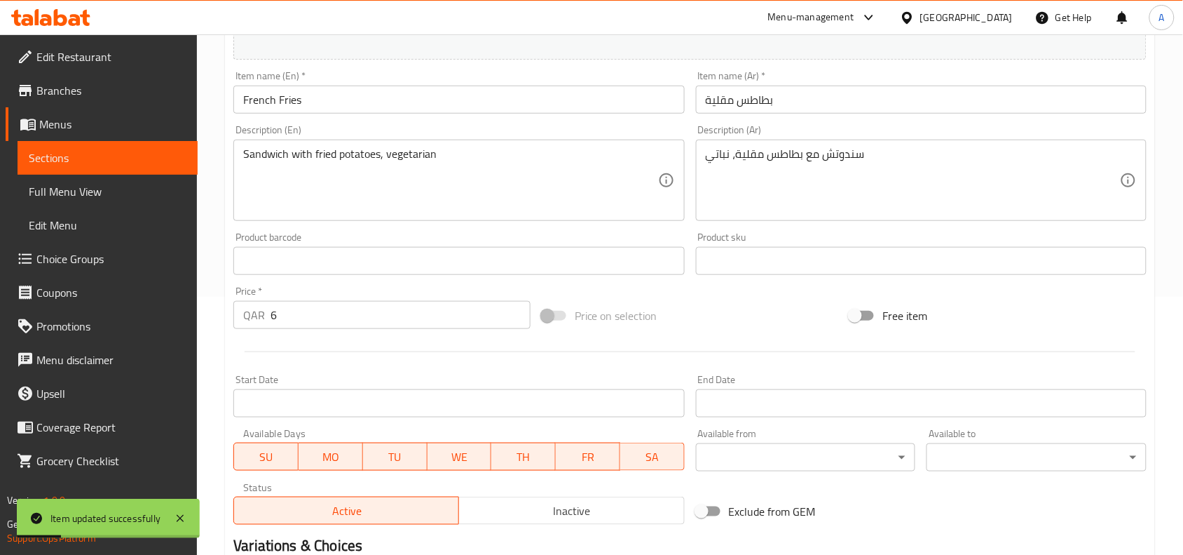
click at [306, 98] on input "French Fries" at bounding box center [458, 100] width 451 height 28
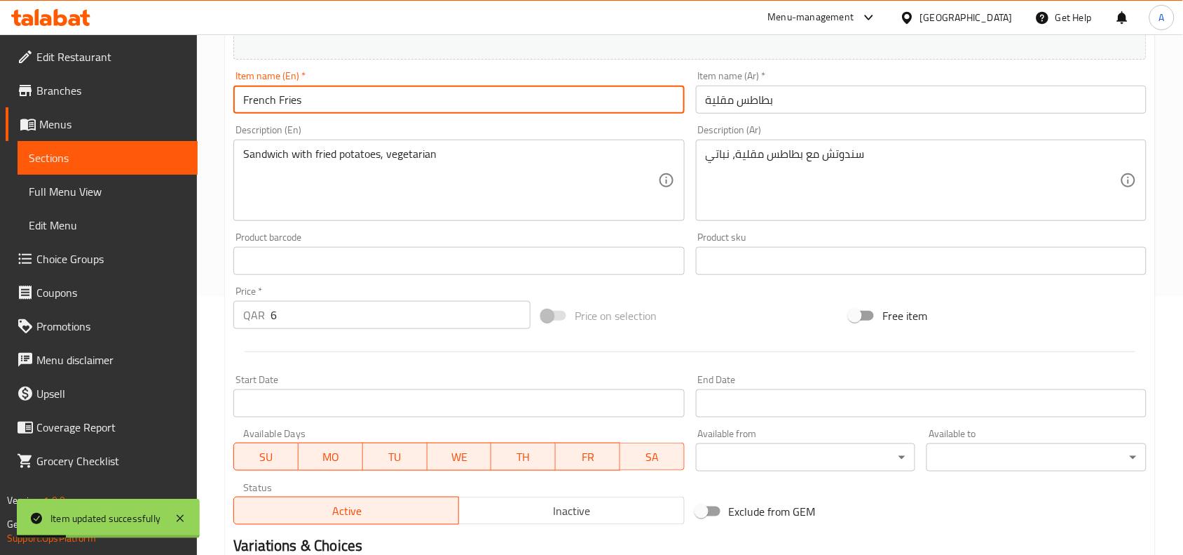
click at [306, 98] on input "French Fries" at bounding box center [458, 100] width 451 height 28
paste input "ied Potatoes"
type input "Fried Potatoes Sandwich"
click at [813, 114] on div "Item name (Ar)   * بطاطس مقلية Item name (Ar) *" at bounding box center [922, 92] width 462 height 54
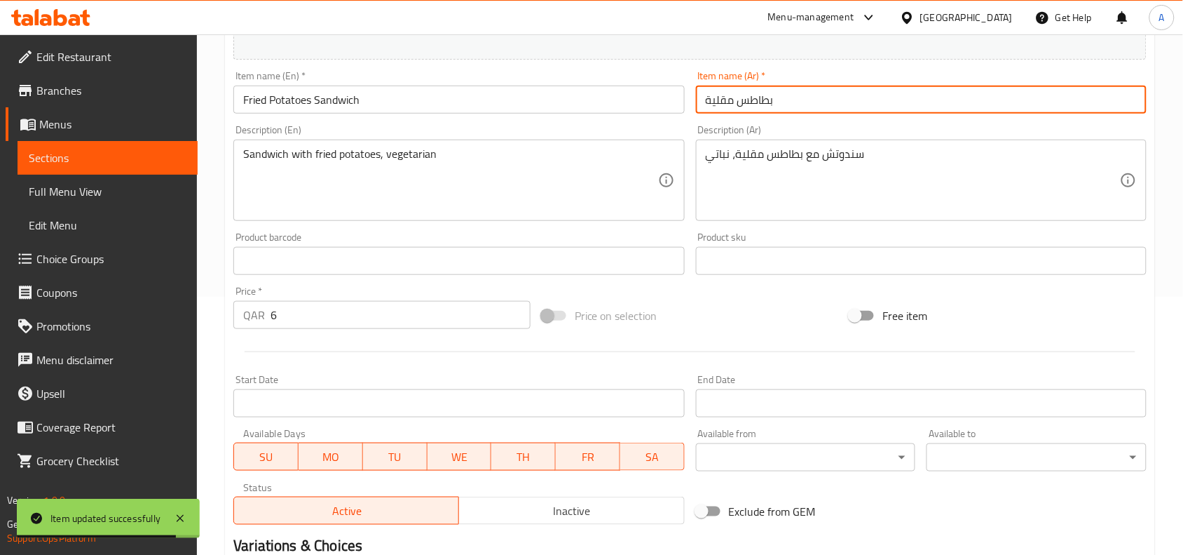
click at [807, 104] on input "بطاطس مقلية" at bounding box center [921, 100] width 451 height 28
click at [696, 93] on input "بطاطس مقلية" at bounding box center [921, 100] width 451 height 28
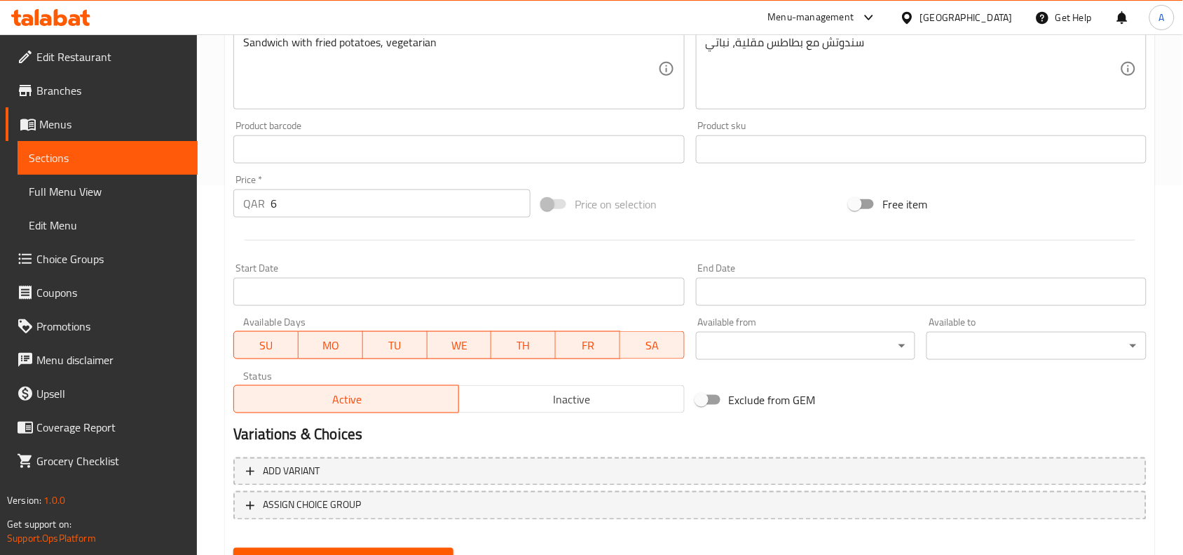
scroll to position [433, 0]
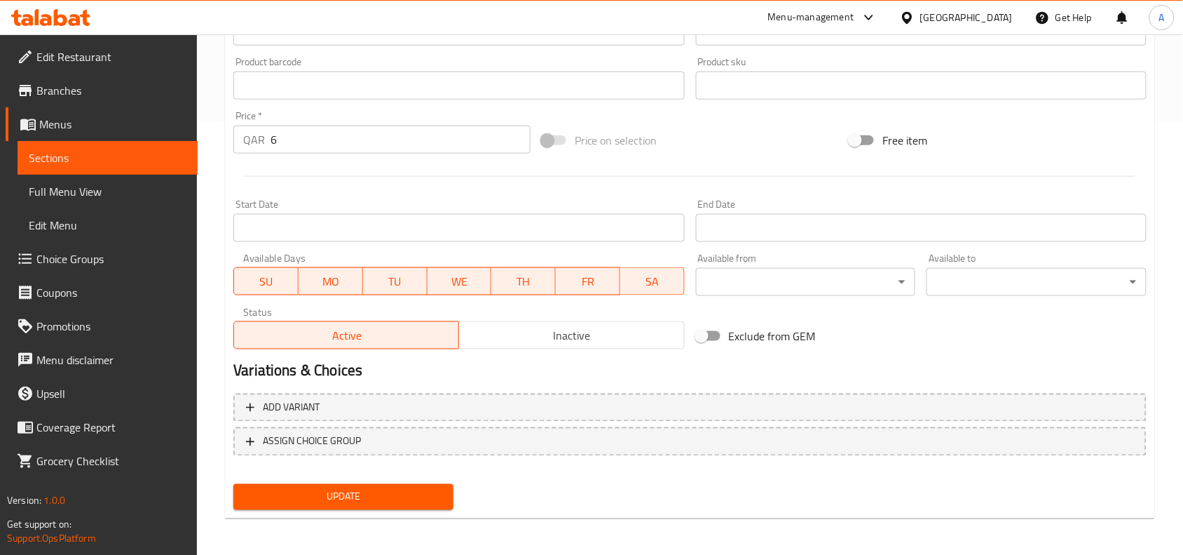
type input "ساندوتش بطاطس مقلية"
click at [414, 484] on button "Update" at bounding box center [343, 497] width 220 height 26
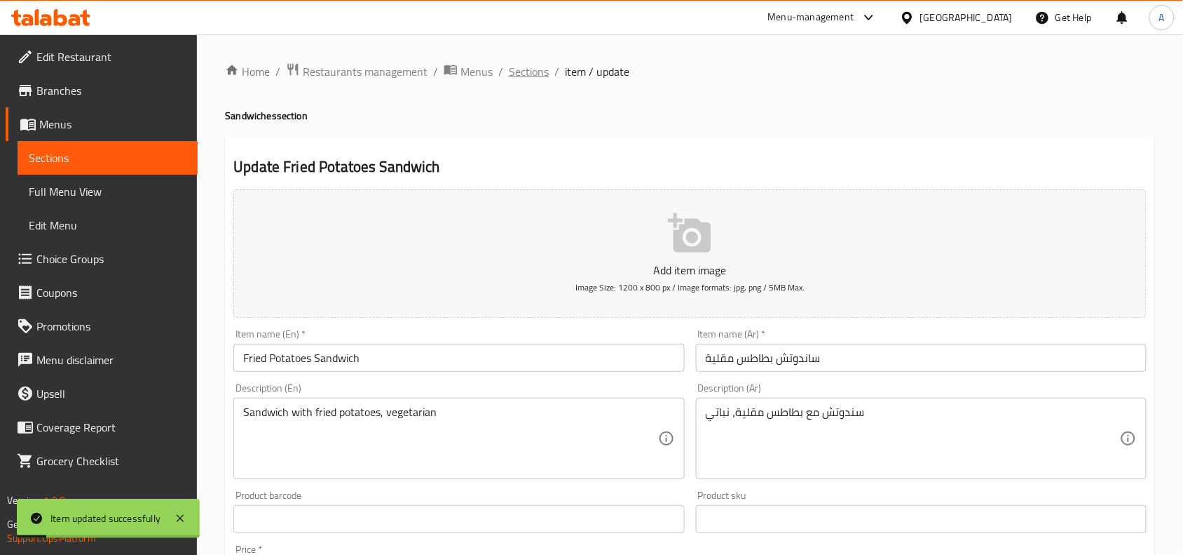
click at [534, 70] on span "Sections" at bounding box center [529, 71] width 40 height 17
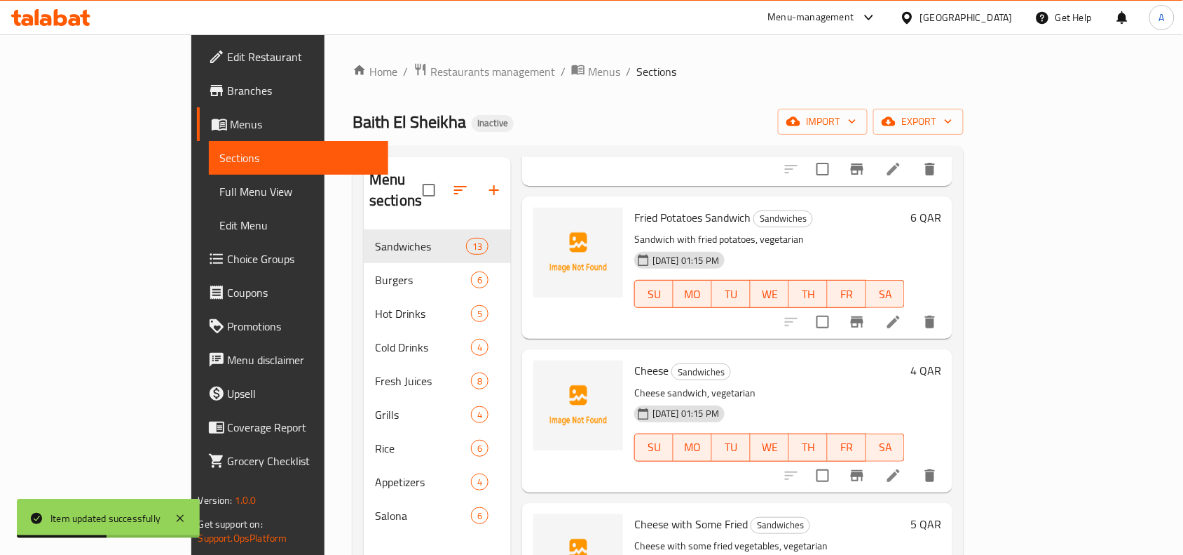
scroll to position [1052, 0]
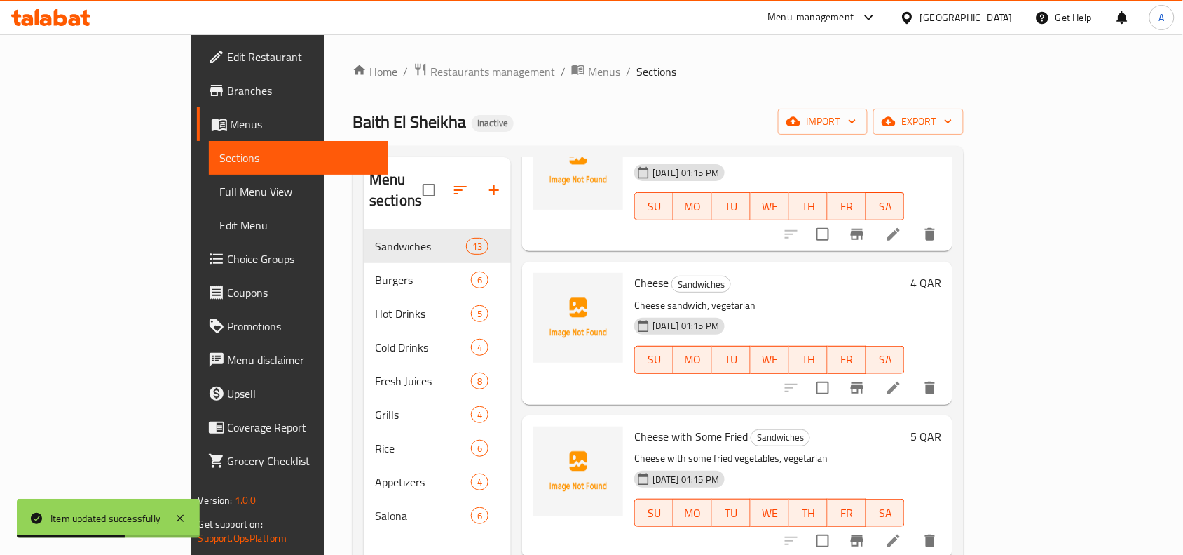
click at [900, 381] on icon at bounding box center [894, 387] width 13 height 13
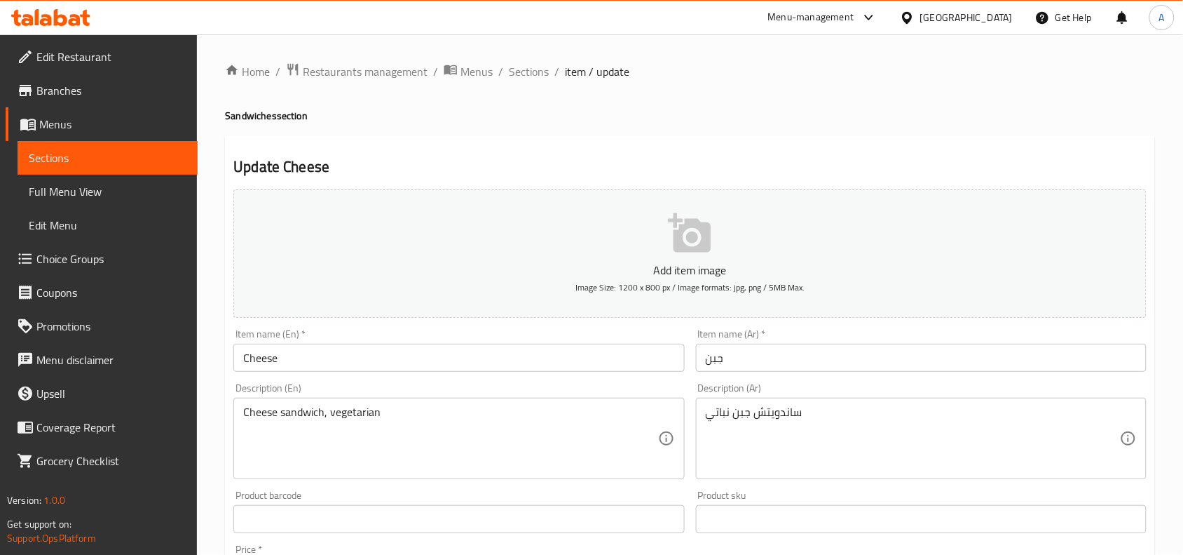
click at [458, 359] on input "Cheese" at bounding box center [458, 358] width 451 height 28
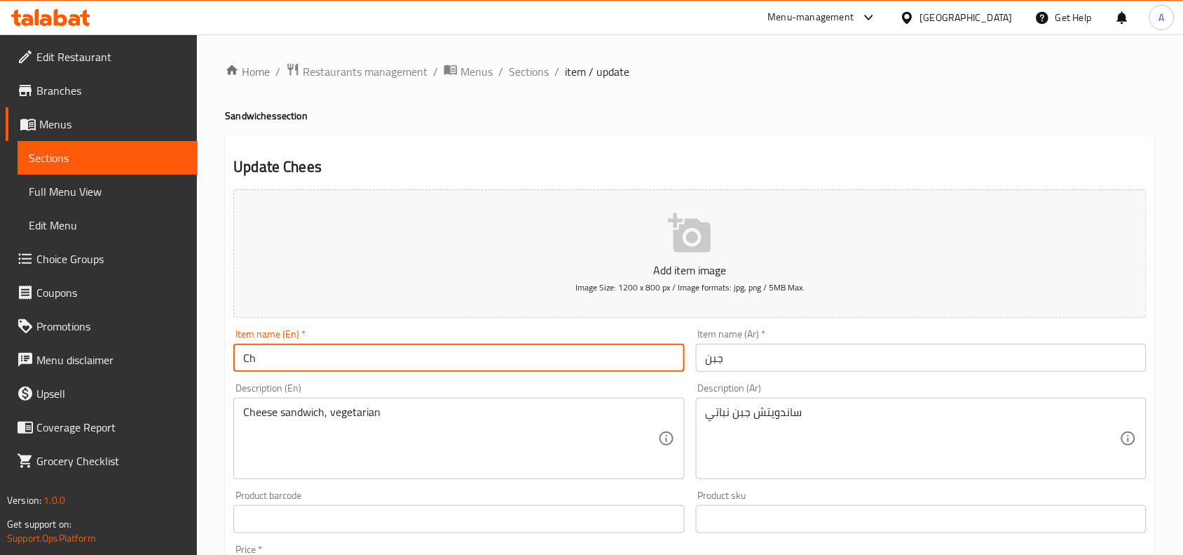
type input "C"
type input "Vegetarian Cheese Sandwich"
click at [747, 362] on input "جبن" at bounding box center [921, 358] width 451 height 28
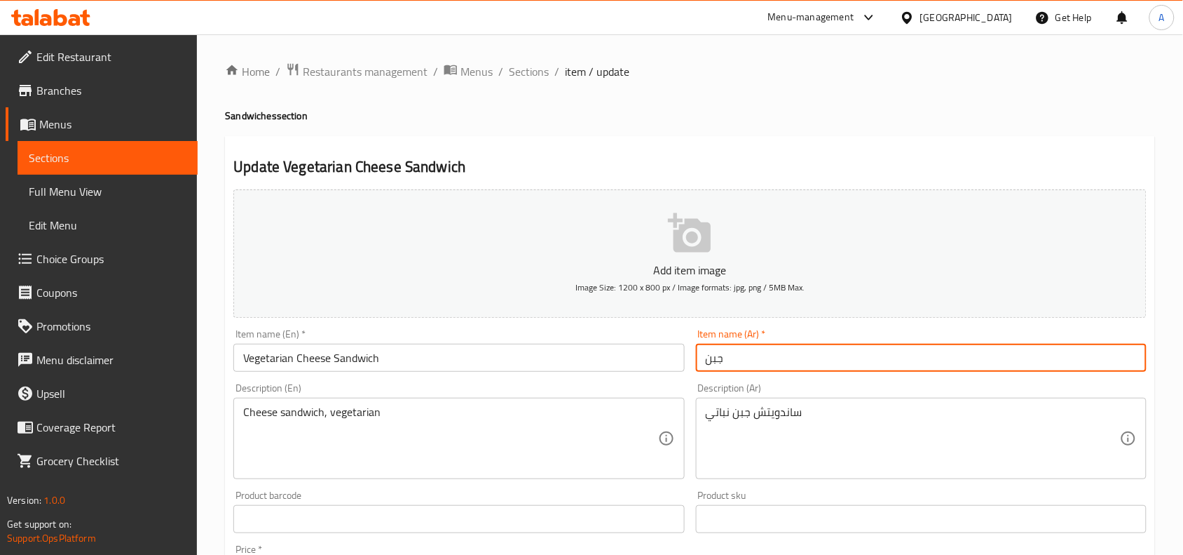
click at [747, 362] on input "جبن" at bounding box center [921, 358] width 451 height 28
type input "s"
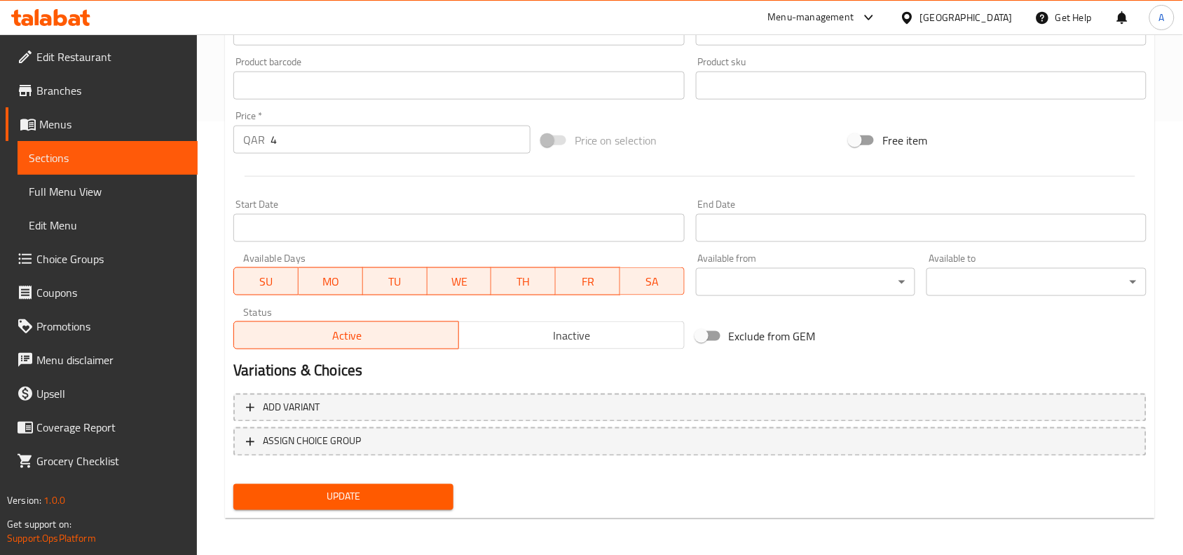
type input "ساندوتش جبن نباتي"
click at [412, 489] on span "Update" at bounding box center [344, 497] width 198 height 18
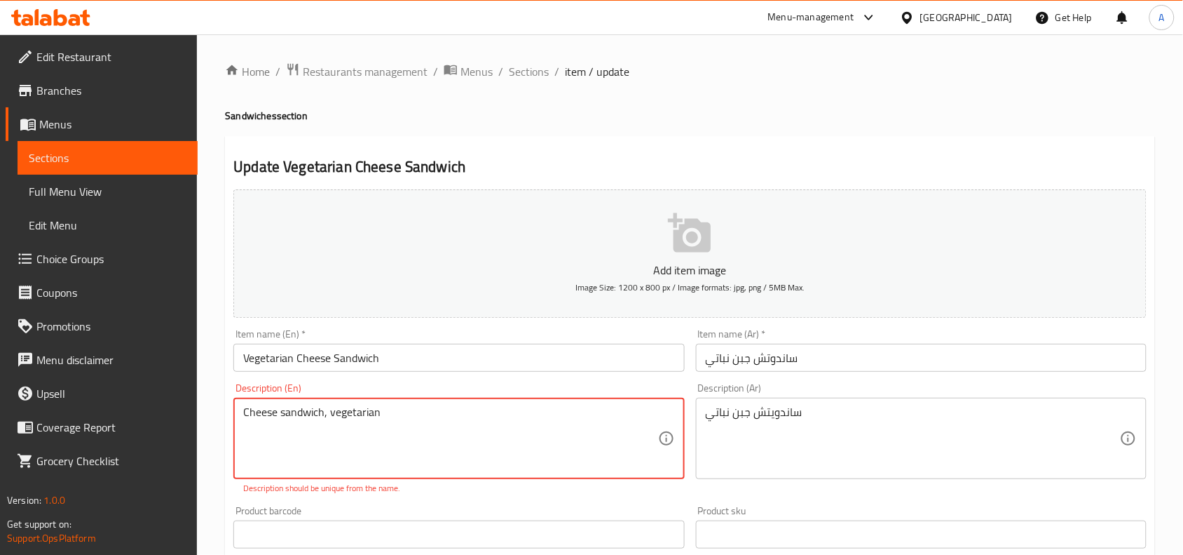
click at [428, 428] on textarea "Cheese sandwich, vegetarian" at bounding box center [450, 438] width 414 height 67
click at [426, 428] on textarea "Cheese sandwich, vegetarian" at bounding box center [450, 438] width 414 height 67
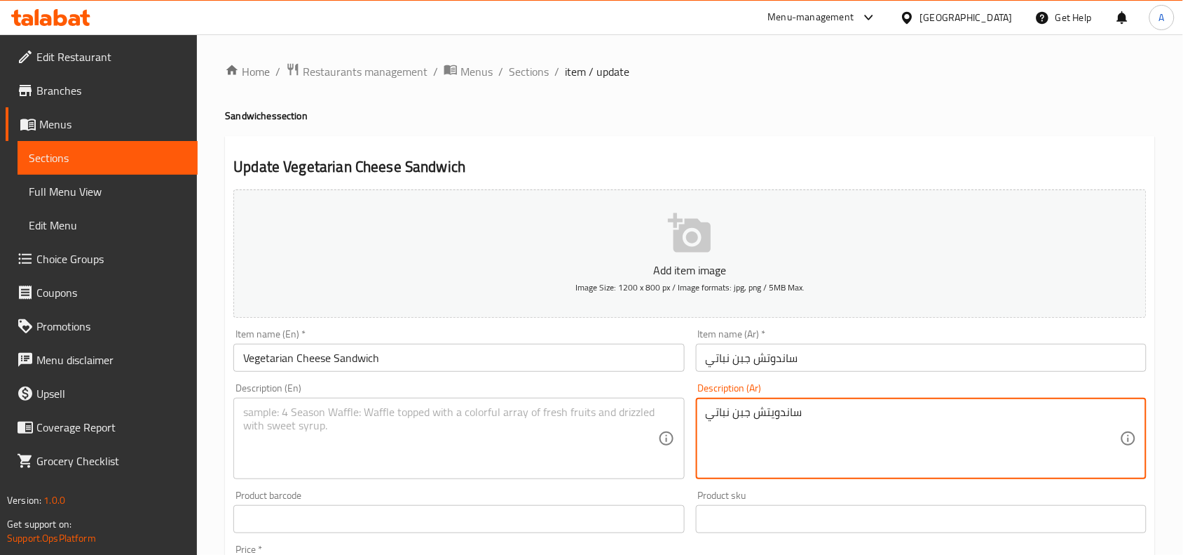
click at [743, 421] on textarea "ساندويتش جبن نباتي" at bounding box center [913, 438] width 414 height 67
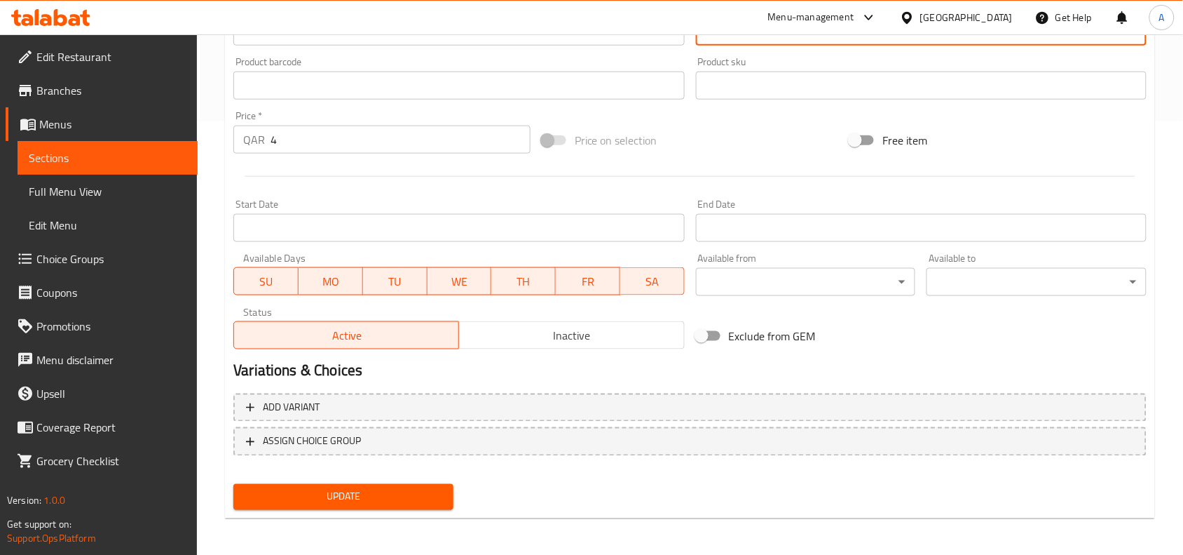
click at [412, 499] on span "Update" at bounding box center [344, 497] width 198 height 18
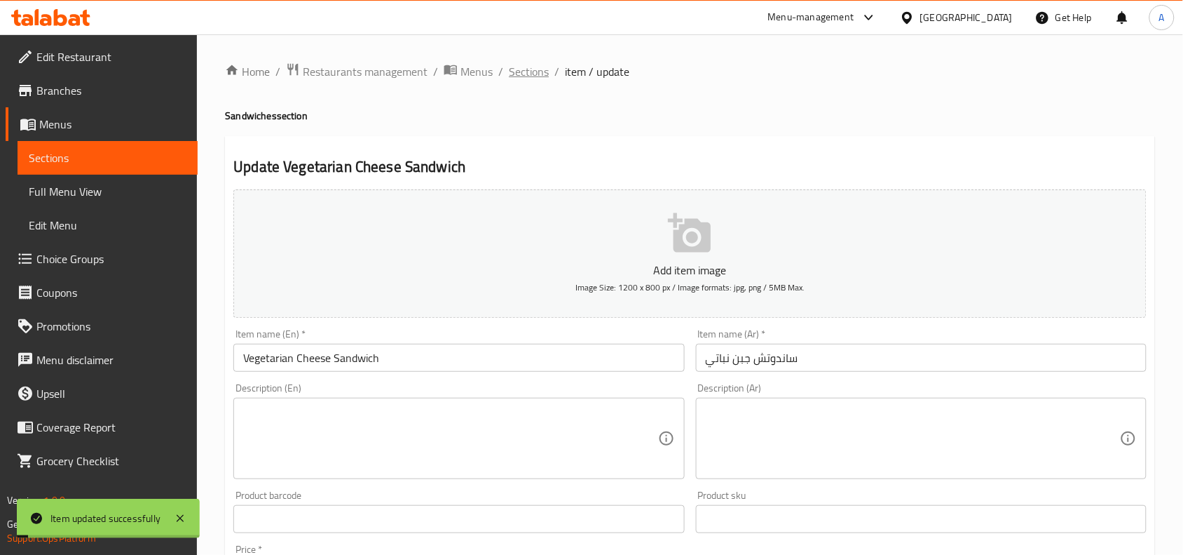
click at [515, 70] on span "Sections" at bounding box center [529, 71] width 40 height 17
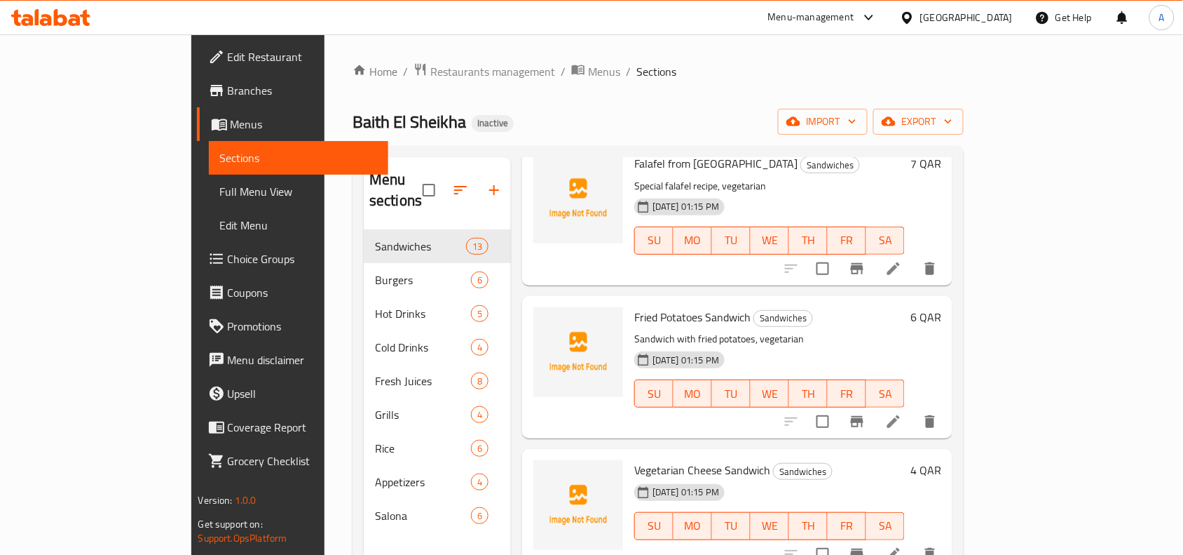
scroll to position [964, 0]
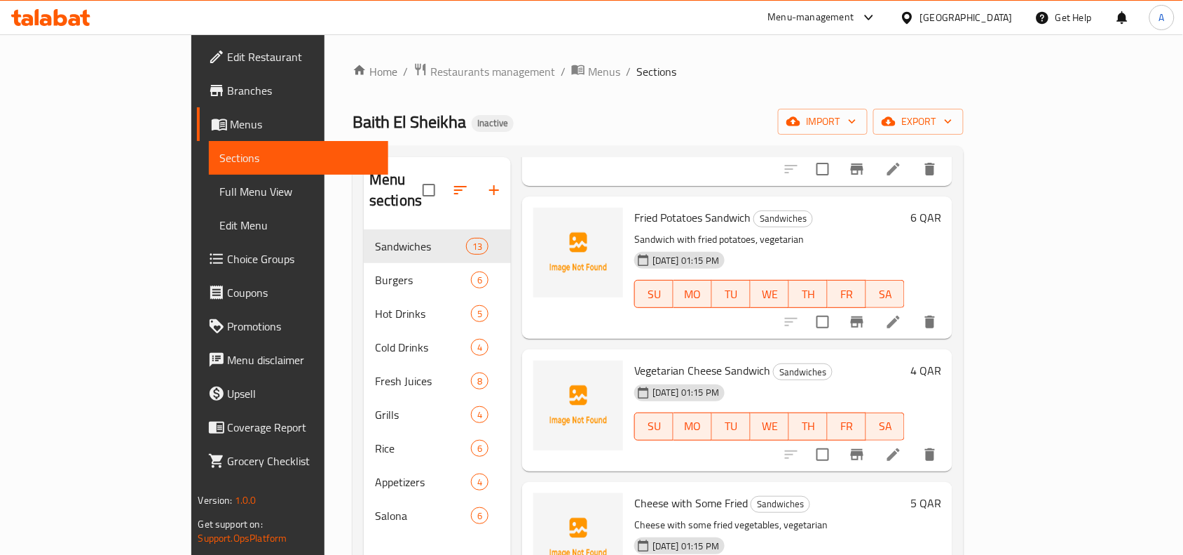
click at [902, 313] on icon at bounding box center [893, 321] width 17 height 17
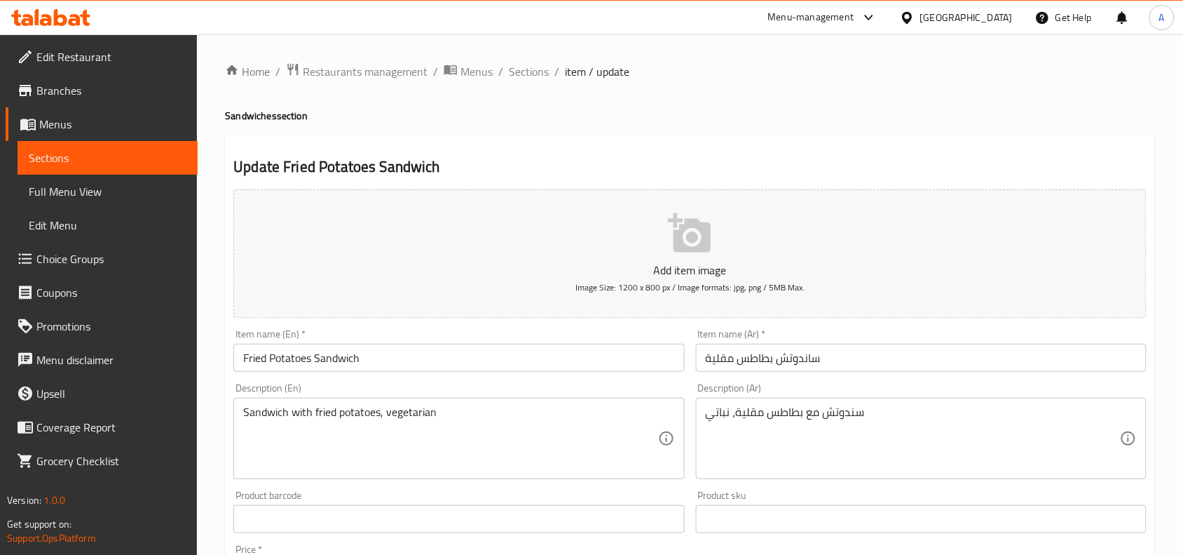
click at [271, 361] on input "Fried Potatoes Sandwich" at bounding box center [458, 358] width 451 height 28
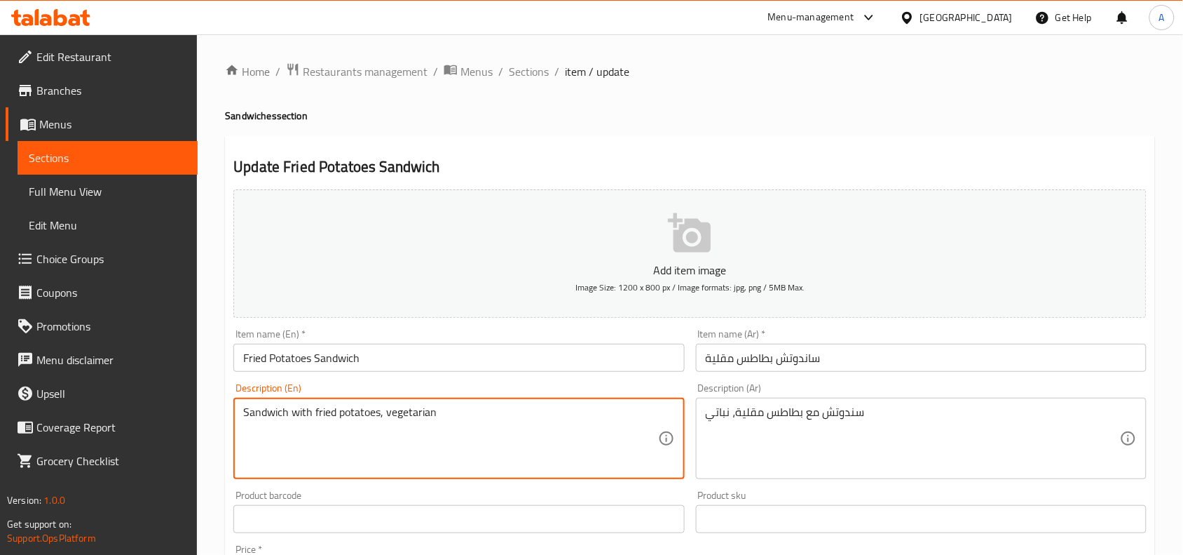
click at [408, 415] on textarea "Sandwich with fried potatoes, vegetarian" at bounding box center [450, 438] width 414 height 67
click at [408, 412] on textarea "Sandwich with fried potatoes, vegetarian" at bounding box center [450, 438] width 414 height 67
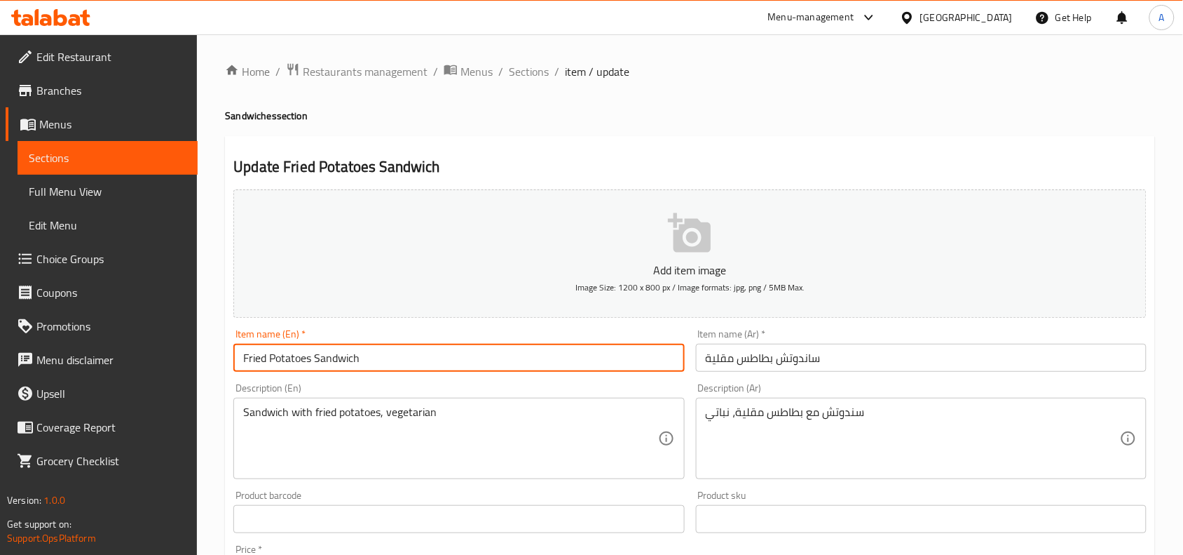
click at [268, 361] on input "Fried Potatoes Sandwich" at bounding box center [458, 358] width 451 height 28
paste input "vegetarian"
type input "Fried vegetarian Potatoes Sandwich"
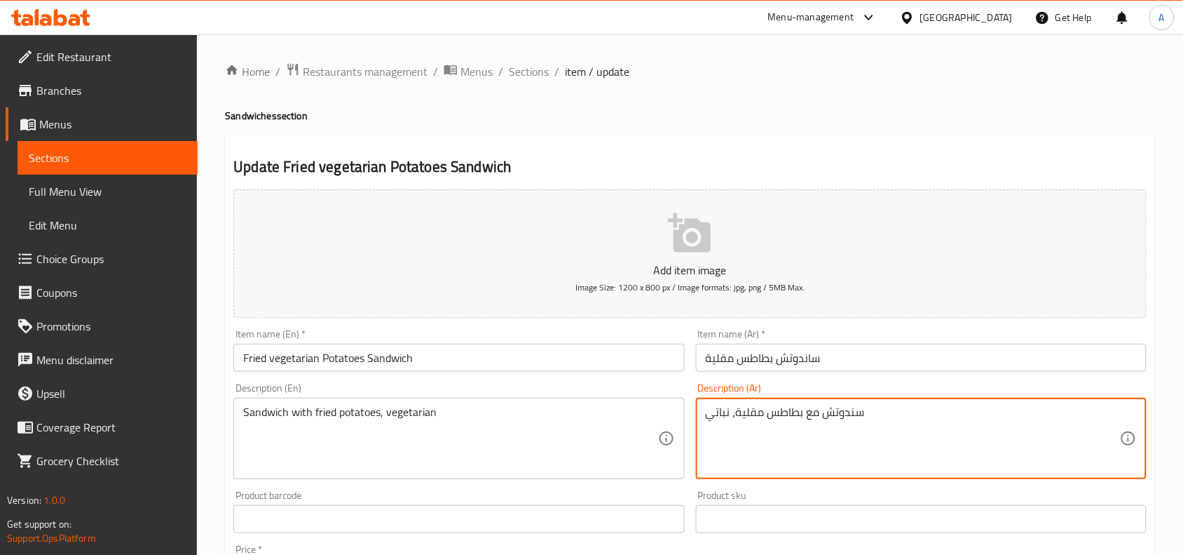
click at [719, 419] on textarea "سندوتش مع بطاطس مقلية، نباتي" at bounding box center [913, 438] width 414 height 67
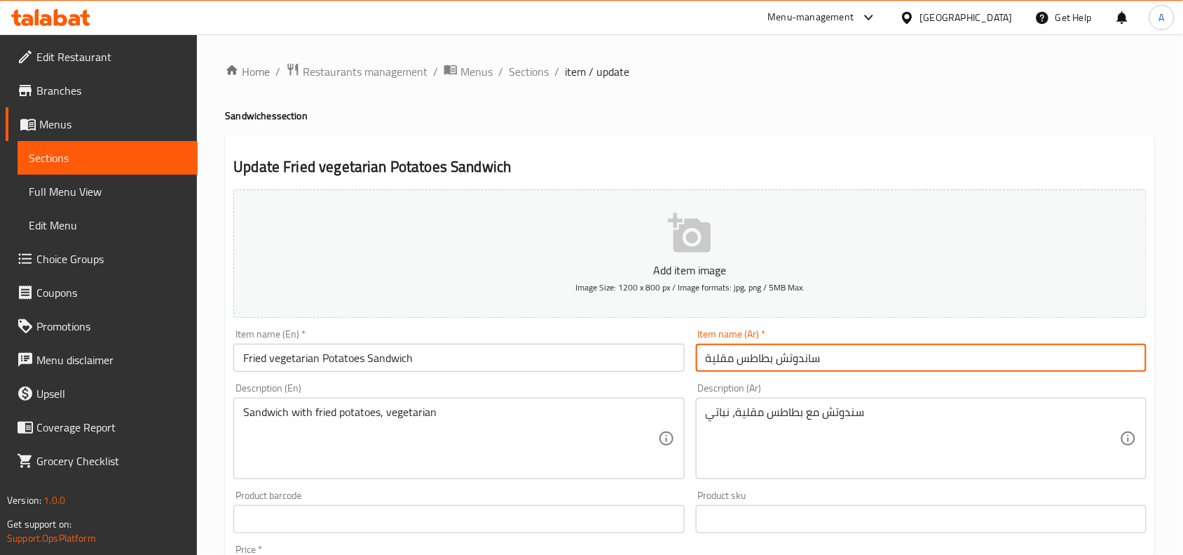
click at [836, 352] on input "ساندوتش بطاطس مقلية" at bounding box center [921, 358] width 451 height 28
paste input "نباتي"
type input "ساندوتش بطاطس مقلية نباتي"
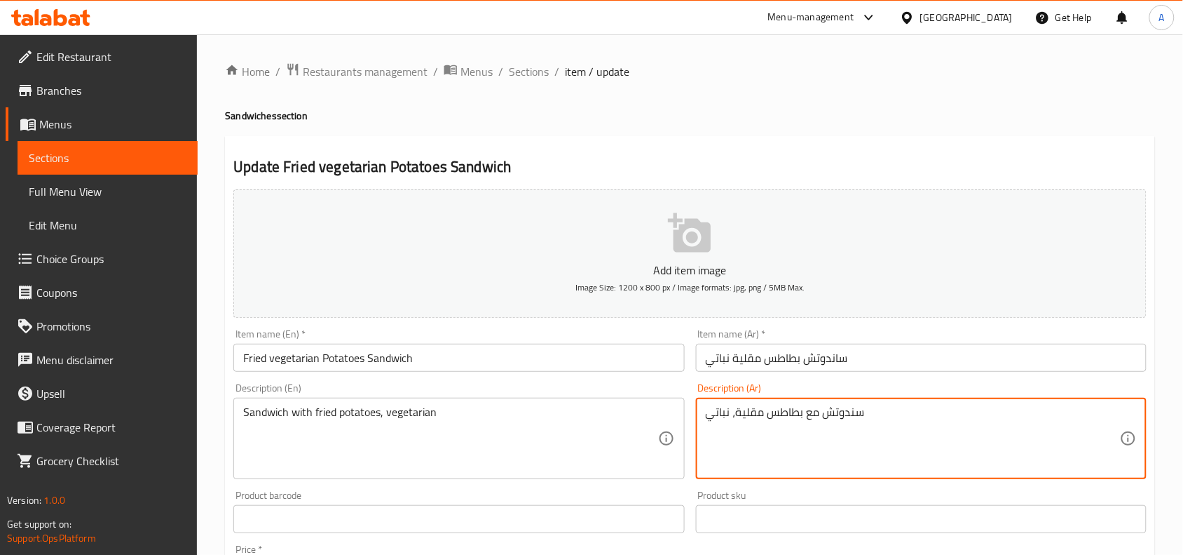
click at [786, 405] on textarea "سندوتش مع بطاطس مقلية، نباتي" at bounding box center [913, 438] width 414 height 67
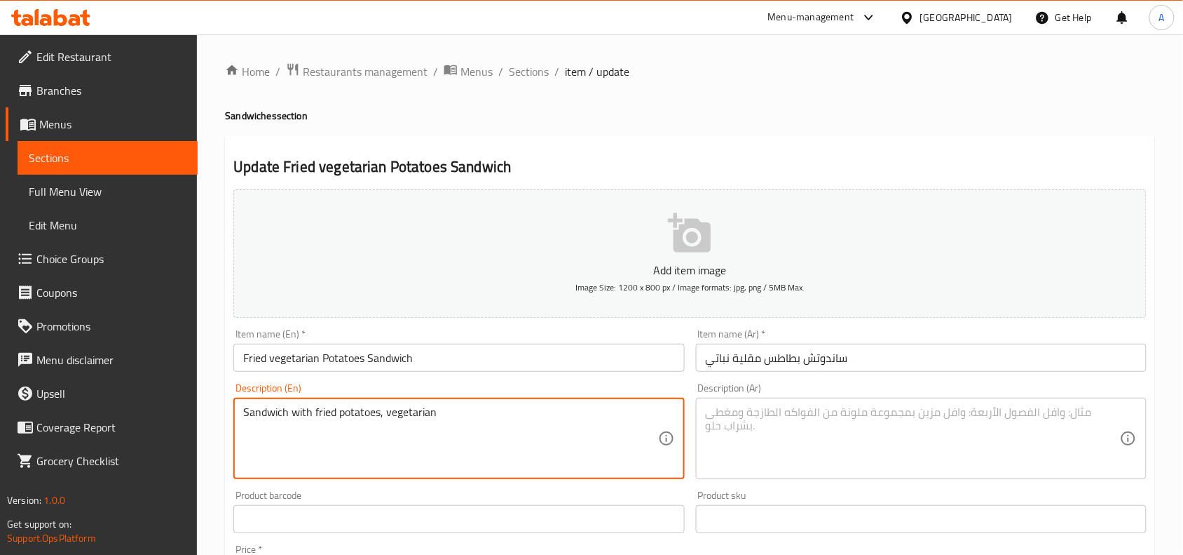
type textarea "Sandwich with fried potatoes,"
click at [429, 425] on textarea "Sandwich with fried potatoes," at bounding box center [450, 438] width 414 height 67
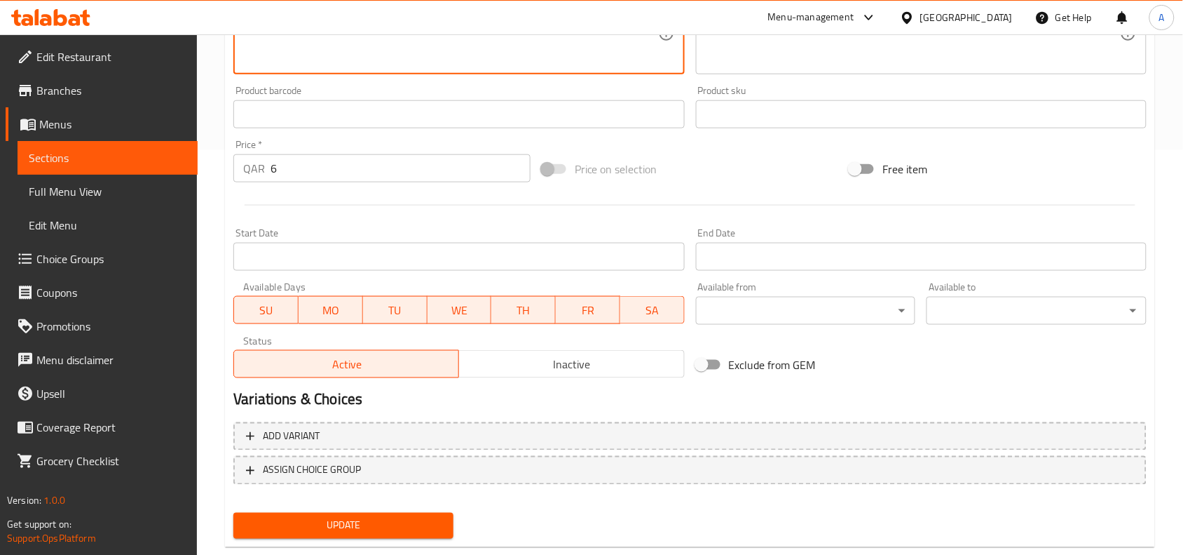
scroll to position [433, 0]
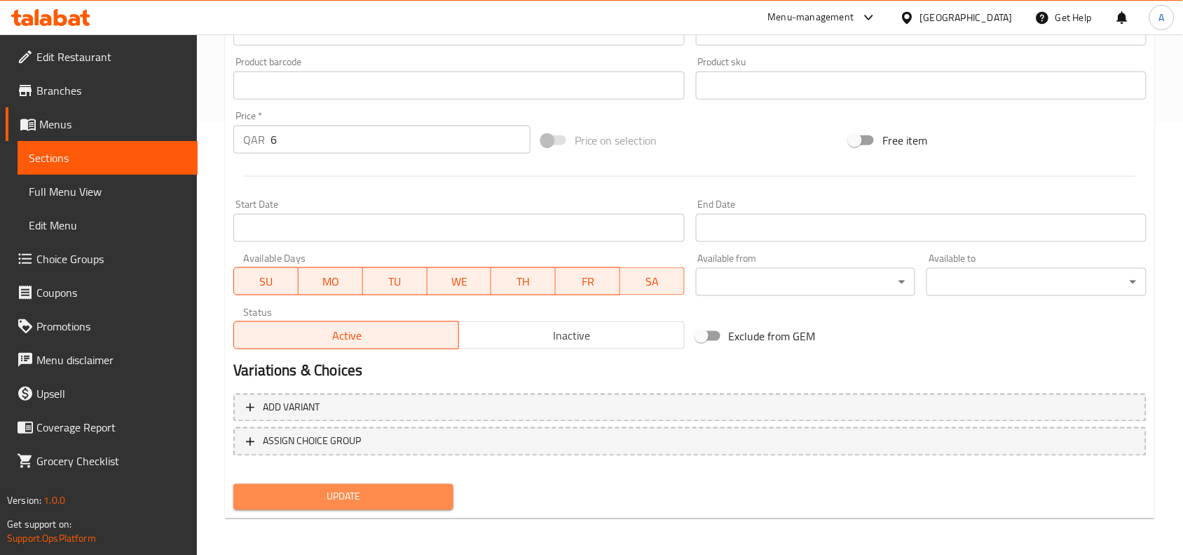
click at [423, 503] on button "Update" at bounding box center [343, 497] width 220 height 26
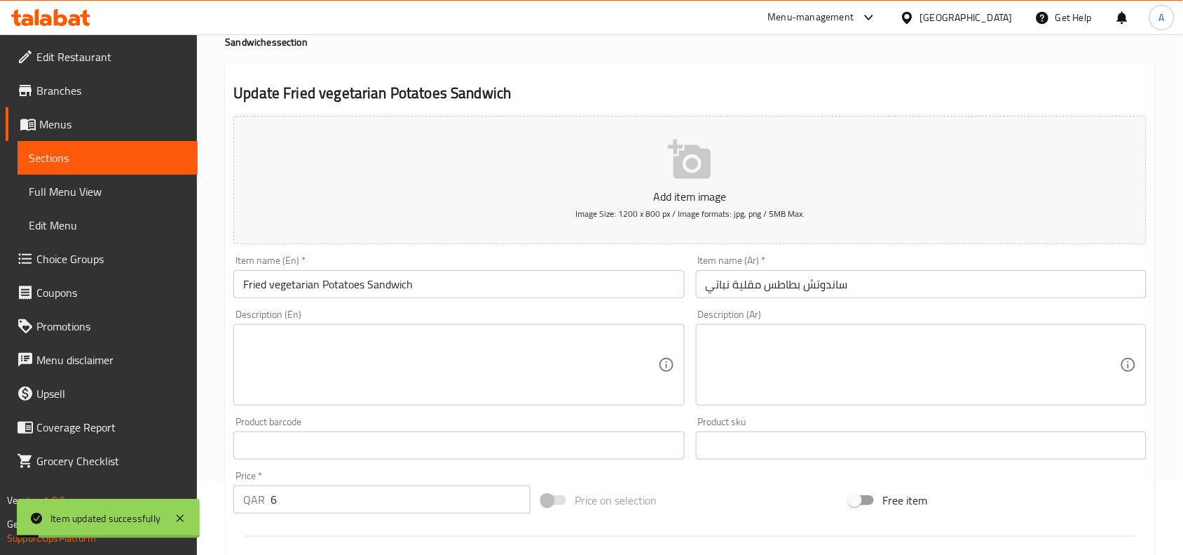
scroll to position [0, 0]
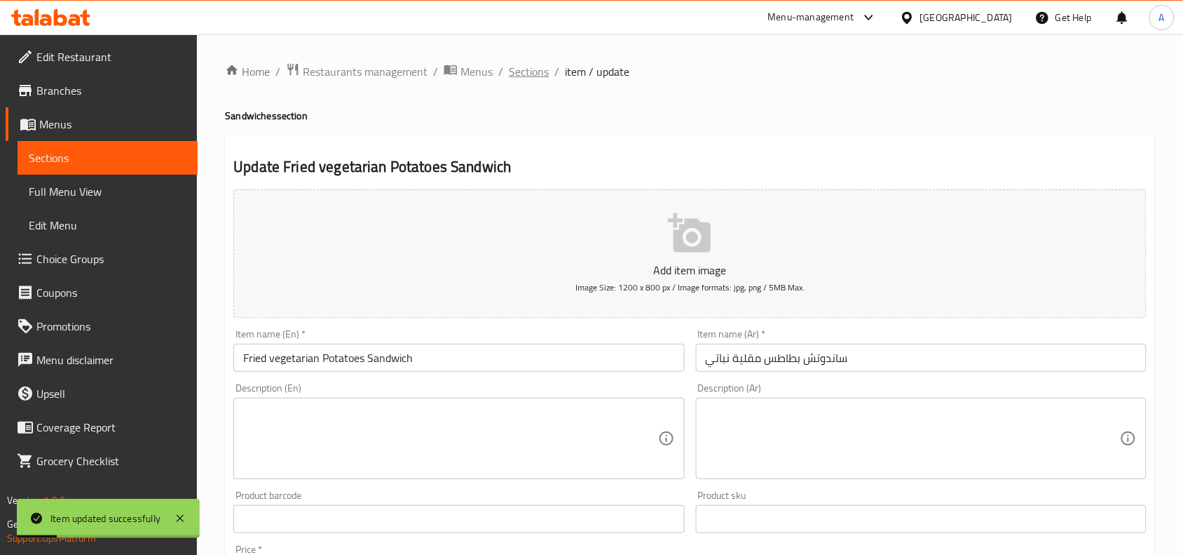
click at [517, 64] on span "Sections" at bounding box center [529, 71] width 40 height 17
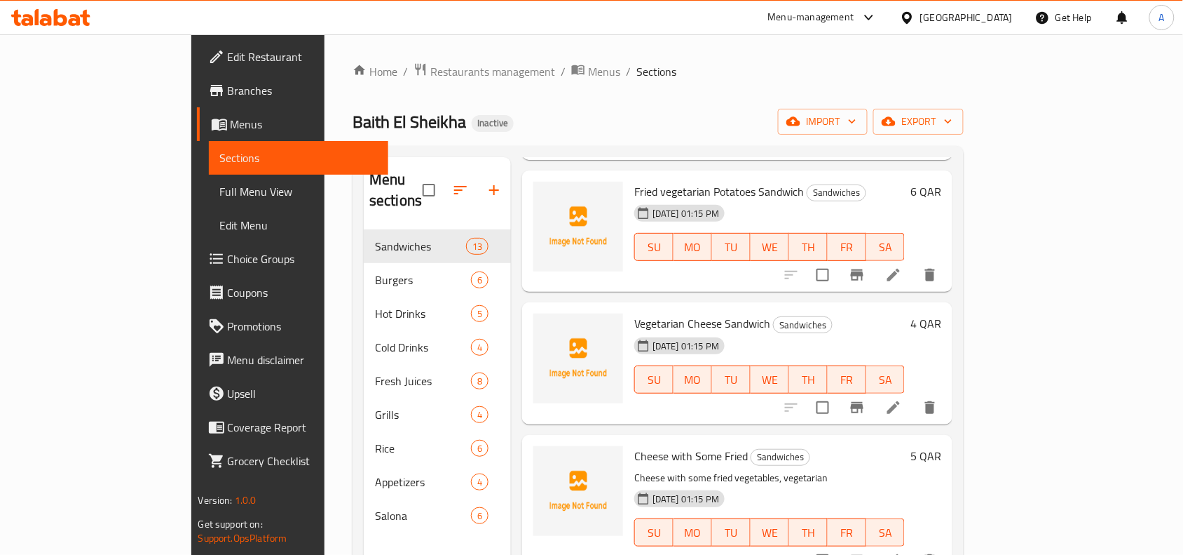
scroll to position [1077, 0]
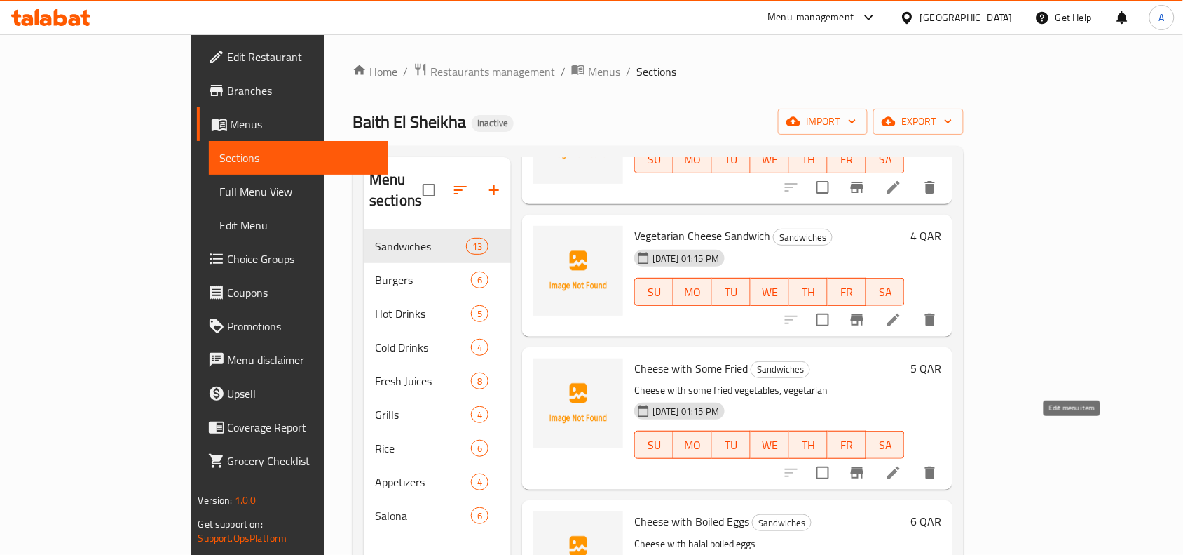
click at [900, 466] on icon at bounding box center [894, 472] width 13 height 13
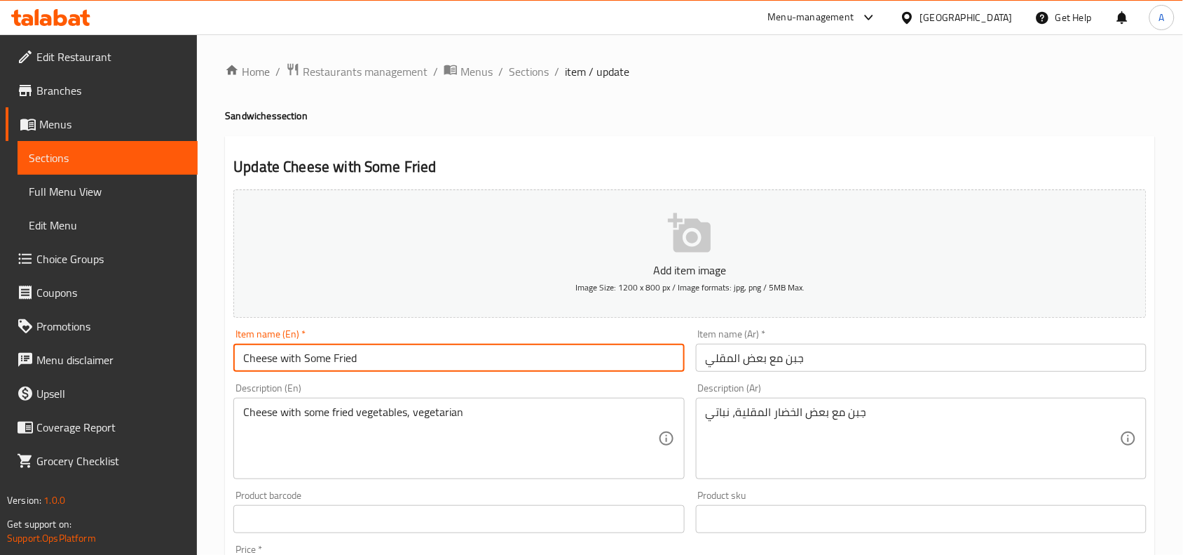
click at [414, 354] on input "Cheese with Some Fried" at bounding box center [458, 358] width 451 height 28
type input "Cheese with Some Fried Sandwich"
click at [866, 358] on input "جبن مع بعض المقلي" at bounding box center [921, 358] width 451 height 28
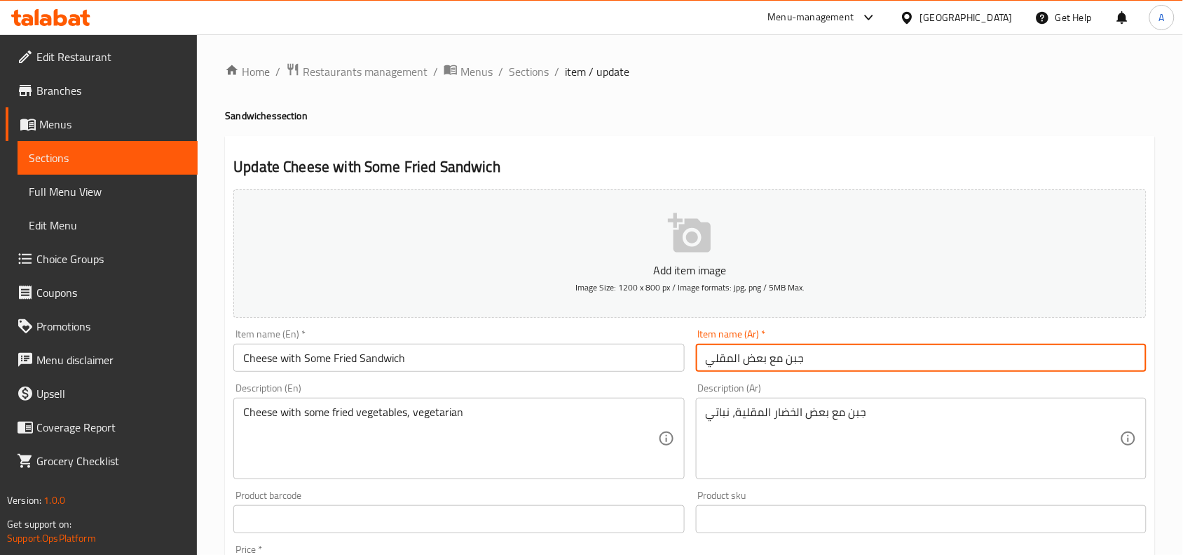
click at [688, 362] on div "Item name (En)   * Cheese with Some Fried Sandwich Item name (En) *" at bounding box center [459, 350] width 462 height 54
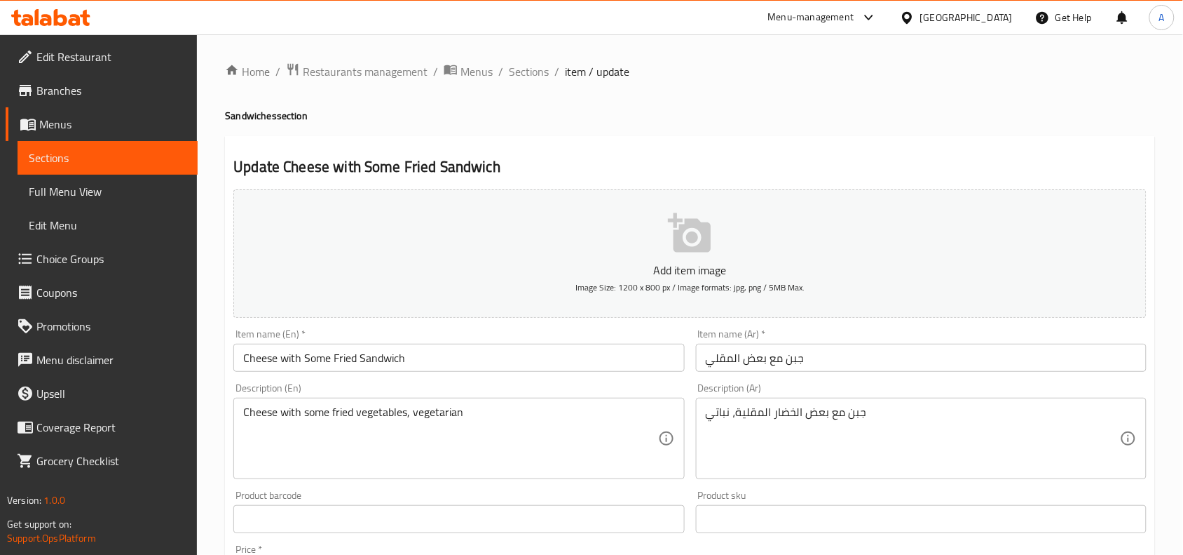
click at [698, 365] on input "جبن مع بعض المقلي" at bounding box center [921, 358] width 451 height 28
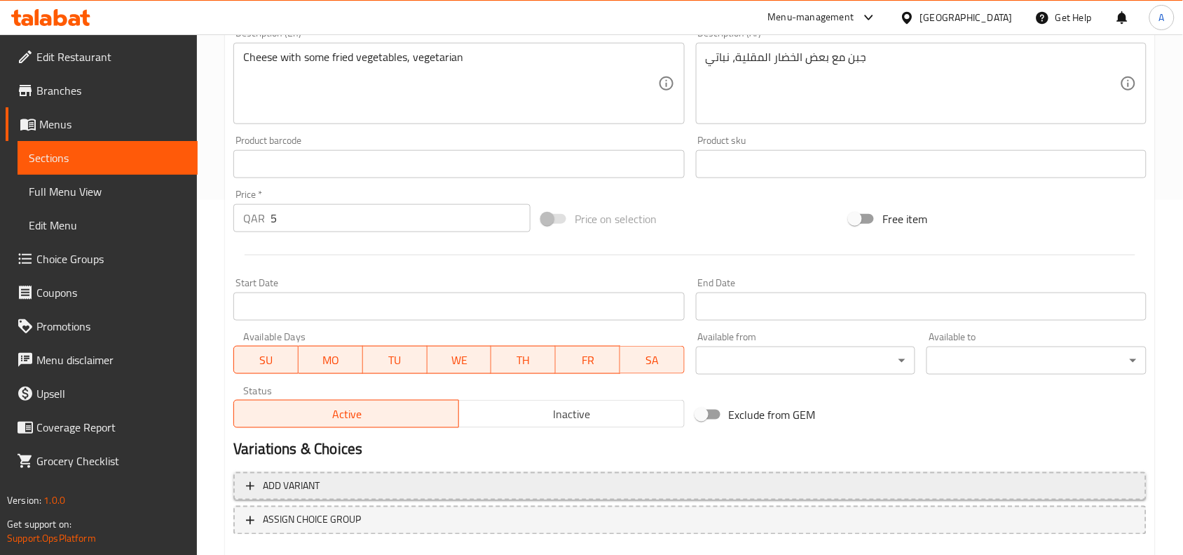
scroll to position [433, 0]
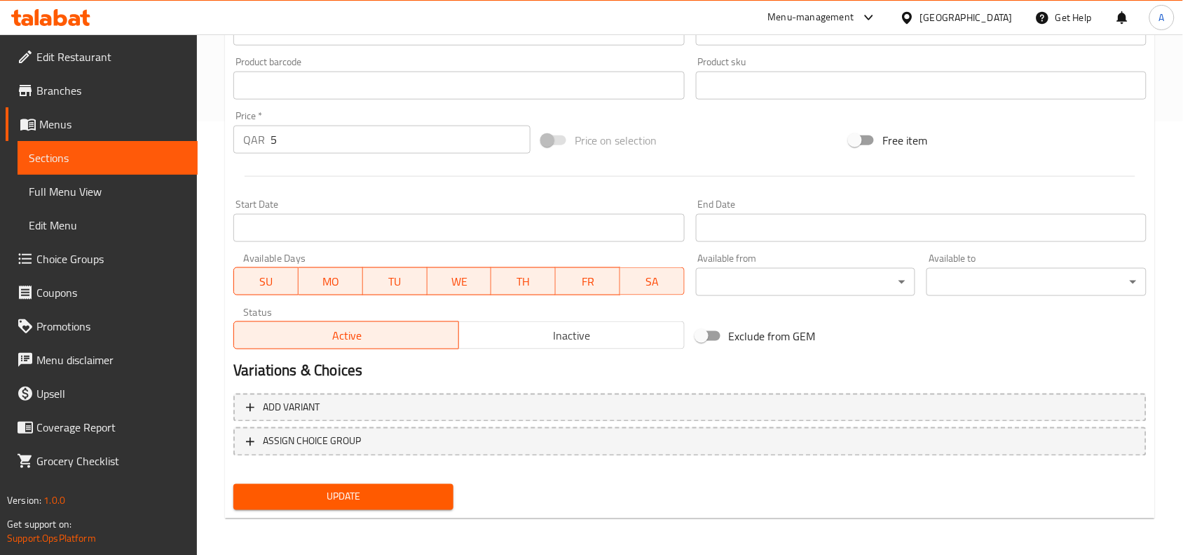
type input "ساندوتش جبن مع بعض المقلي"
click at [407, 508] on div "Update" at bounding box center [343, 496] width 231 height 37
click at [410, 501] on span "Update" at bounding box center [344, 497] width 198 height 18
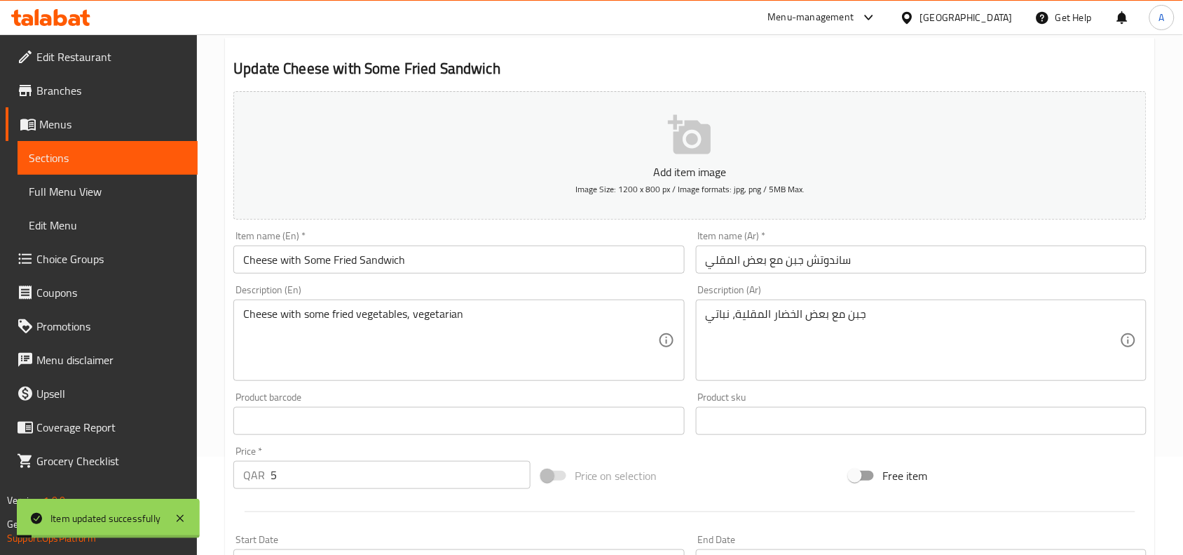
scroll to position [0, 0]
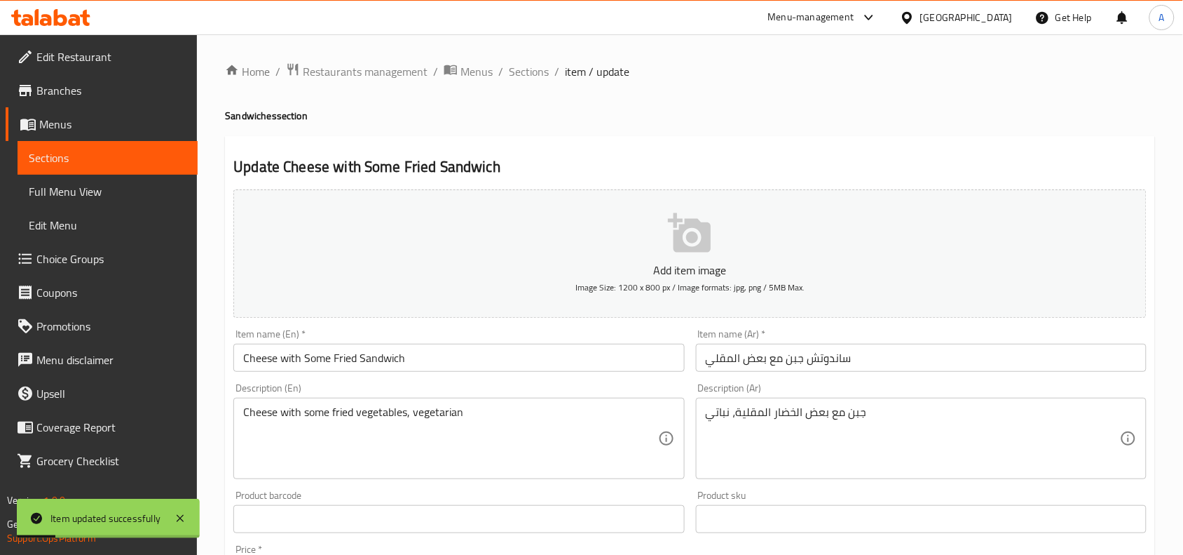
click at [383, 351] on input "Cheese with Some Fried Sandwich" at bounding box center [458, 358] width 451 height 28
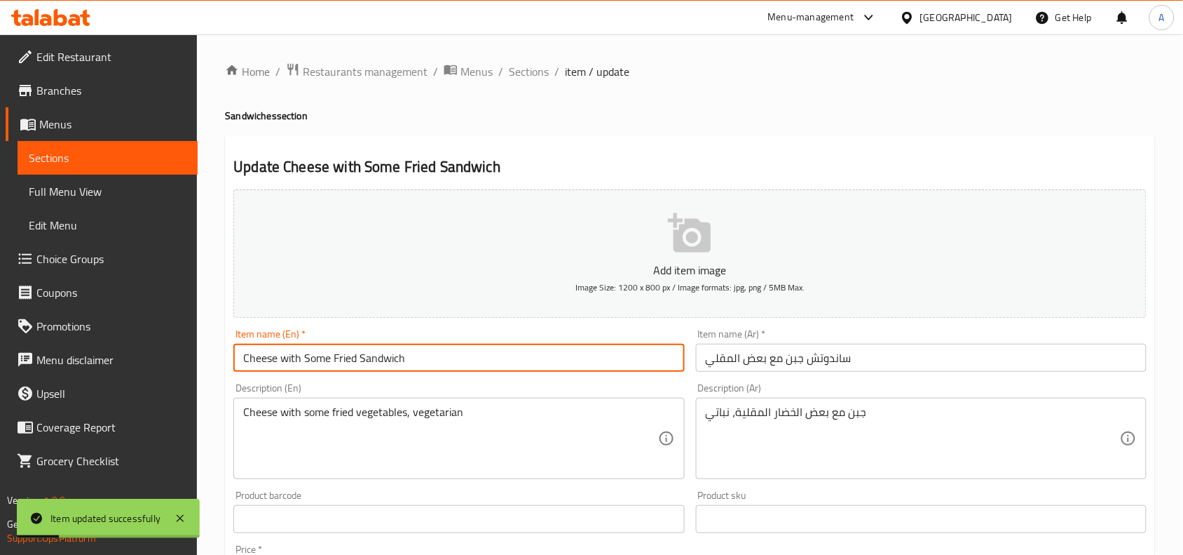
click at [383, 351] on input "Cheese with Some Fried Sandwich" at bounding box center [458, 358] width 451 height 28
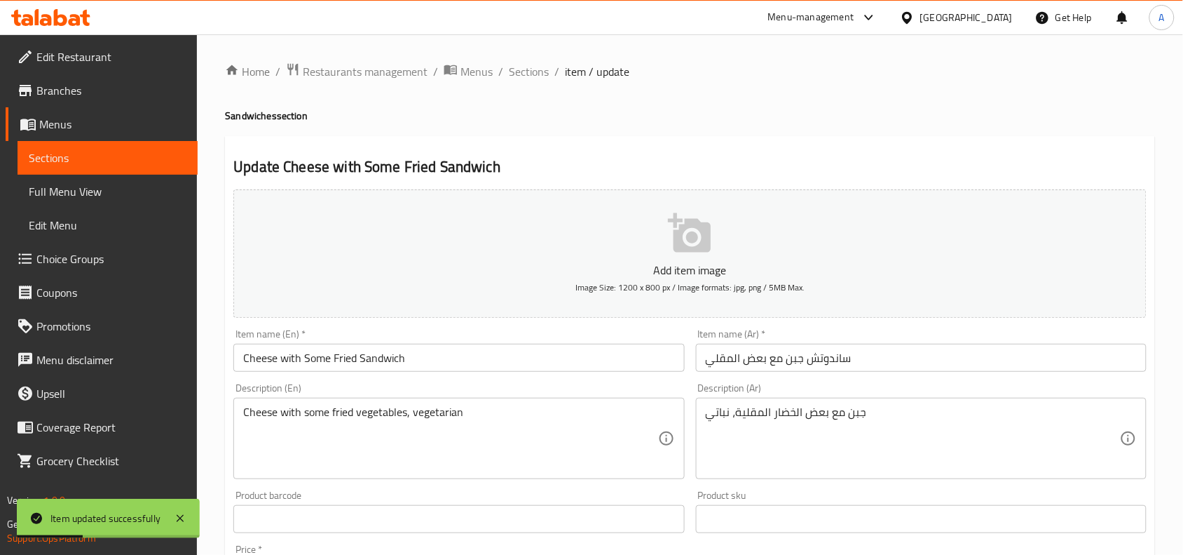
drag, startPoint x: 537, startPoint y: 76, endPoint x: 537, endPoint y: 91, distance: 15.4
click at [537, 76] on span "Sections" at bounding box center [529, 71] width 40 height 17
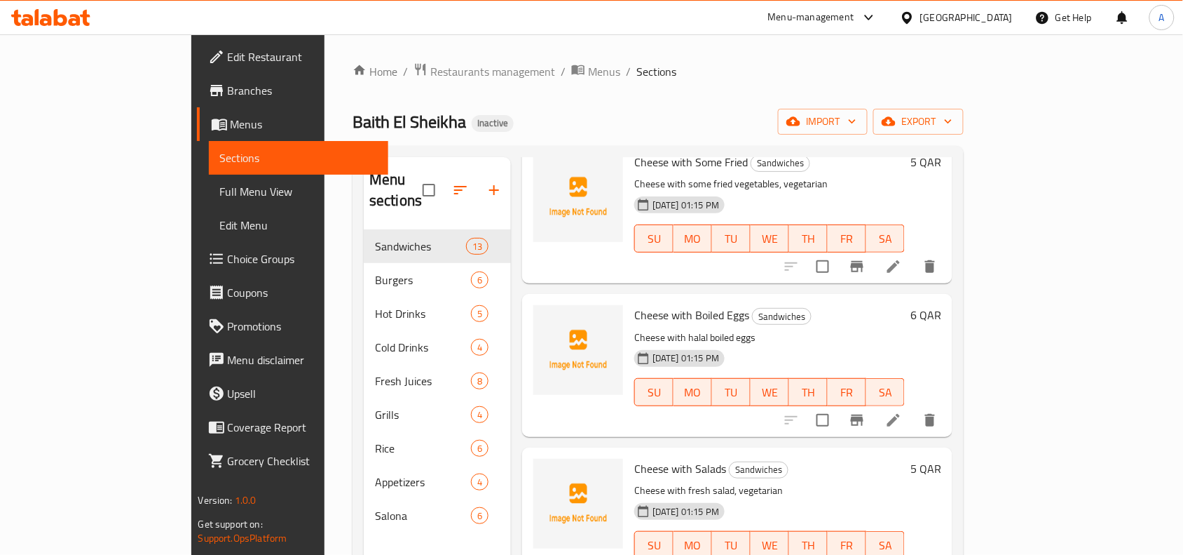
scroll to position [1314, 0]
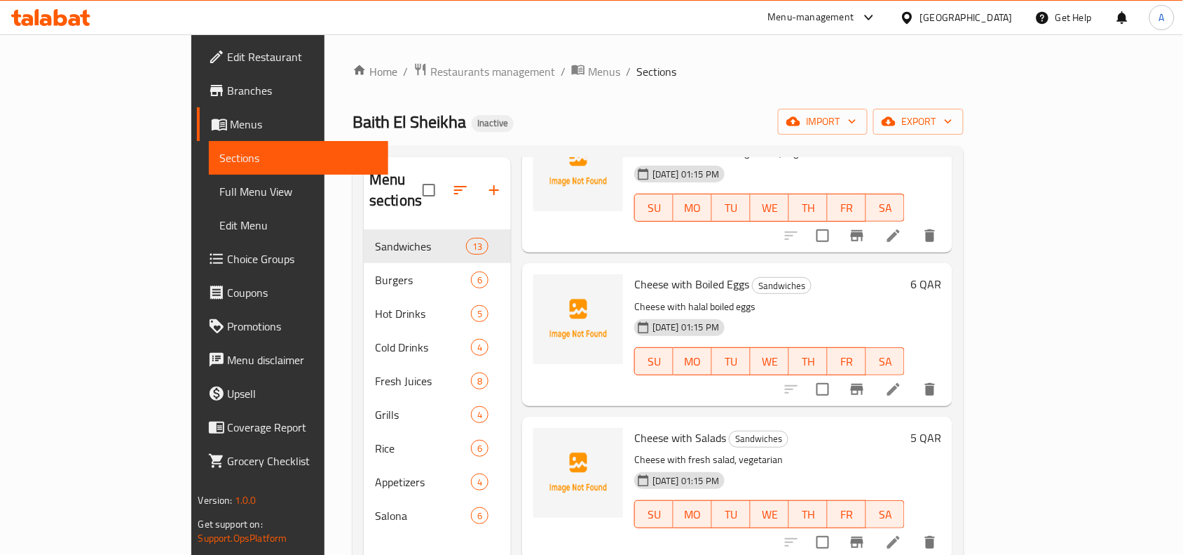
click at [902, 381] on icon at bounding box center [893, 389] width 17 height 17
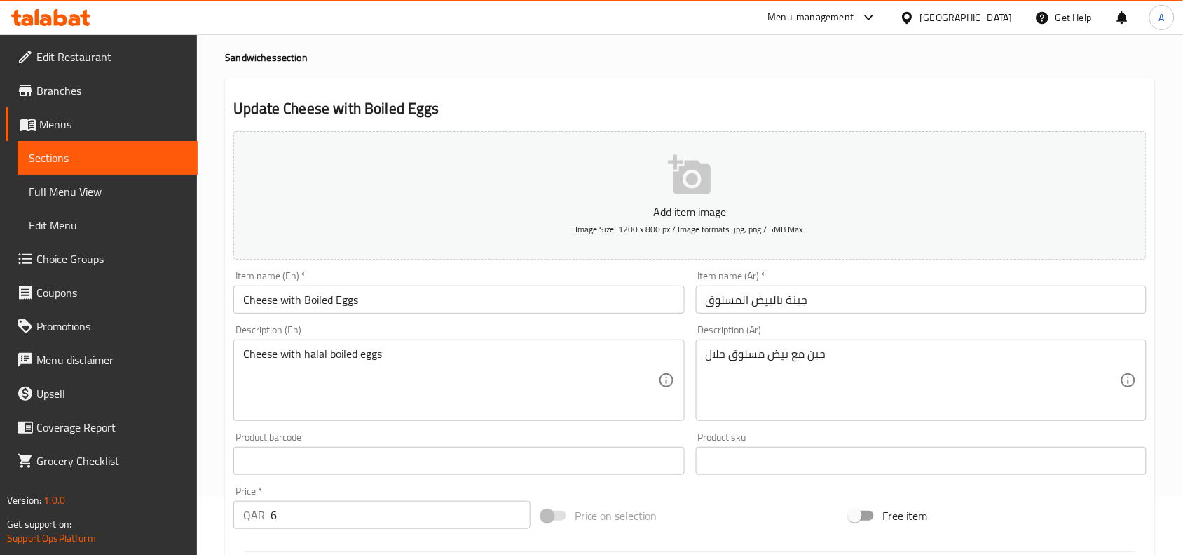
scroll to position [88, 0]
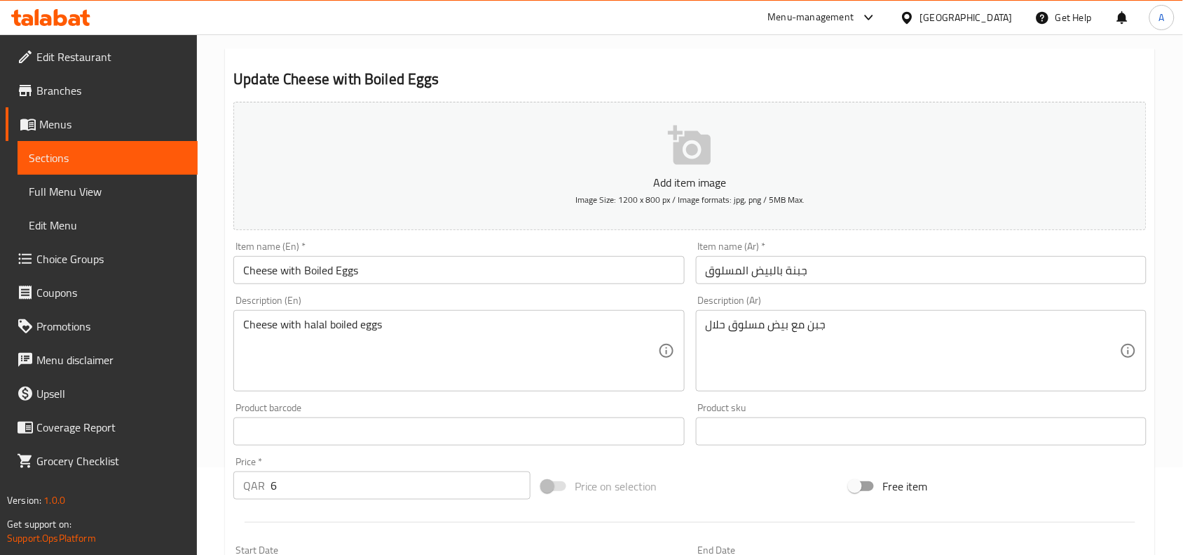
click at [388, 274] on input "Cheese with Boiled Eggs" at bounding box center [458, 270] width 451 height 28
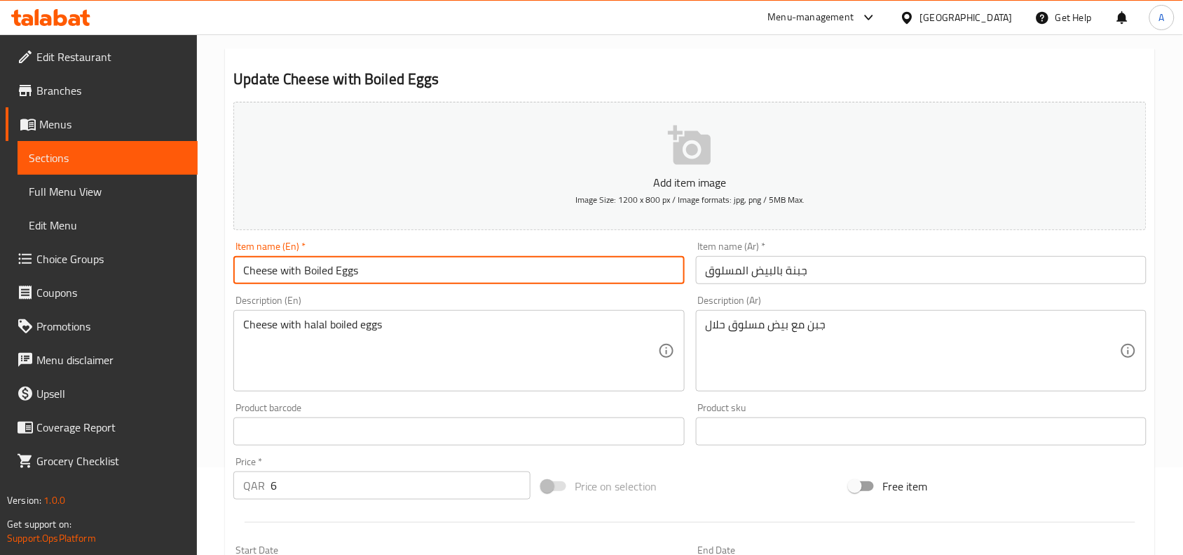
click at [300, 275] on input "Cheese with Boiled Eggs" at bounding box center [458, 270] width 451 height 28
click at [415, 264] on input "Cheese with halal Boiled Eggs" at bounding box center [458, 270] width 451 height 28
type input "Cheese with halal Boiled Eggs Sandwich"
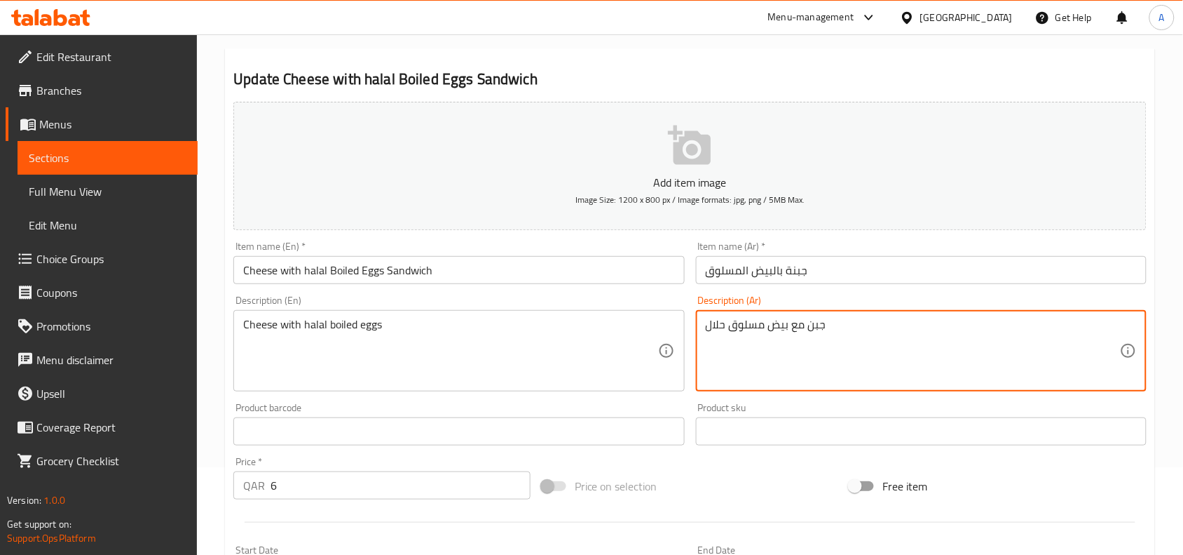
click at [773, 334] on textarea "جبن مع بيض مسلوق حلال" at bounding box center [913, 351] width 414 height 67
click at [446, 306] on div "Description (En) Cheese with halal boiled eggs Description (En)" at bounding box center [458, 343] width 451 height 96
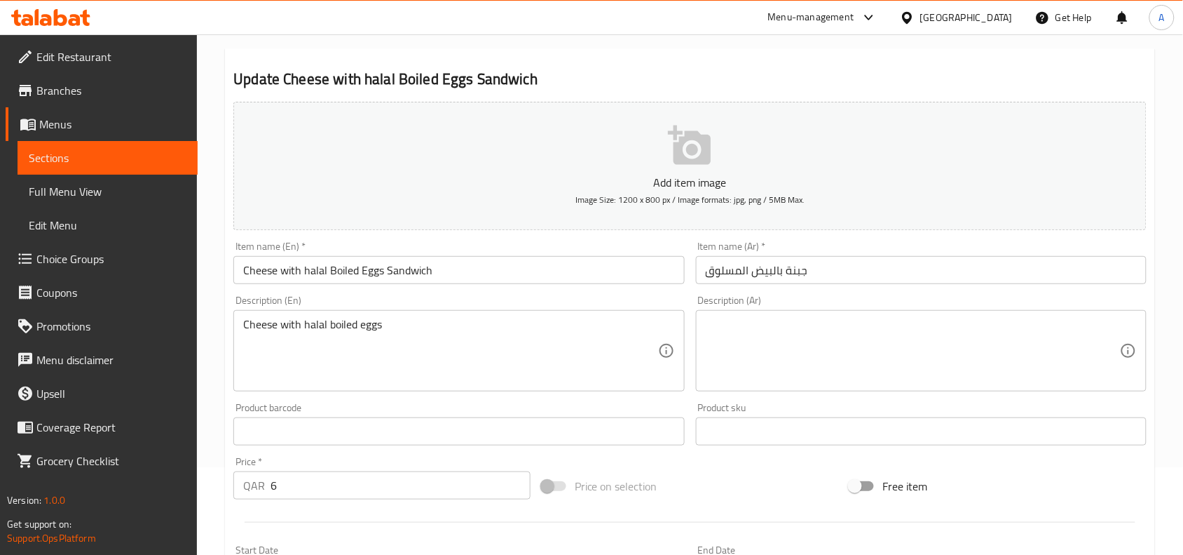
drag, startPoint x: 446, startPoint y: 306, endPoint x: 437, endPoint y: 325, distance: 21.0
click at [442, 317] on div "Description (En) Cheese with halal boiled eggs Description (En)" at bounding box center [458, 343] width 451 height 96
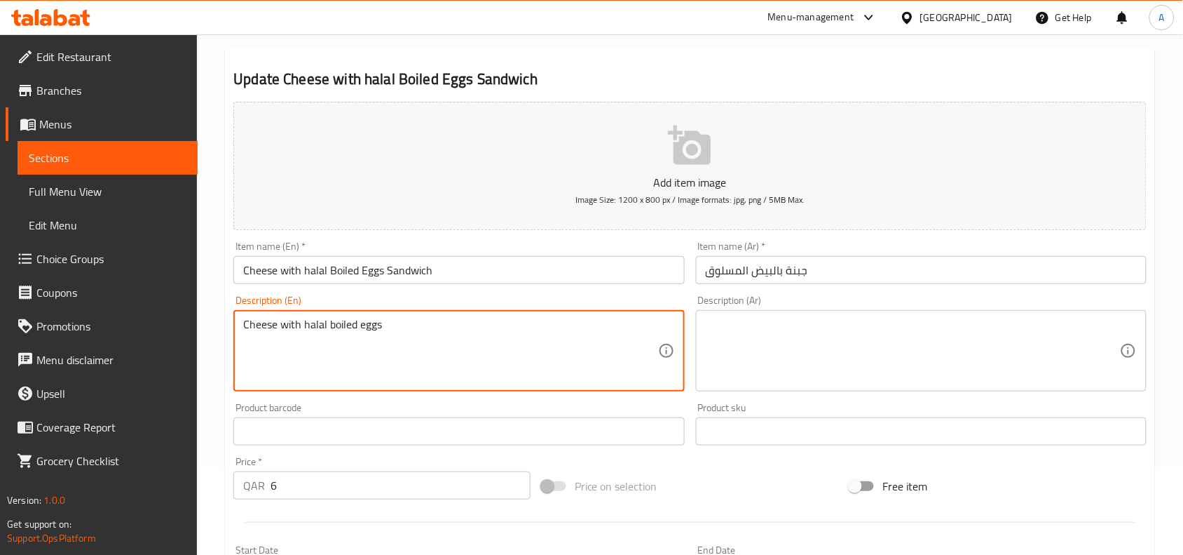
click at [436, 326] on textarea "Cheese with halal boiled eggs" at bounding box center [450, 351] width 414 height 67
click at [709, 278] on input "جبنة بالبيض المسلوق" at bounding box center [921, 270] width 451 height 28
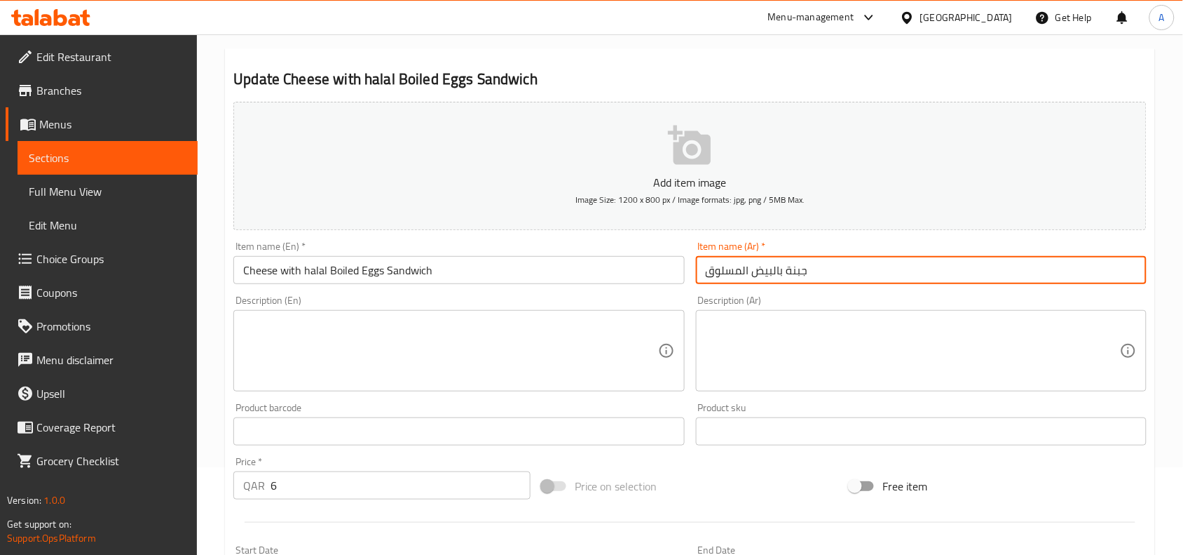
click at [709, 278] on input "جبنة بالبيض المسلوق" at bounding box center [921, 270] width 451 height 28
drag, startPoint x: 709, startPoint y: 278, endPoint x: 699, endPoint y: 276, distance: 10.9
click at [710, 278] on input "جبنة بالبيض المسلوق" at bounding box center [921, 270] width 451 height 28
type input "s"
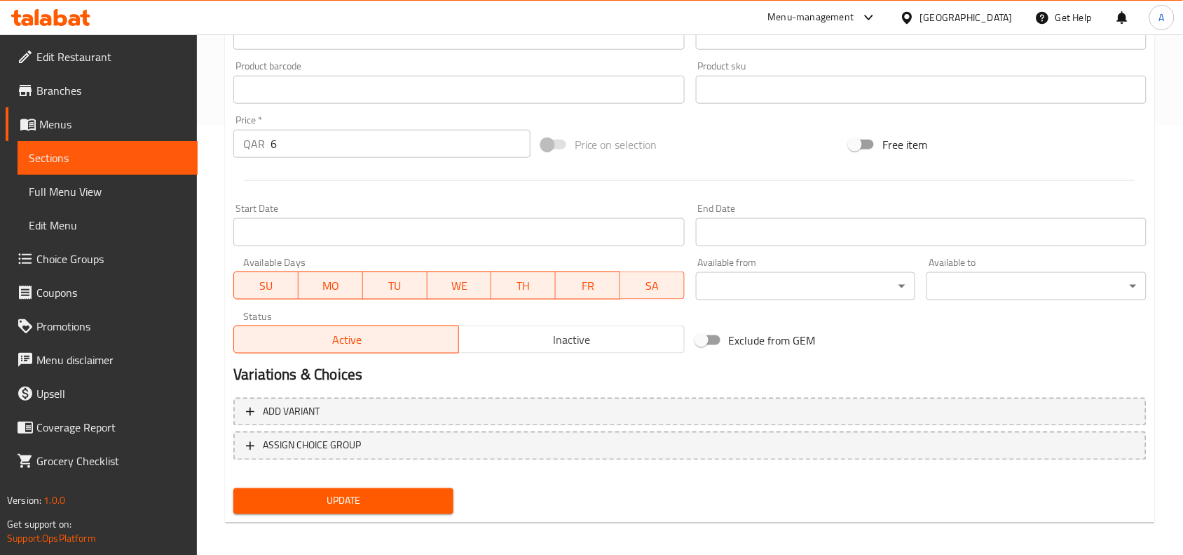
scroll to position [433, 0]
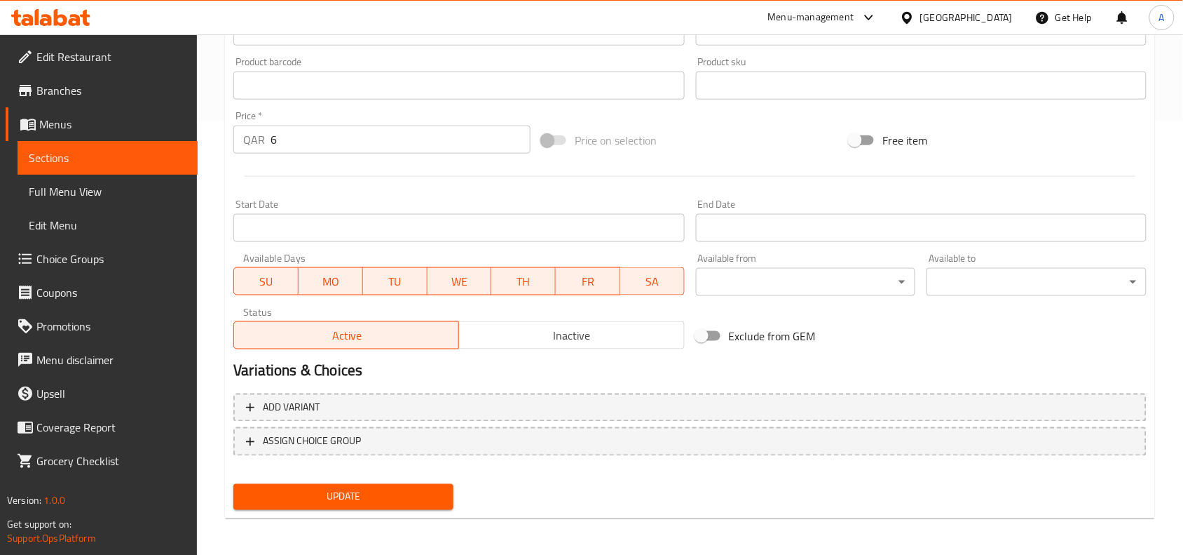
type input "ساندوتش جبنة مع بيض مسلوق حلال"
click at [379, 489] on span "Update" at bounding box center [344, 497] width 198 height 18
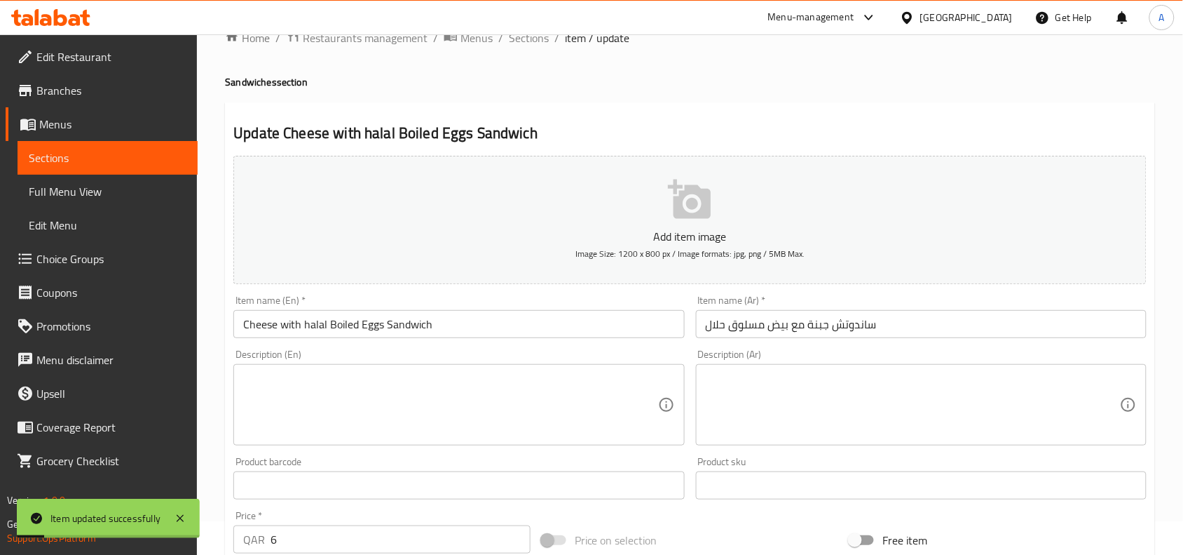
scroll to position [0, 0]
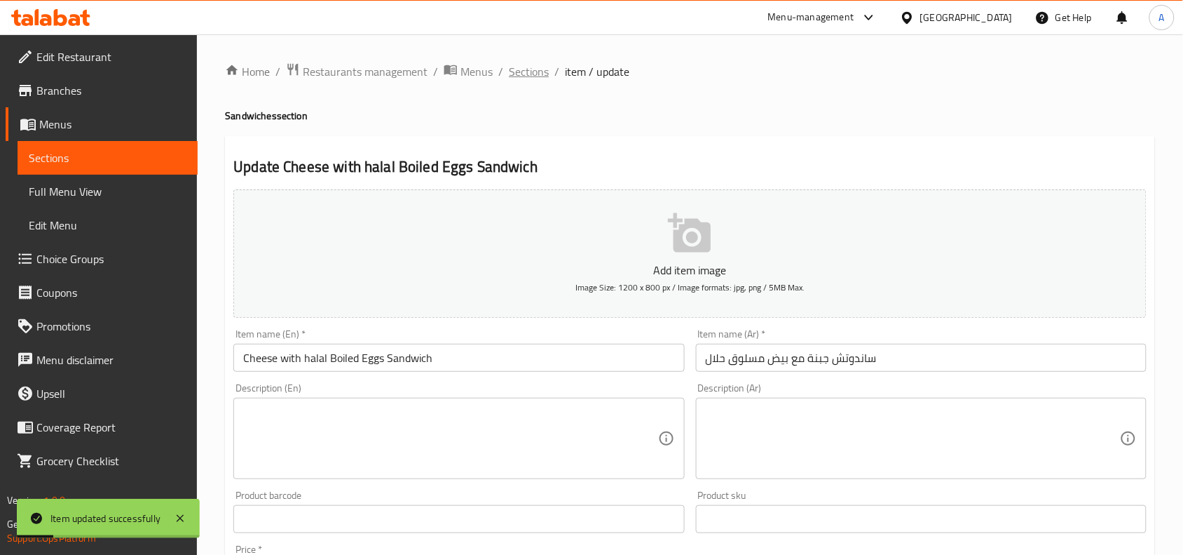
click at [516, 67] on span "Sections" at bounding box center [529, 71] width 40 height 17
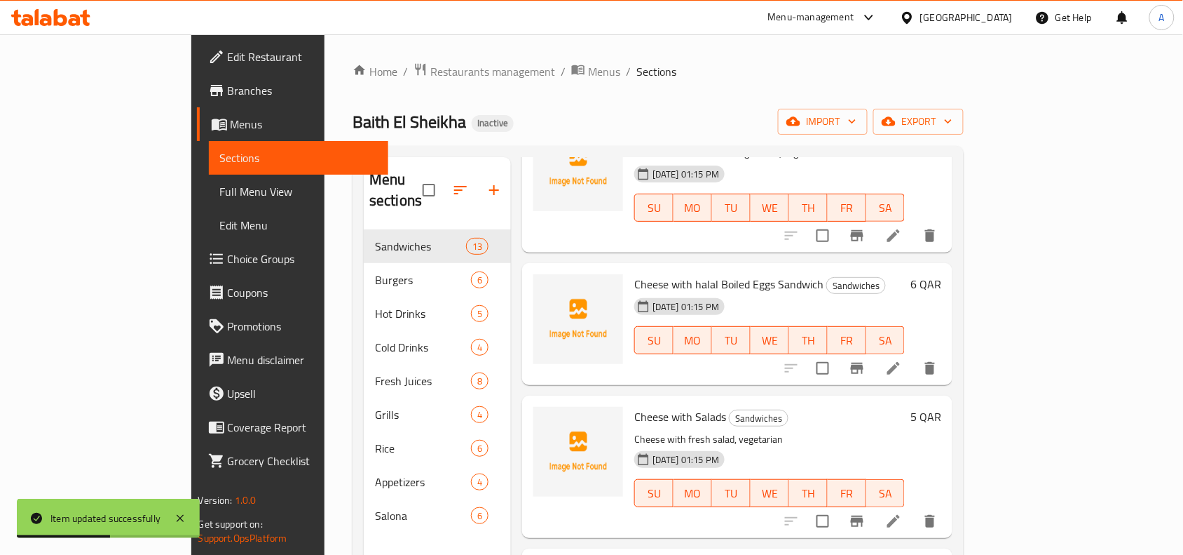
scroll to position [1402, 0]
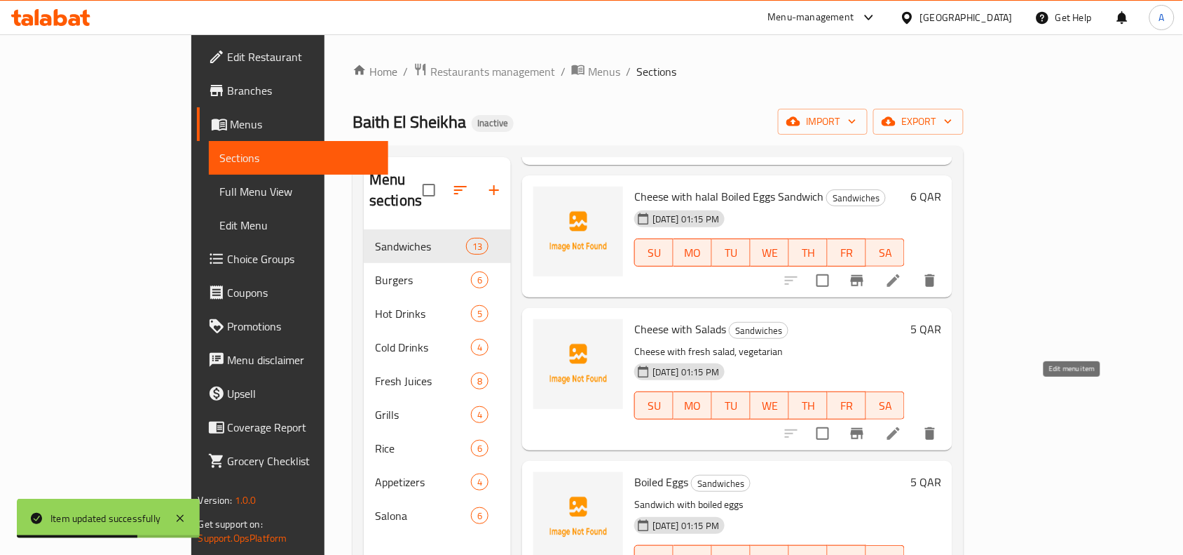
click at [902, 425] on icon at bounding box center [893, 433] width 17 height 17
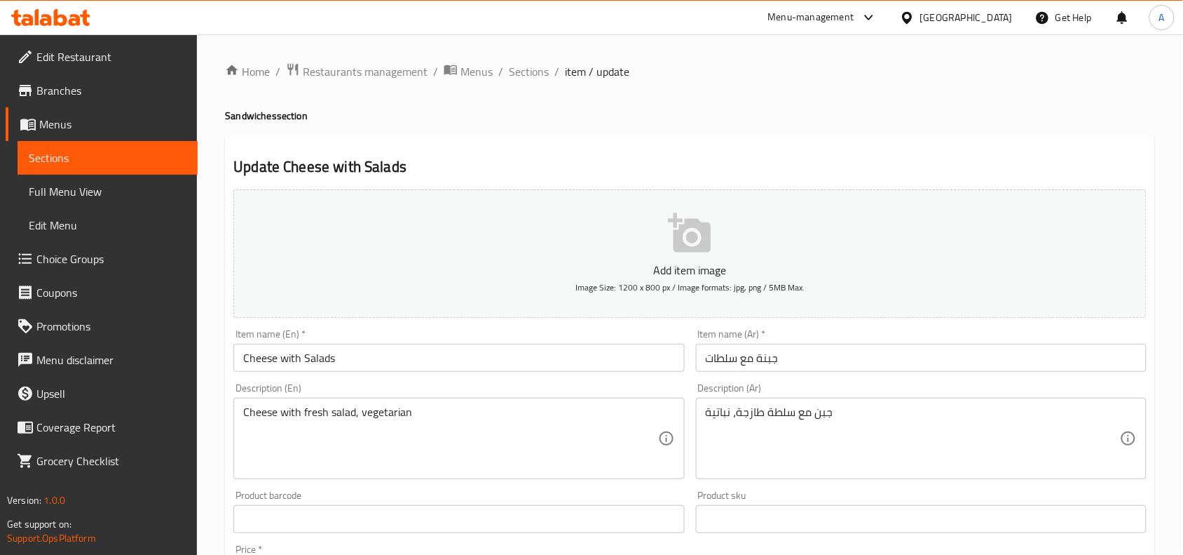
click at [370, 349] on input "Cheese with Salads" at bounding box center [458, 358] width 451 height 28
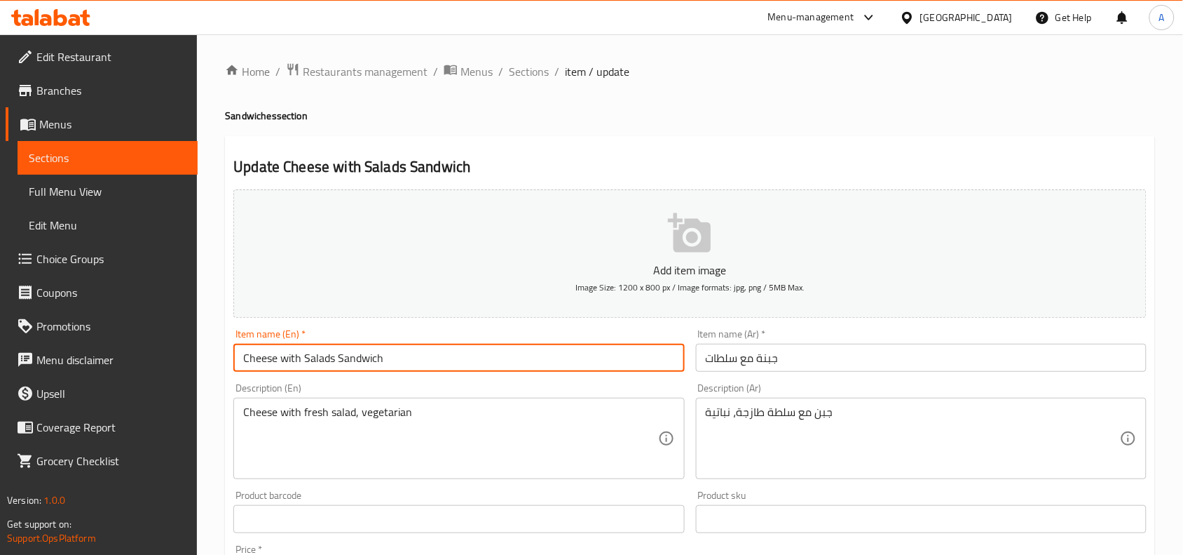
click at [677, 361] on input "Cheese with Salads Sandwich" at bounding box center [458, 358] width 451 height 28
type input "Cheese with Salads Sandwich"
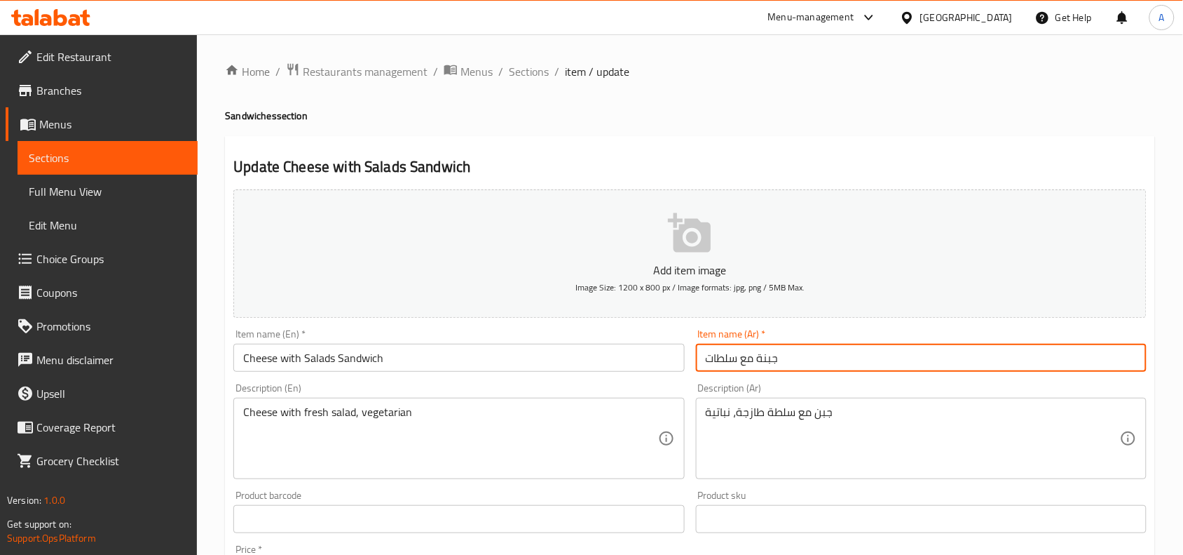
click at [698, 365] on input "جبنة مع سلطات" at bounding box center [921, 358] width 451 height 28
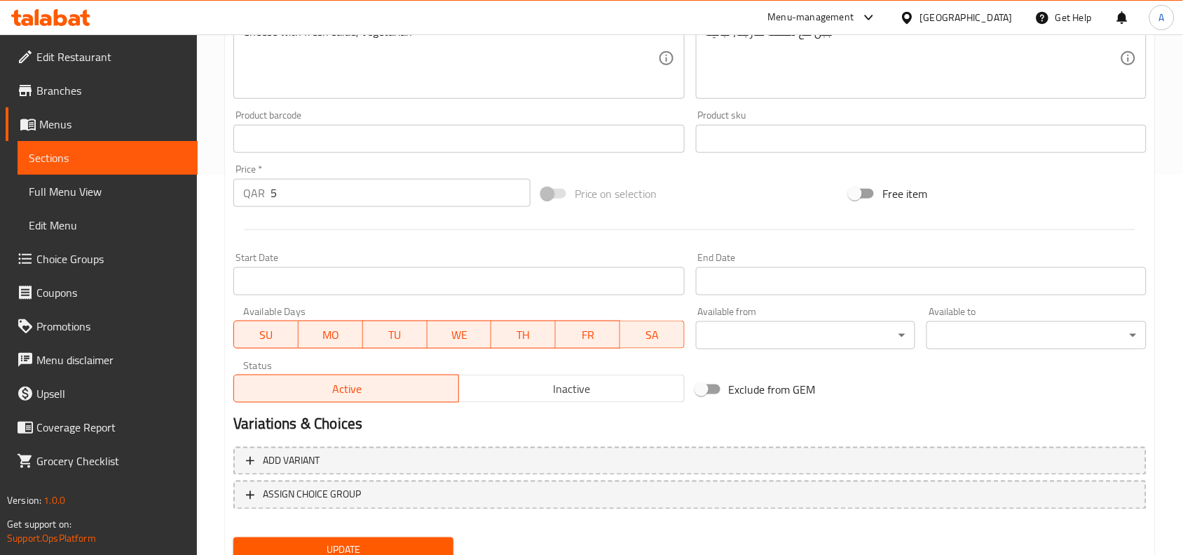
scroll to position [433, 0]
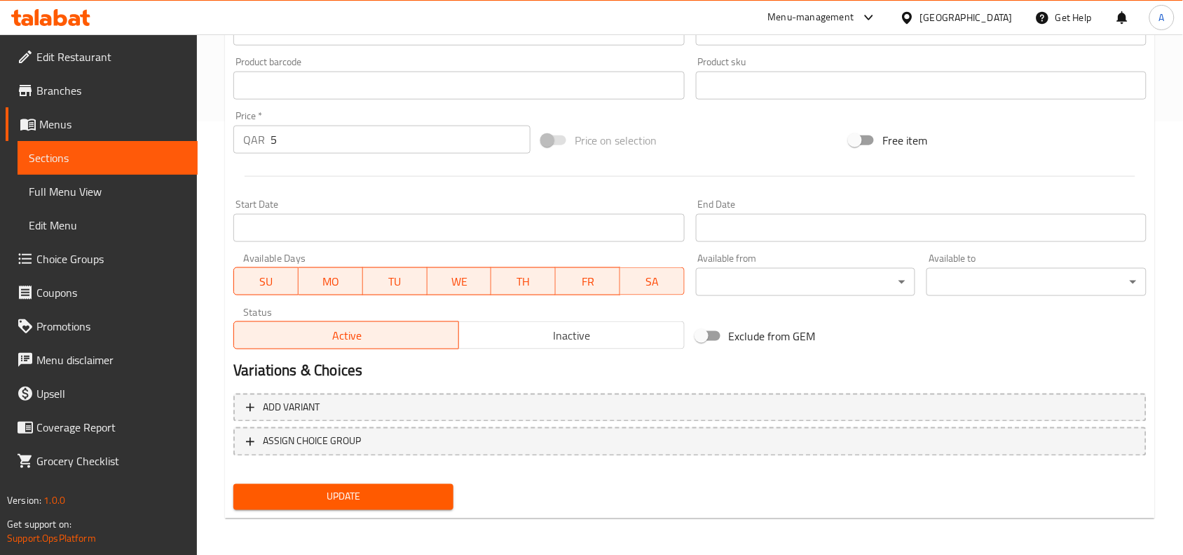
type input "ساندوتش جبنة مع سلطات"
click at [395, 499] on span "Update" at bounding box center [344, 497] width 198 height 18
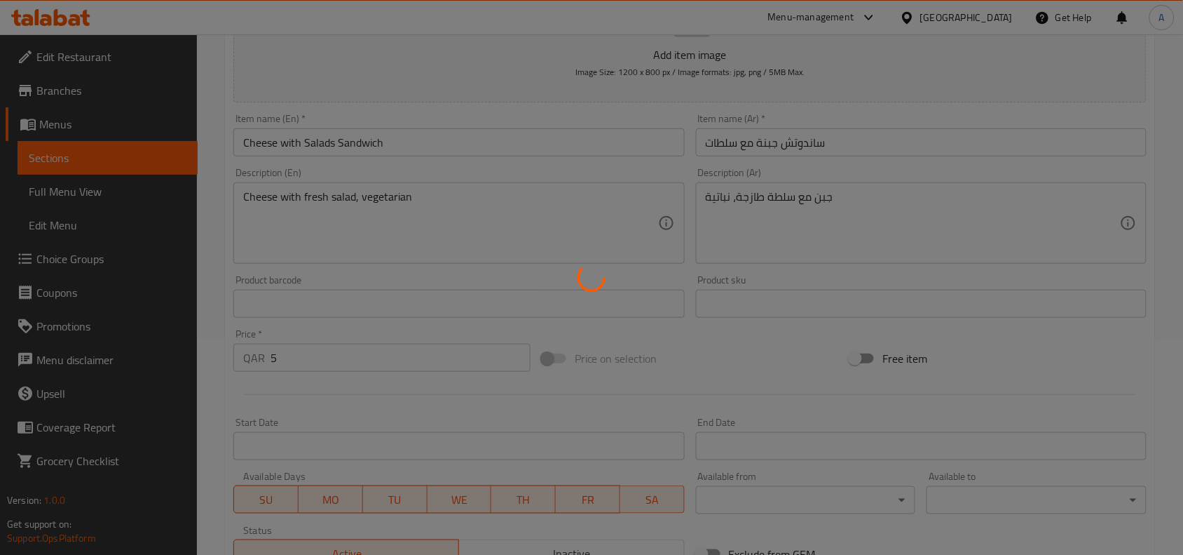
scroll to position [0, 0]
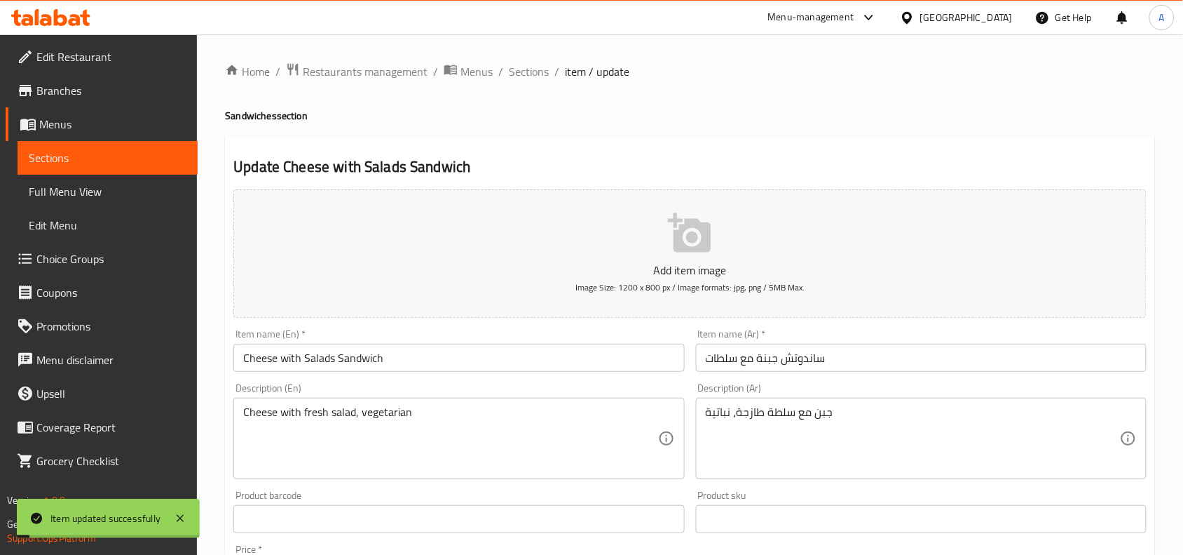
drag, startPoint x: 521, startPoint y: 67, endPoint x: 548, endPoint y: 97, distance: 40.2
click at [521, 67] on span "Sections" at bounding box center [529, 71] width 40 height 17
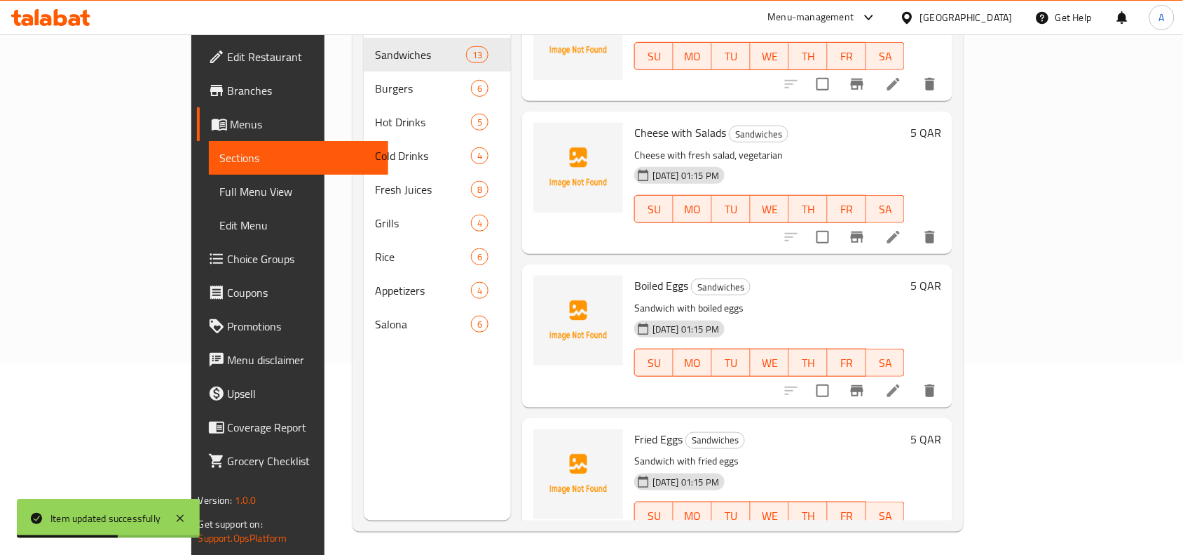
scroll to position [197, 0]
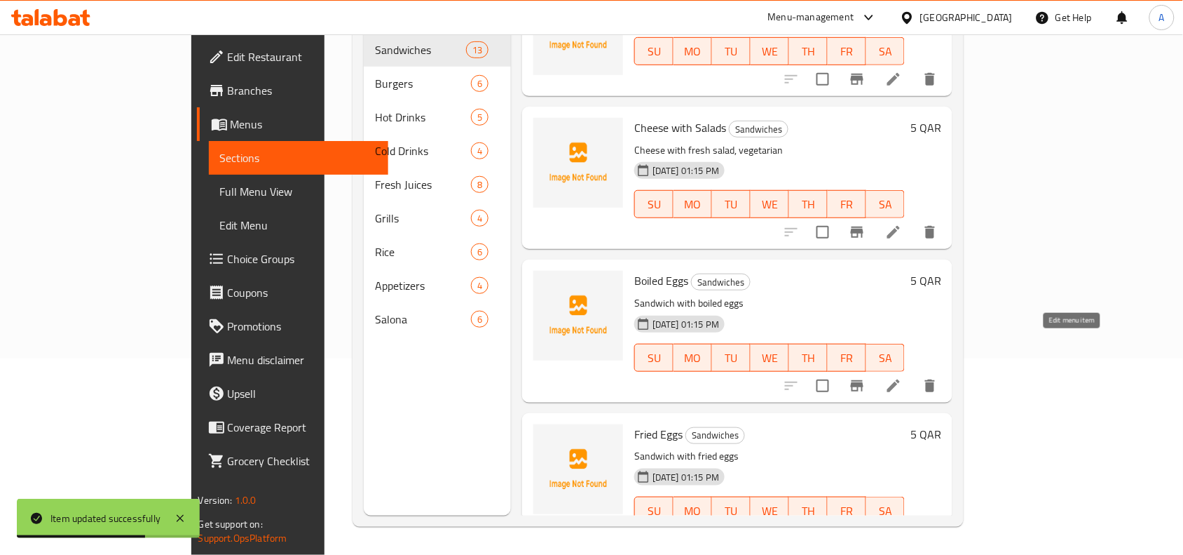
click at [902, 377] on icon at bounding box center [893, 385] width 17 height 17
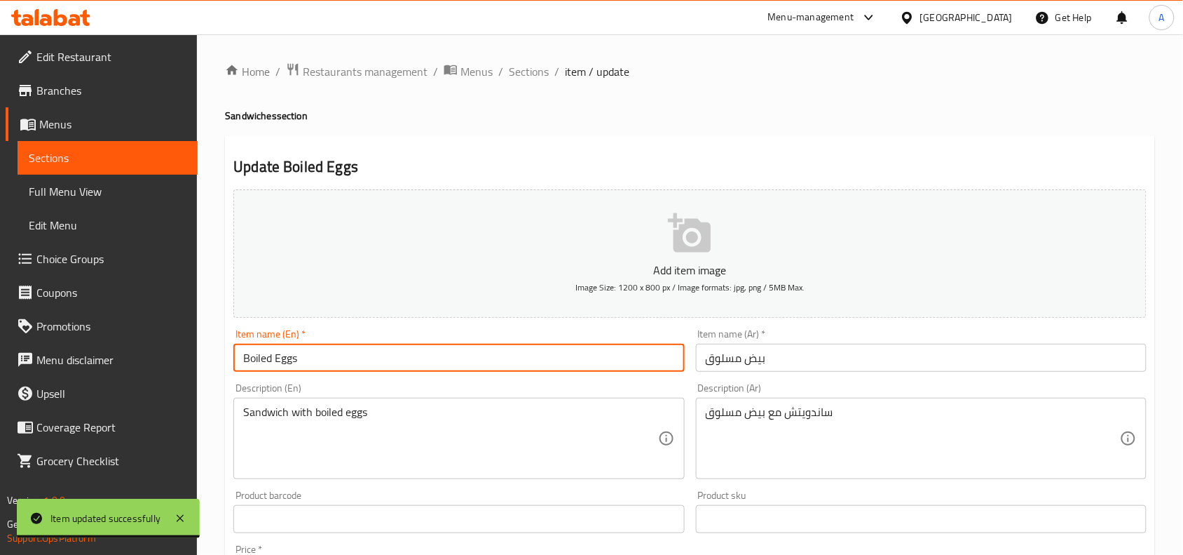
click at [310, 367] on input "Boiled Eggs" at bounding box center [458, 358] width 451 height 28
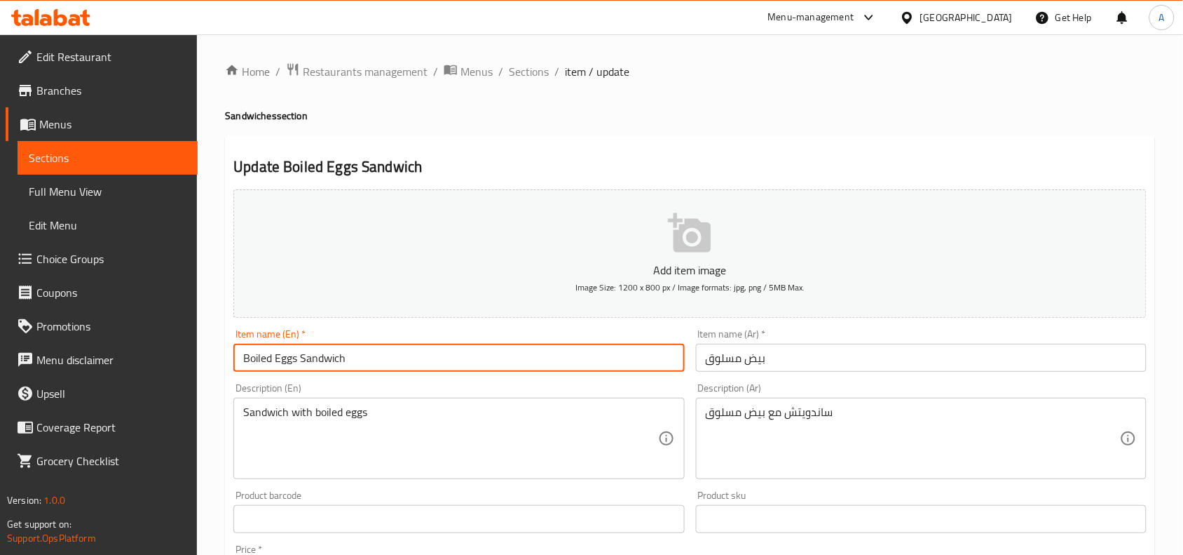
type input "Boiled Eggs Sandwich"
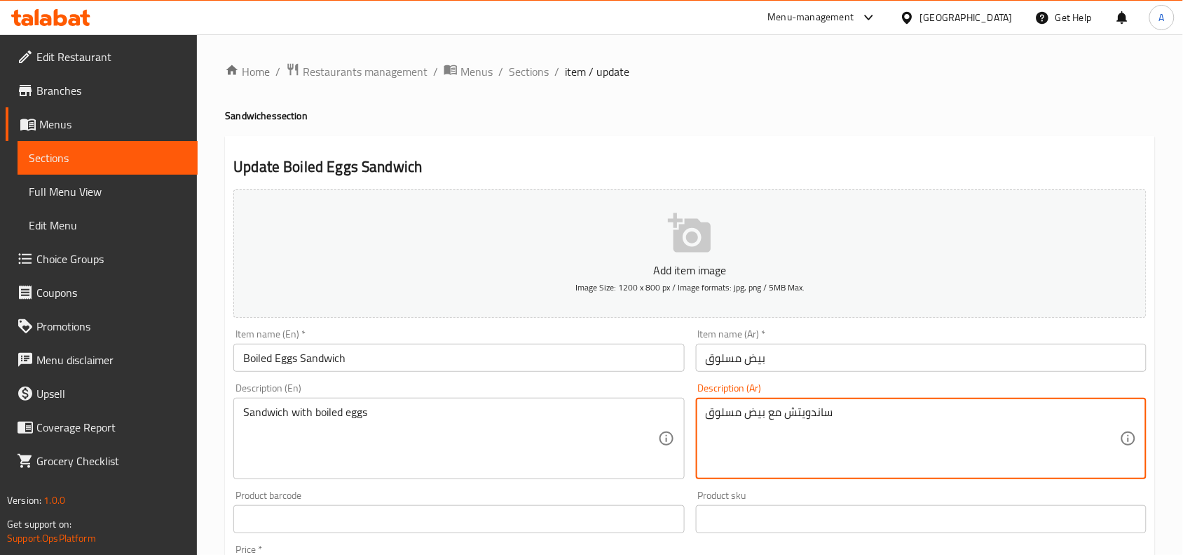
click at [812, 415] on textarea "ساندويتش مع بيض مسلوق" at bounding box center [913, 438] width 414 height 67
click at [705, 368] on input "بيض مسلوق" at bounding box center [921, 358] width 451 height 28
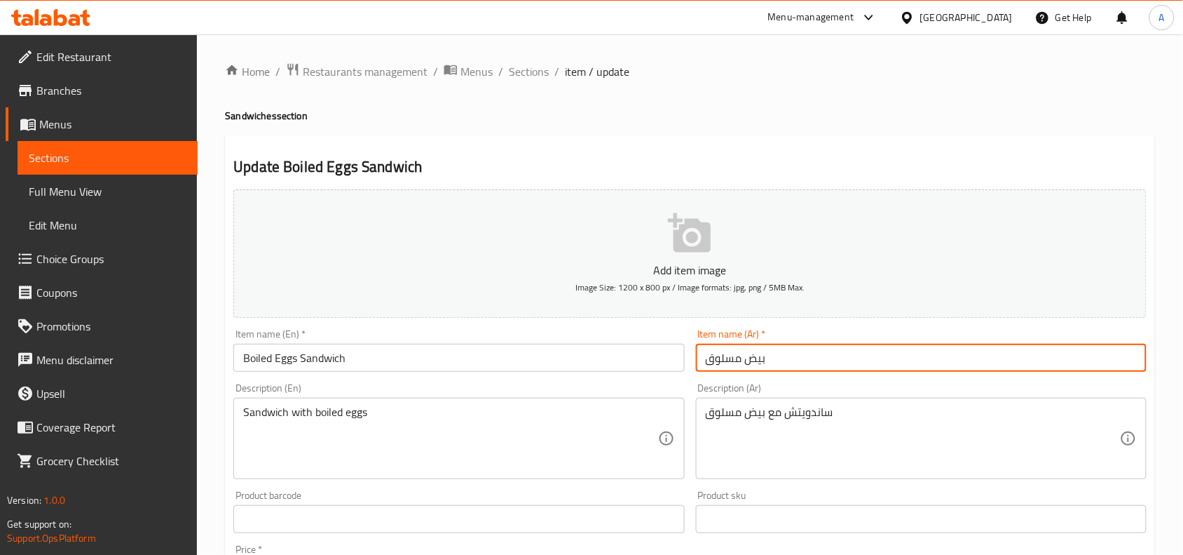
paste input "ساندويتش"
type input "ساندويتش بيض مسلوق"
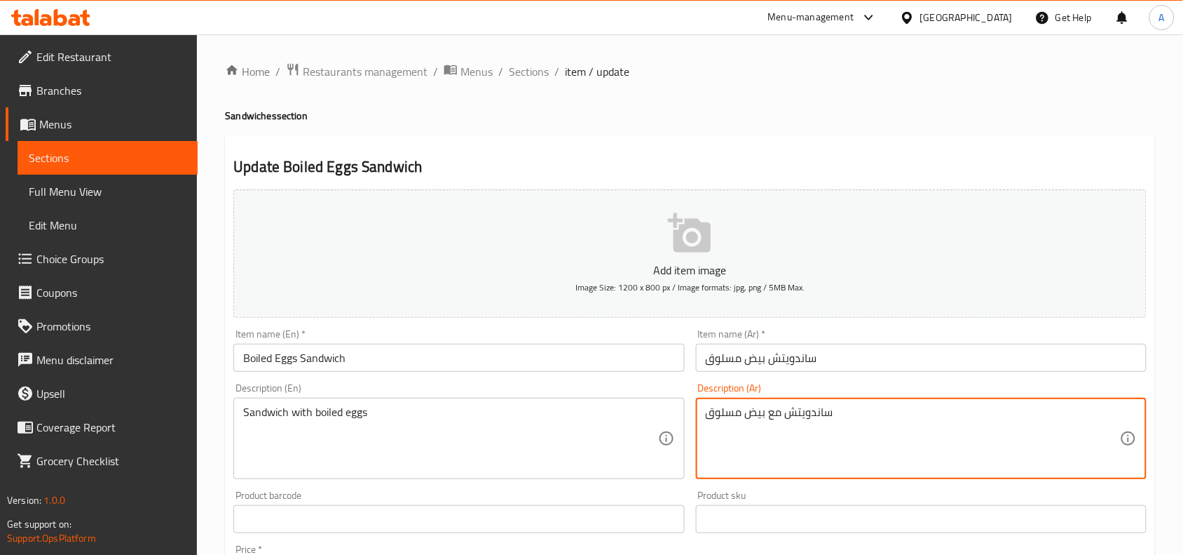
click at [759, 410] on textarea "ساندويتش مع بيض مسلوق" at bounding box center [913, 438] width 414 height 67
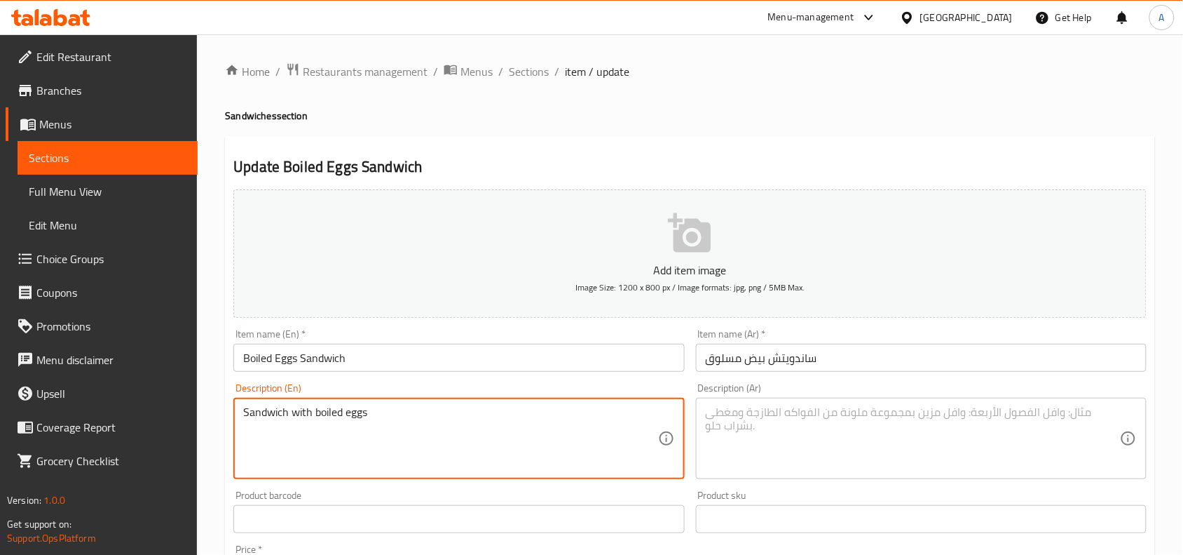
click at [400, 417] on textarea "Sandwich with boiled eggs" at bounding box center [450, 438] width 414 height 67
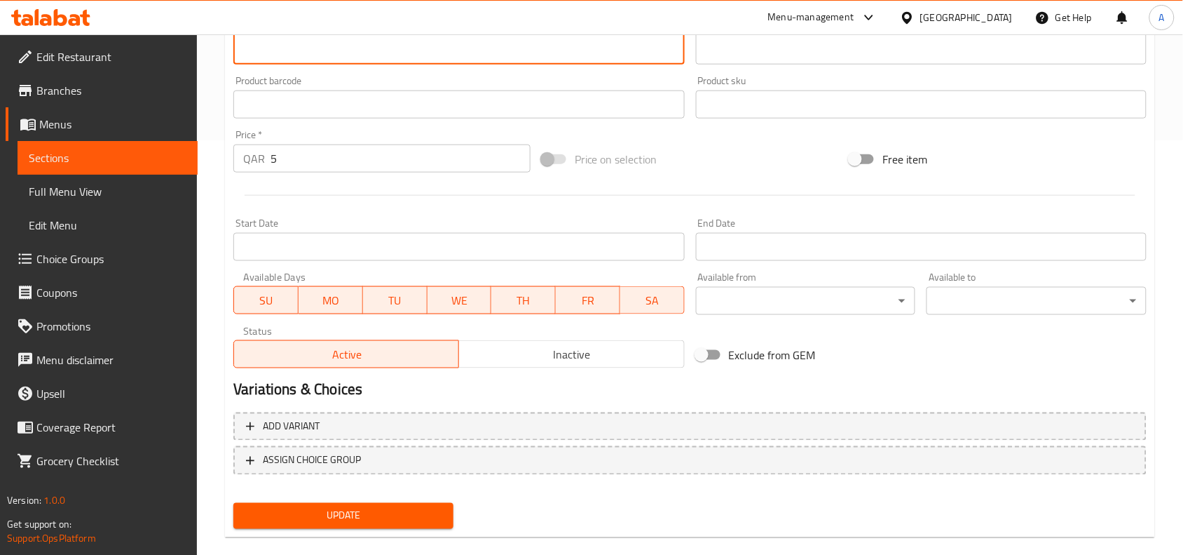
scroll to position [433, 0]
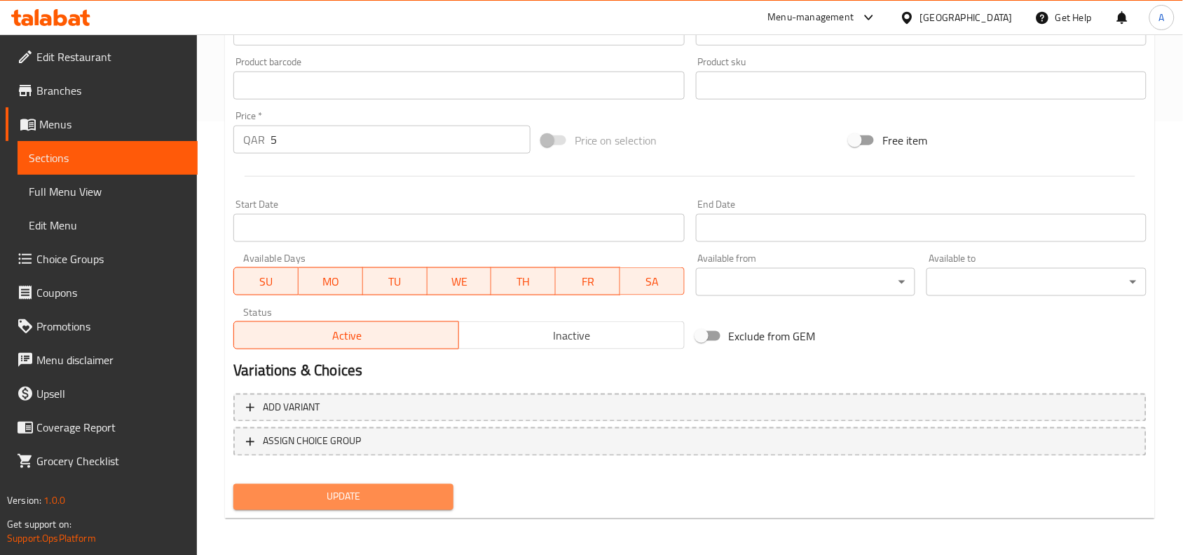
click at [419, 503] on button "Update" at bounding box center [343, 497] width 220 height 26
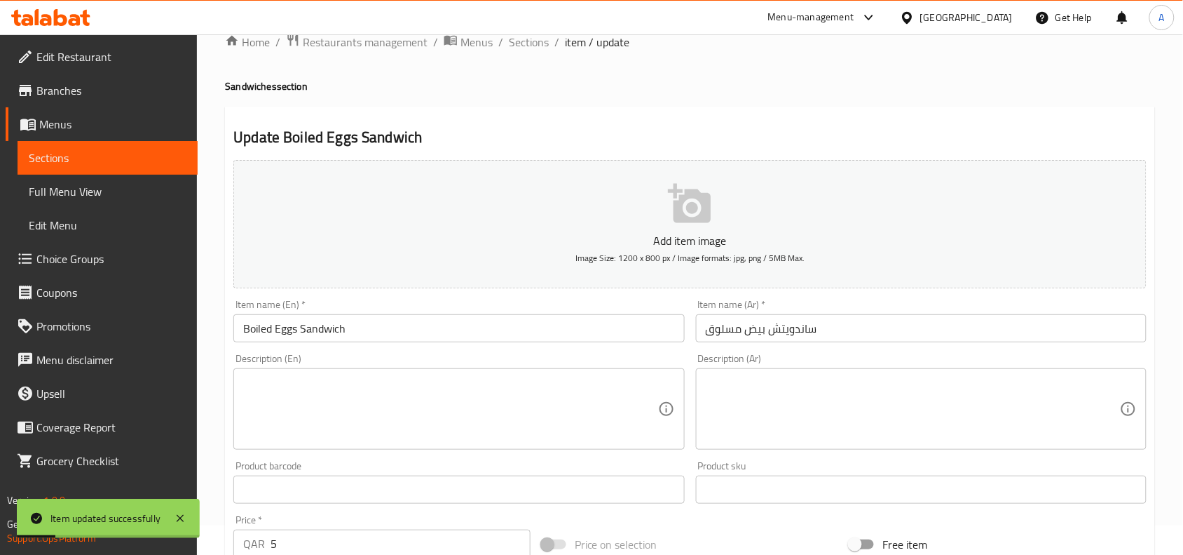
scroll to position [0, 0]
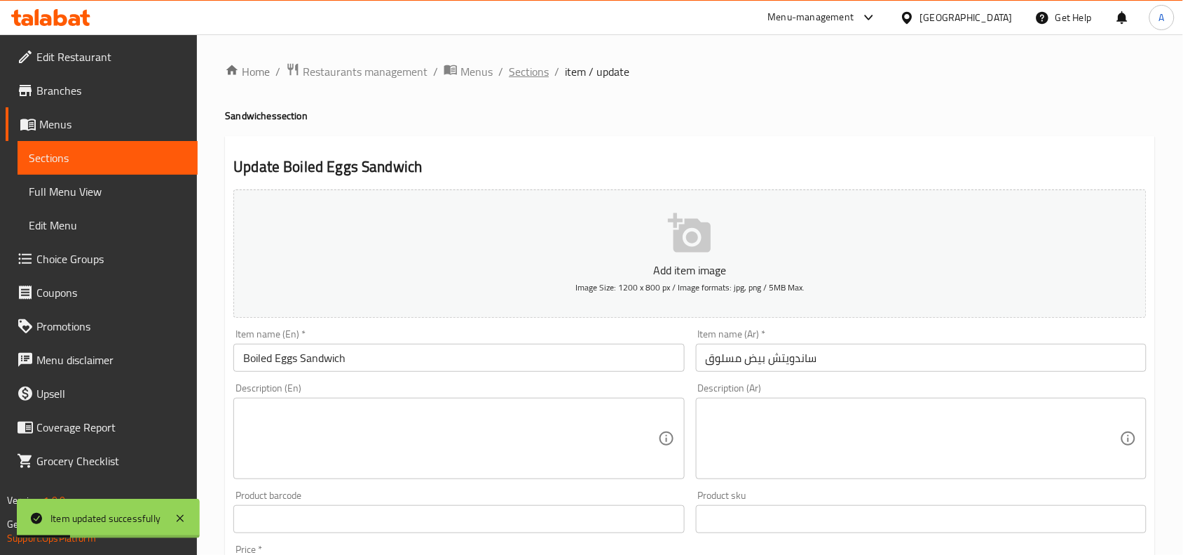
click at [526, 74] on span "Sections" at bounding box center [529, 71] width 40 height 17
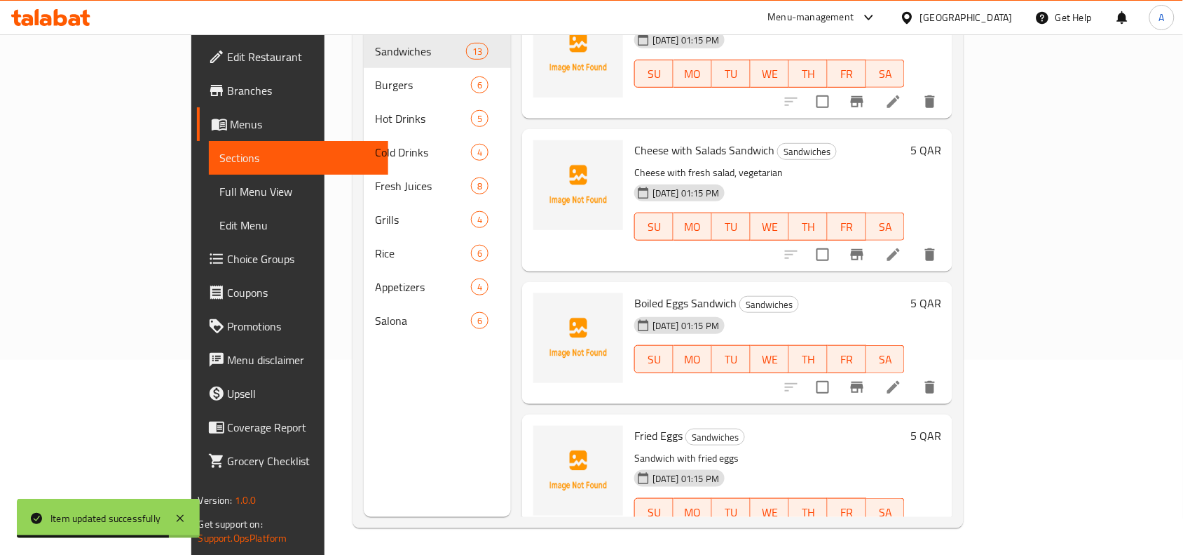
scroll to position [197, 0]
click at [902, 530] on icon at bounding box center [893, 538] width 17 height 17
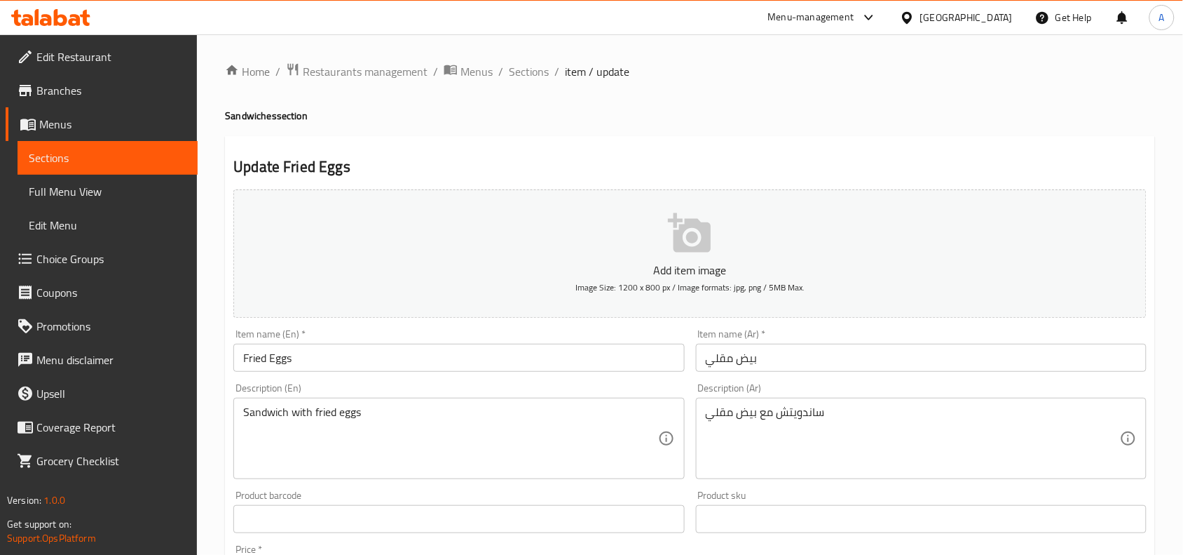
click at [337, 365] on input "Fried Eggs" at bounding box center [458, 358] width 451 height 28
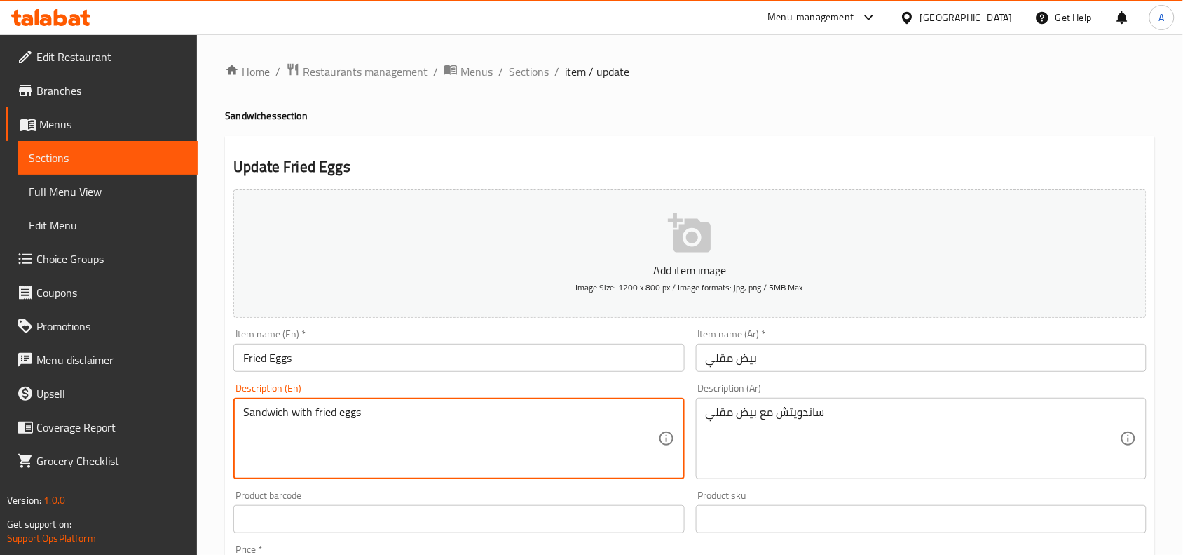
click at [259, 409] on textarea "Sandwich with fried eggs" at bounding box center [450, 438] width 414 height 67
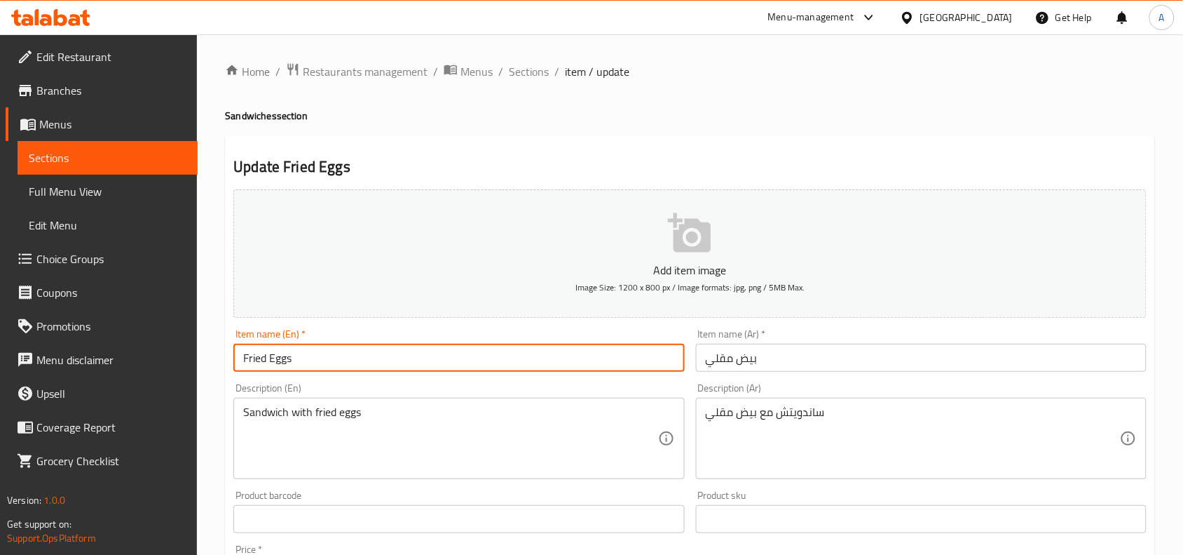
click at [328, 362] on input "Fried Eggs" at bounding box center [458, 358] width 451 height 28
paste input "Sandwich"
type input "Fried Eggs Sandwich"
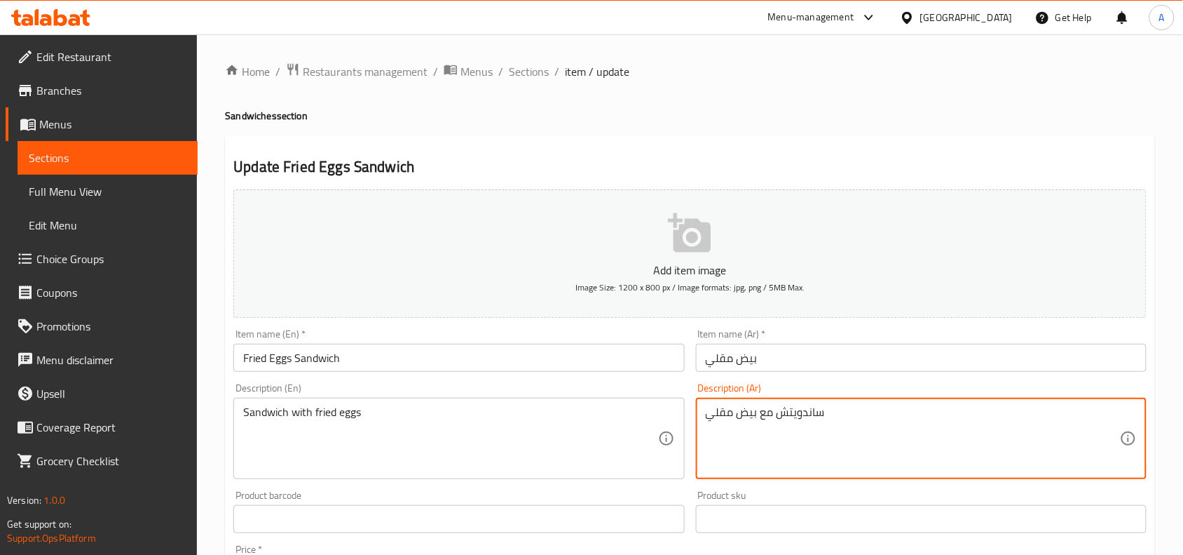
click at [790, 424] on textarea "ساندويتش مع بيض مقلي" at bounding box center [913, 438] width 414 height 67
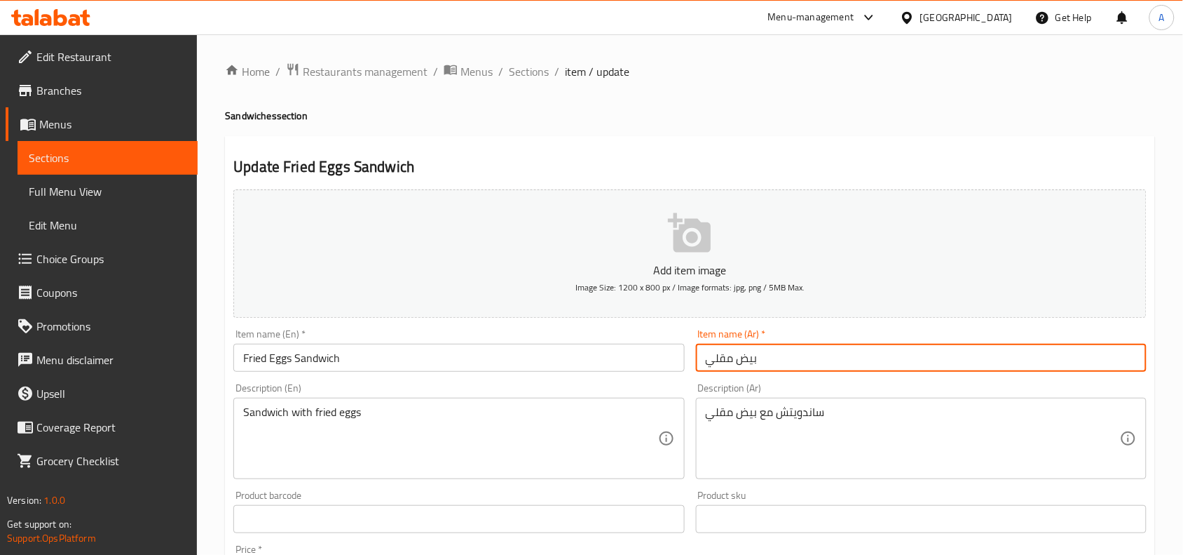
click at [705, 372] on input "بيض مقلي" at bounding box center [921, 358] width 451 height 28
paste input "ساندويتش"
type input "ساندويتش بيض مقلي"
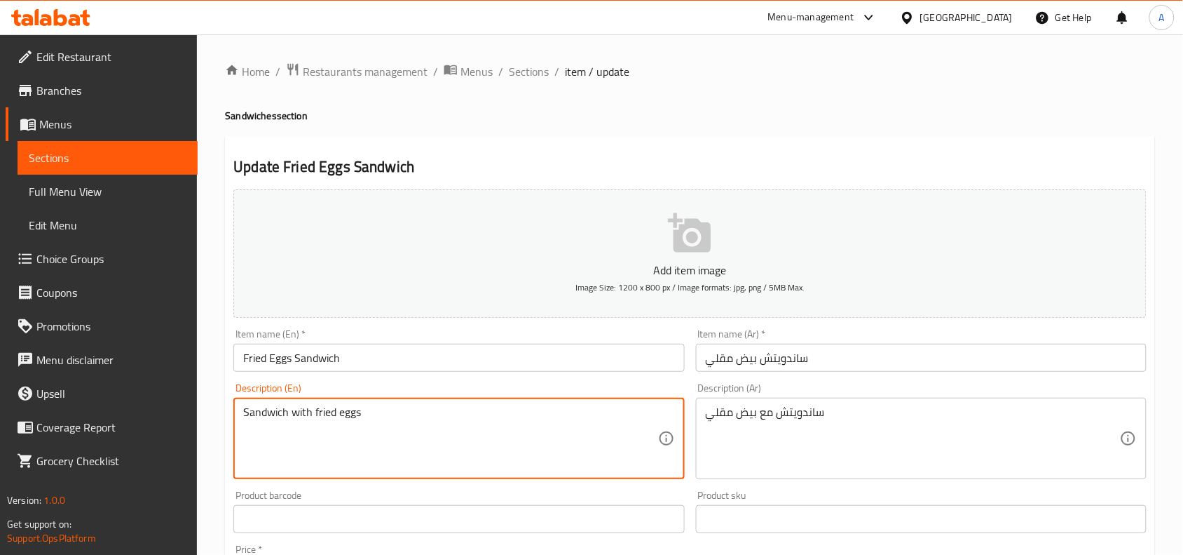
click at [468, 419] on textarea "Sandwich with fried eggs" at bounding box center [450, 438] width 414 height 67
type textarea "\"
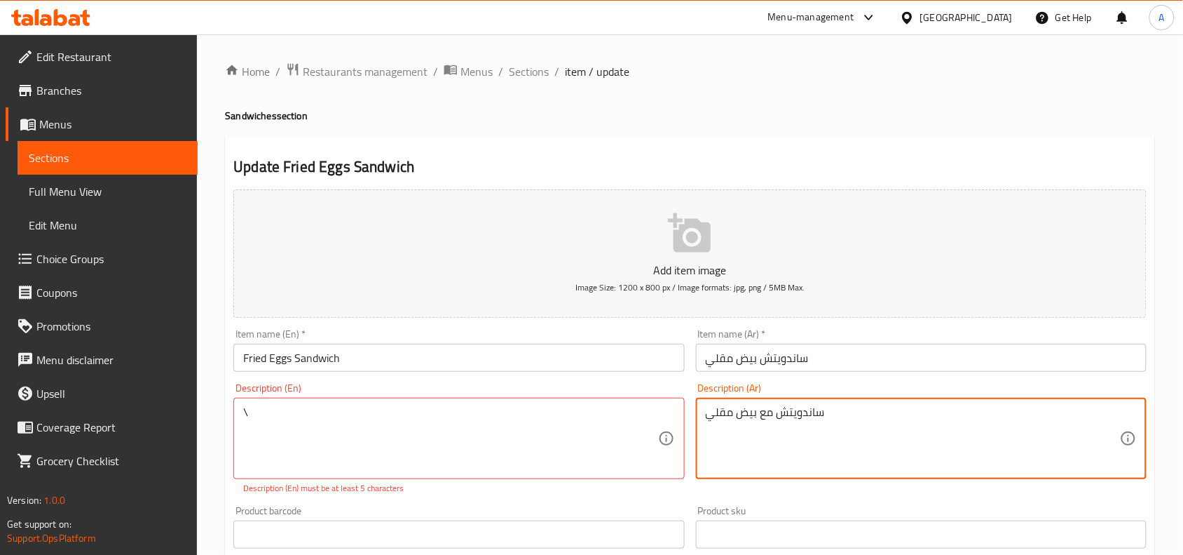
click at [747, 425] on textarea "ساندويتش مع بيض مقلي" at bounding box center [913, 438] width 414 height 67
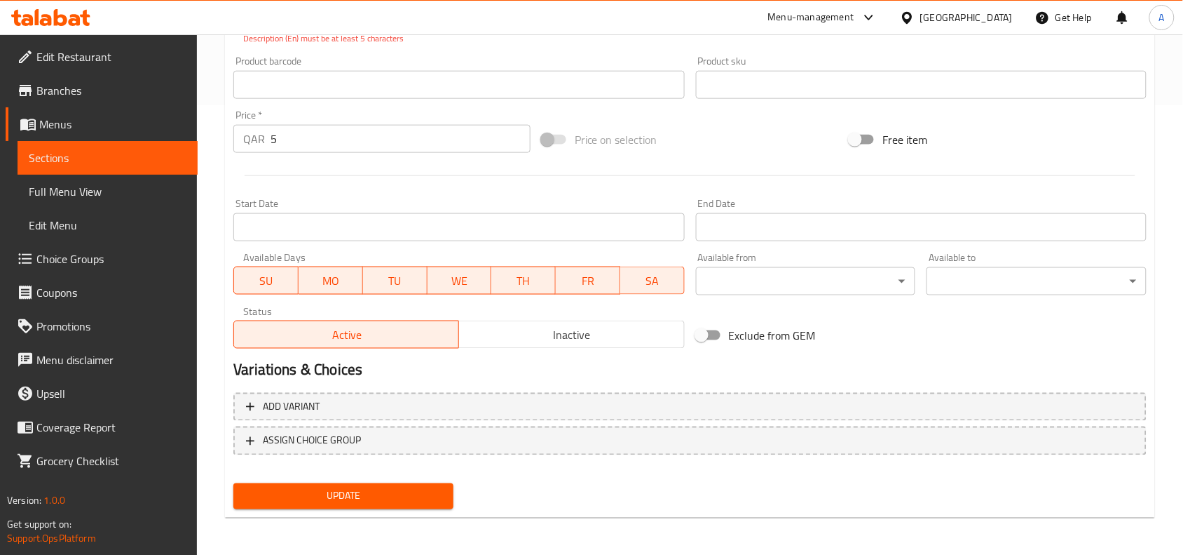
click at [414, 498] on span "Update" at bounding box center [344, 496] width 198 height 18
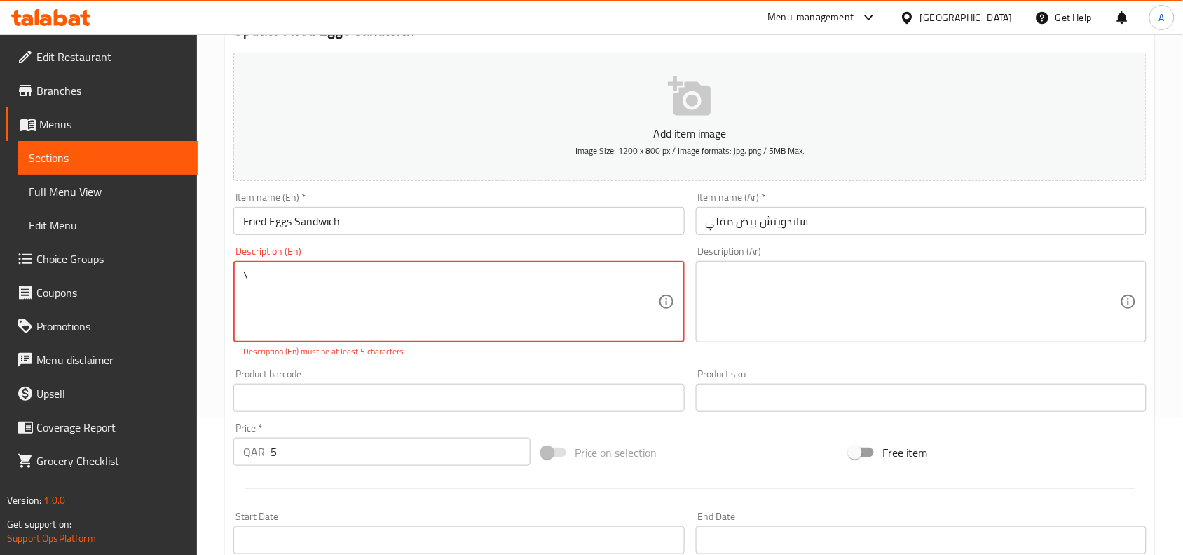
click at [380, 292] on textarea "\" at bounding box center [450, 301] width 414 height 67
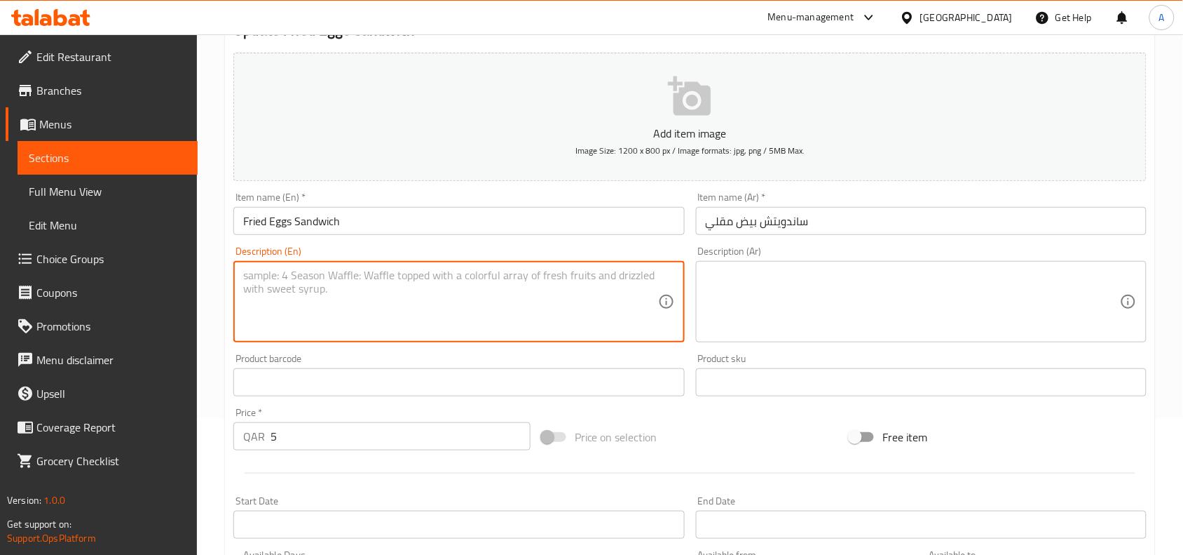
scroll to position [433, 0]
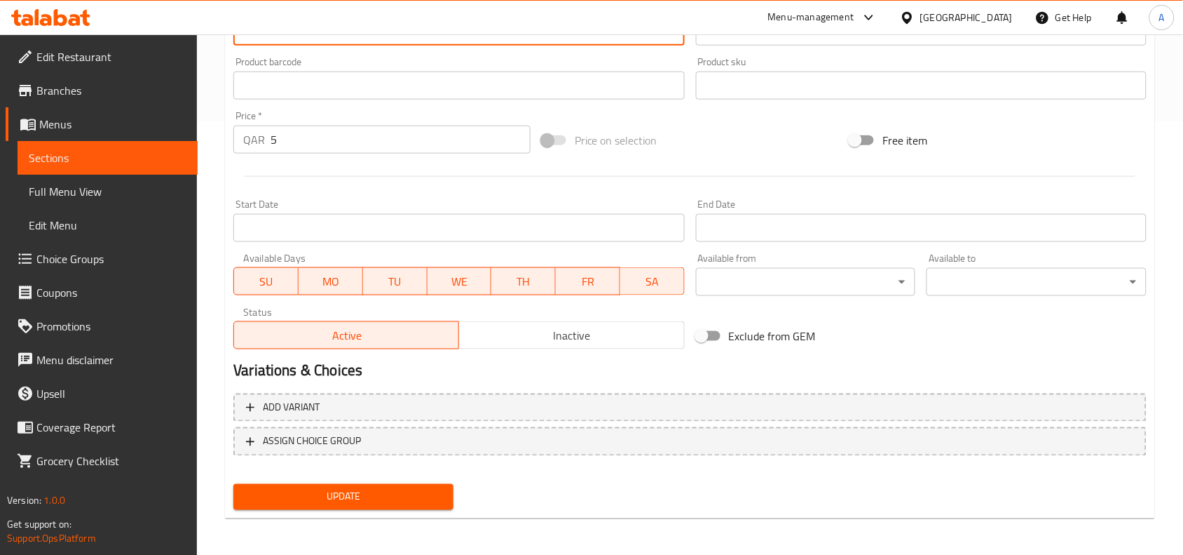
click at [351, 488] on span "Update" at bounding box center [344, 497] width 198 height 18
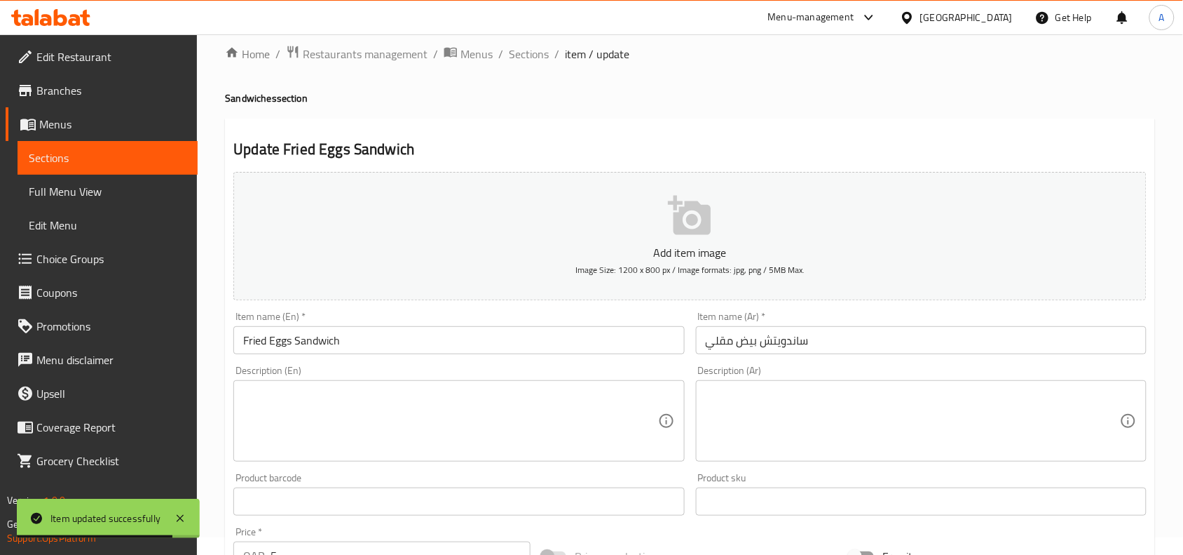
scroll to position [0, 0]
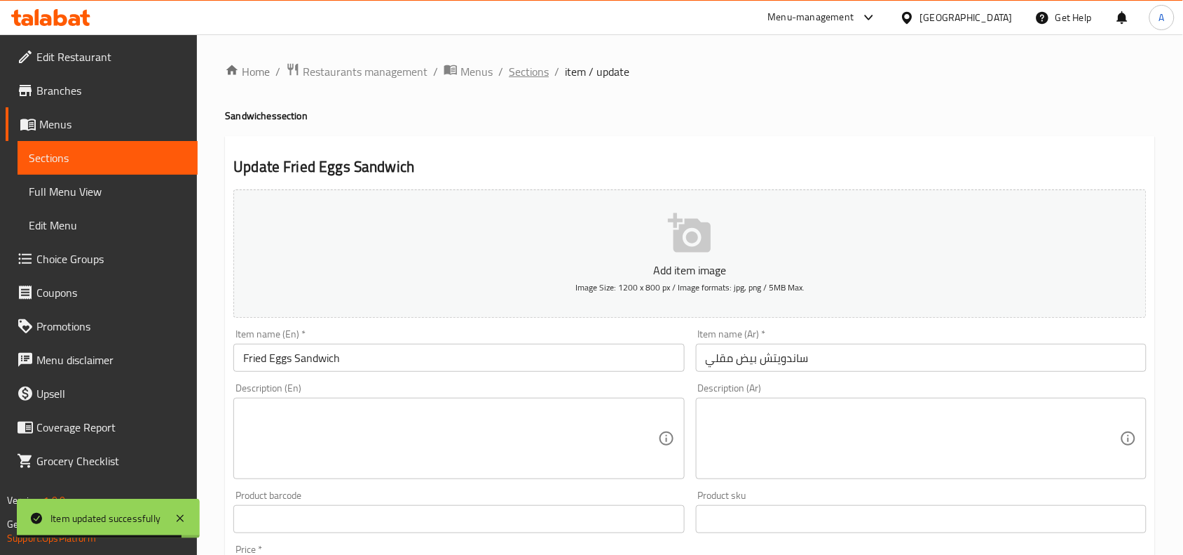
click at [526, 72] on span "Sections" at bounding box center [529, 71] width 40 height 17
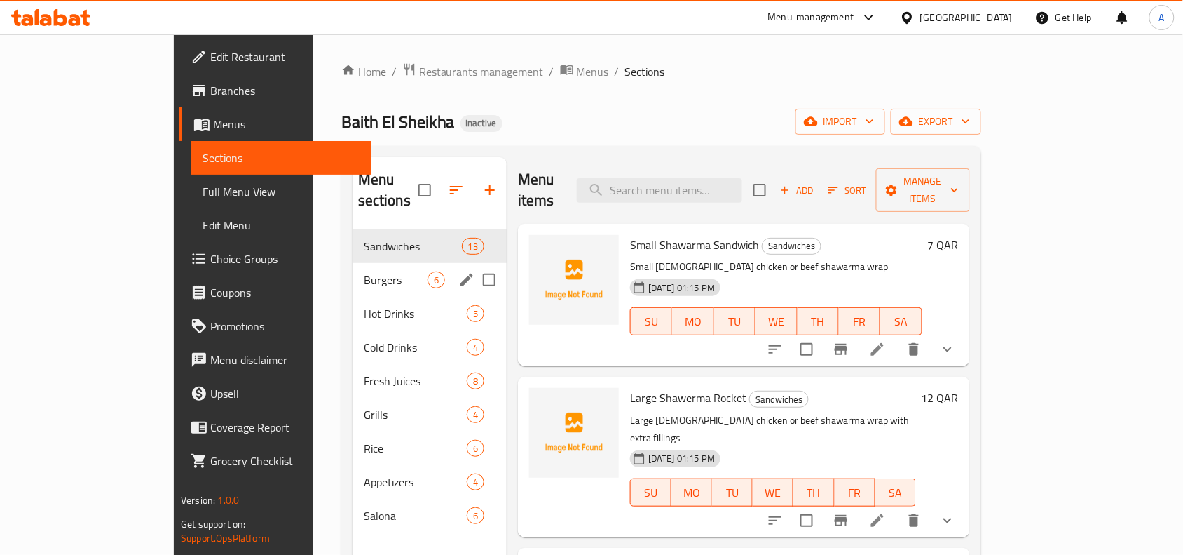
click at [475, 265] on input "Menu sections" at bounding box center [489, 279] width 29 height 29
checkbox input "true"
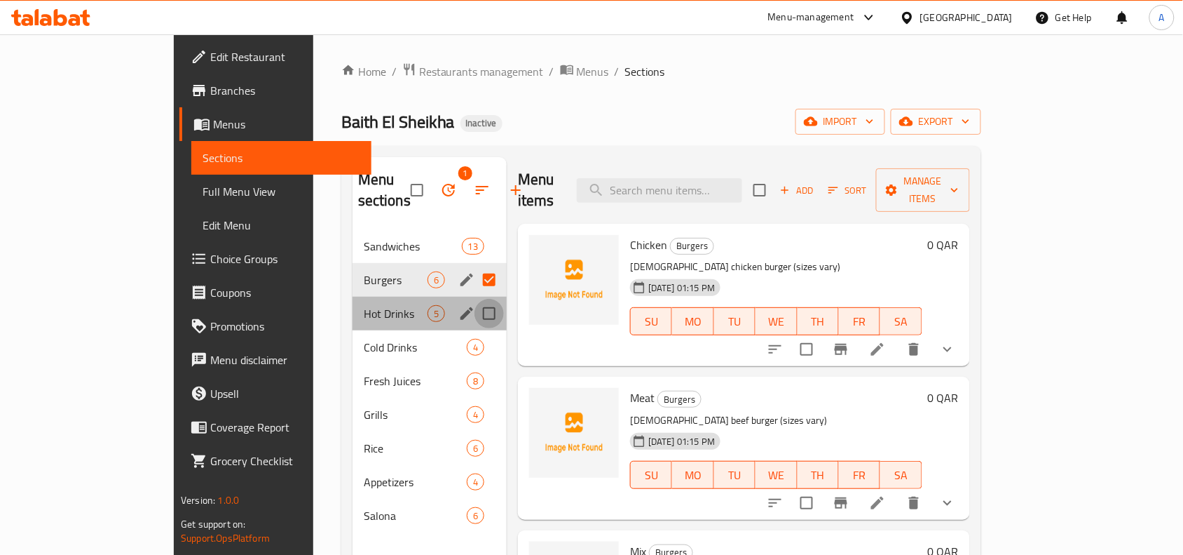
drag, startPoint x: 445, startPoint y: 288, endPoint x: 445, endPoint y: 296, distance: 7.7
click at [475, 299] on input "Menu sections" at bounding box center [489, 313] width 29 height 29
checkbox input "true"
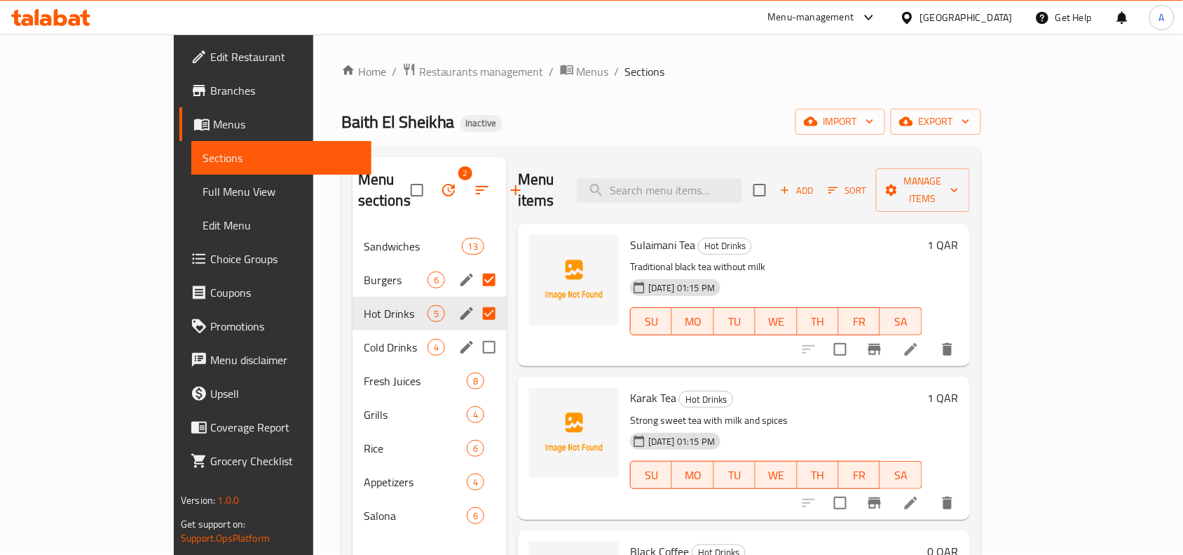
click at [475, 332] on input "Menu sections" at bounding box center [489, 346] width 29 height 29
checkbox input "true"
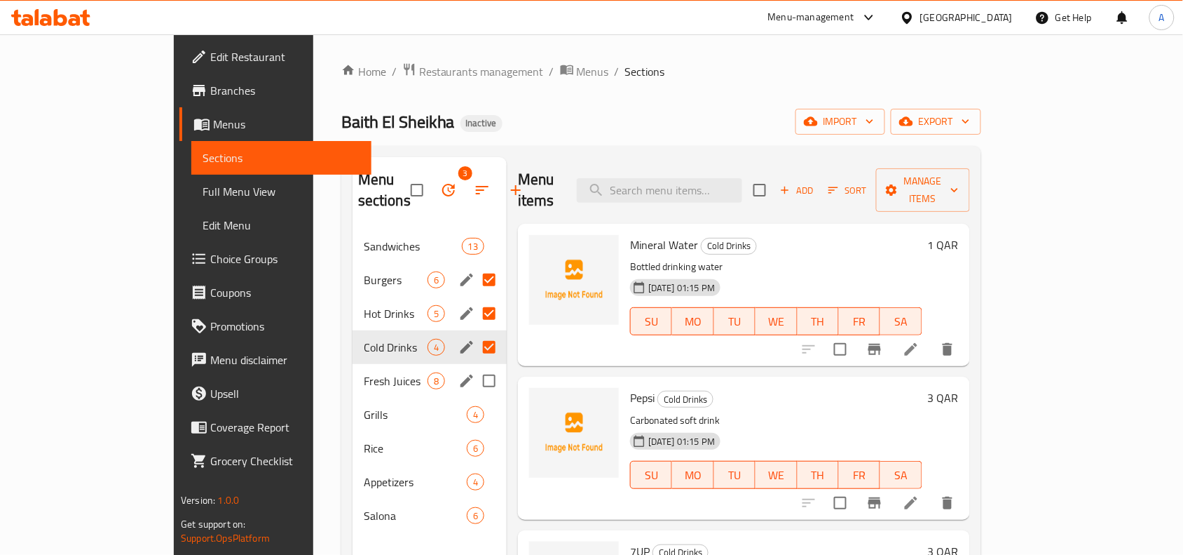
click at [449, 364] on div "Fresh Juices 8" at bounding box center [430, 381] width 154 height 34
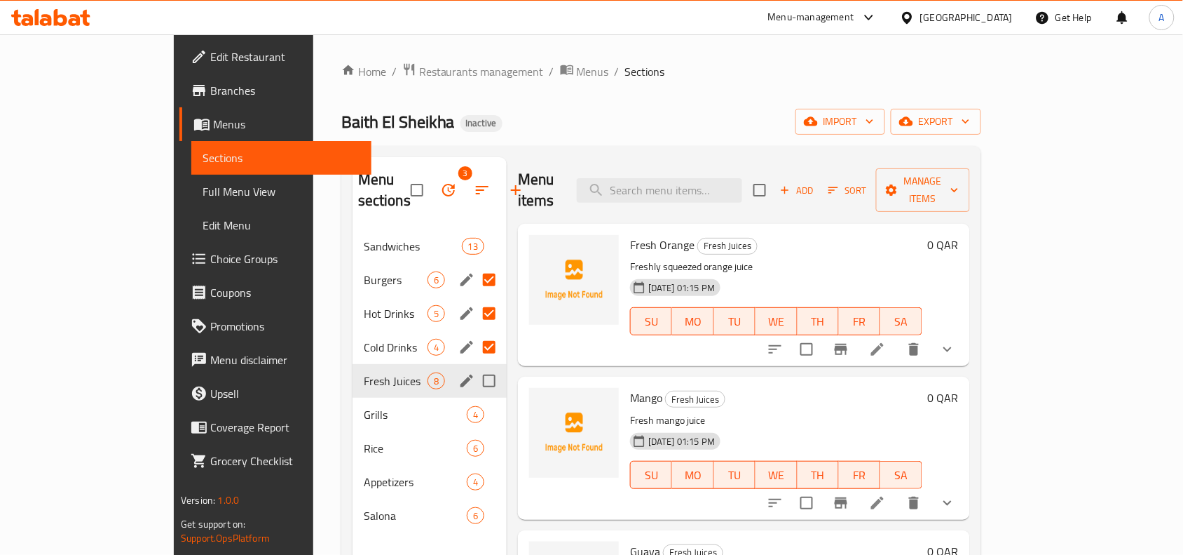
click at [475, 366] on input "Menu sections" at bounding box center [489, 380] width 29 height 29
checkbox input "true"
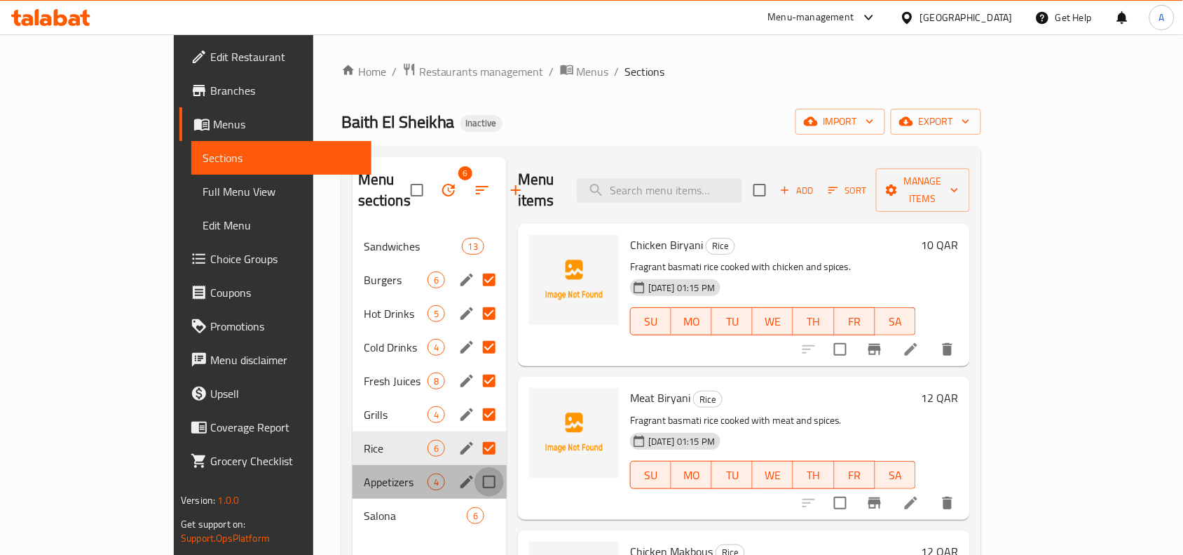
click at [475, 467] on input "Menu sections" at bounding box center [489, 481] width 29 height 29
checkbox input "true"
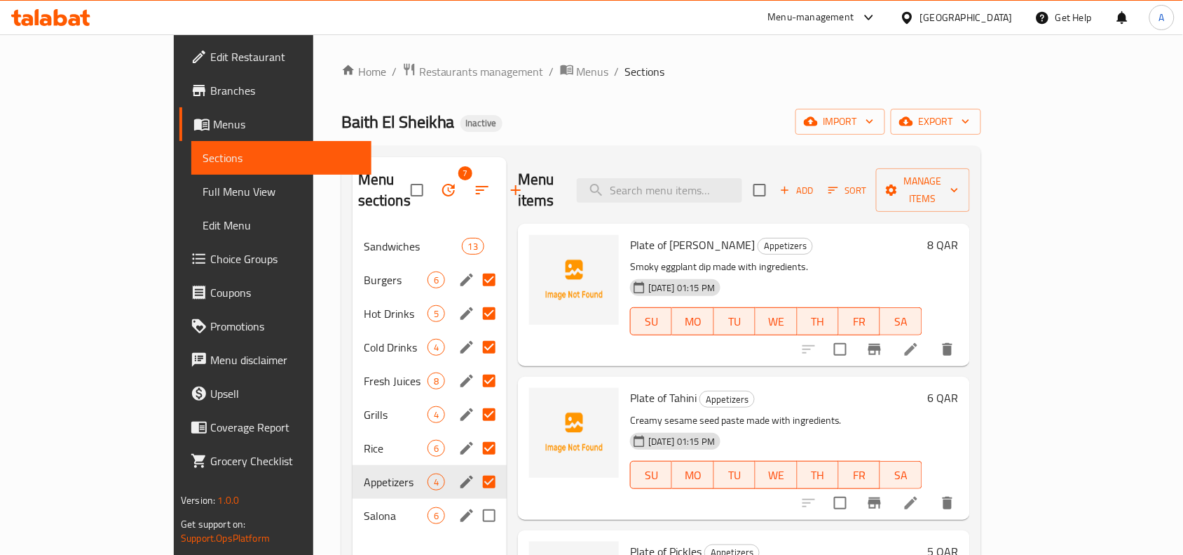
click at [475, 501] on input "Menu sections" at bounding box center [489, 515] width 29 height 29
checkbox input "true"
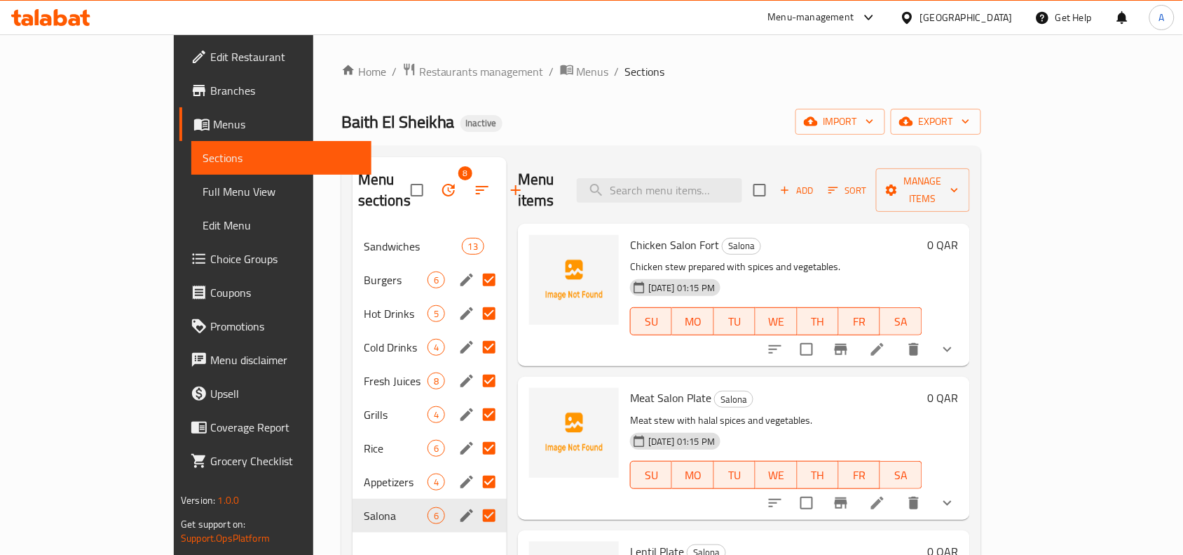
click at [432, 184] on button "button" at bounding box center [449, 190] width 34 height 34
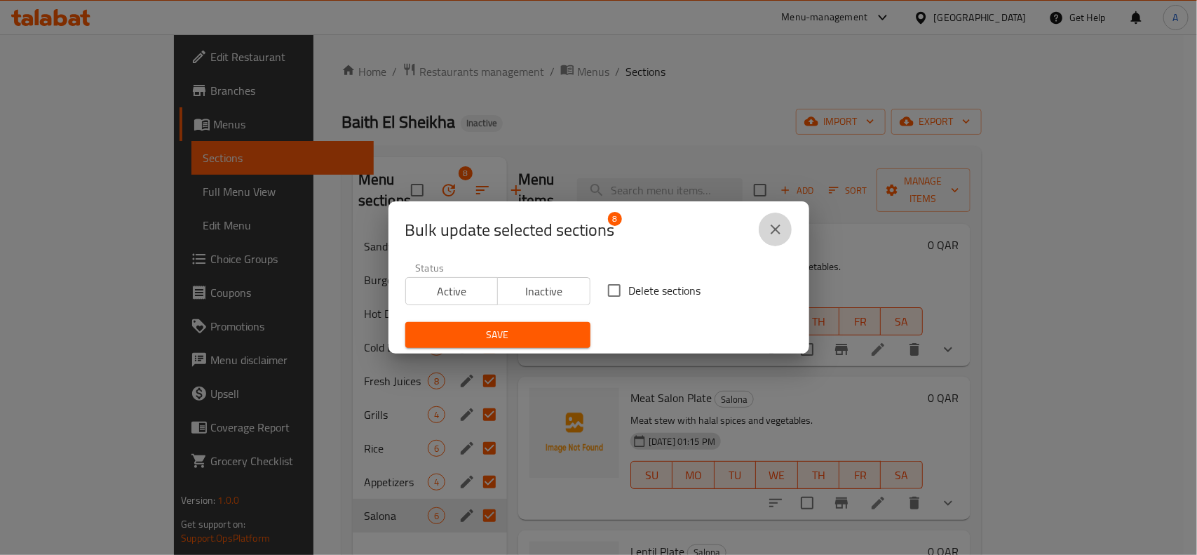
click at [775, 233] on icon "close" at bounding box center [775, 229] width 17 height 17
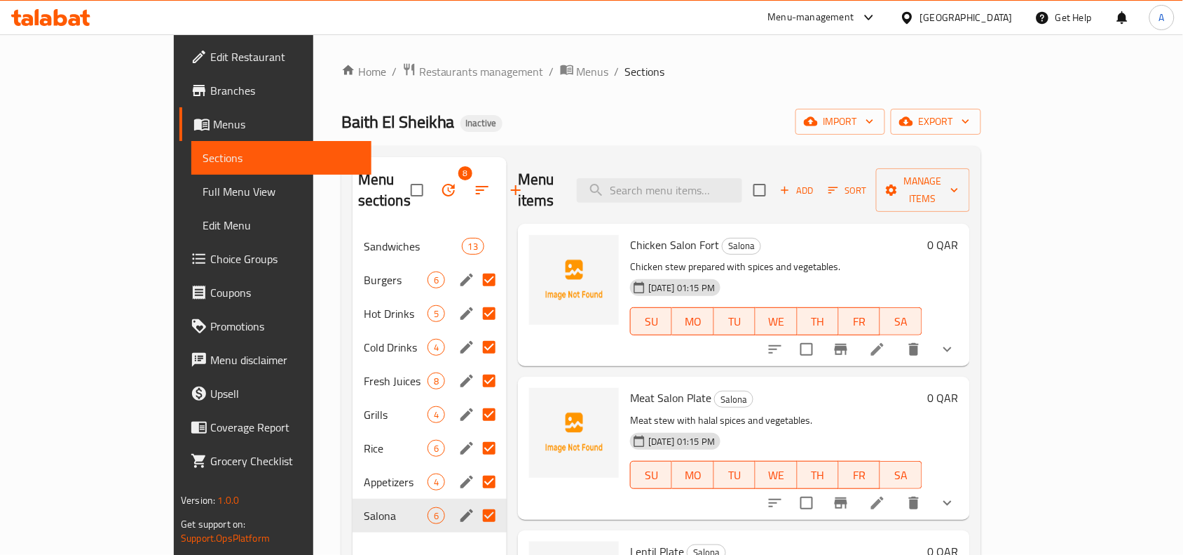
click at [442, 184] on icon "button" at bounding box center [448, 190] width 13 height 13
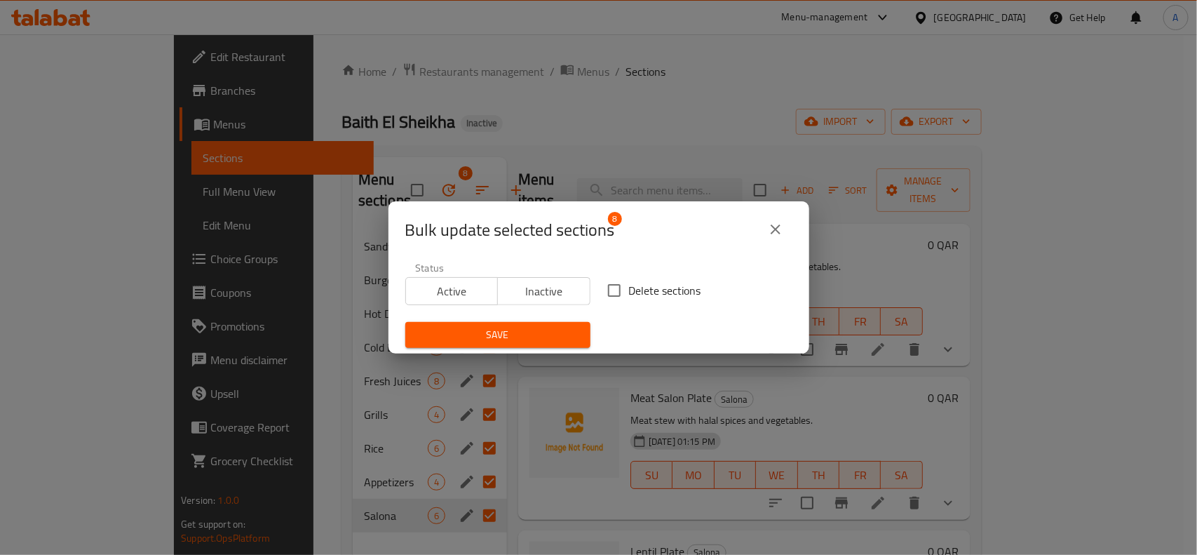
click at [599, 285] on input "Delete sections" at bounding box center [613, 290] width 29 height 29
checkbox input "true"
click at [558, 344] on span "Save" at bounding box center [497, 335] width 163 height 18
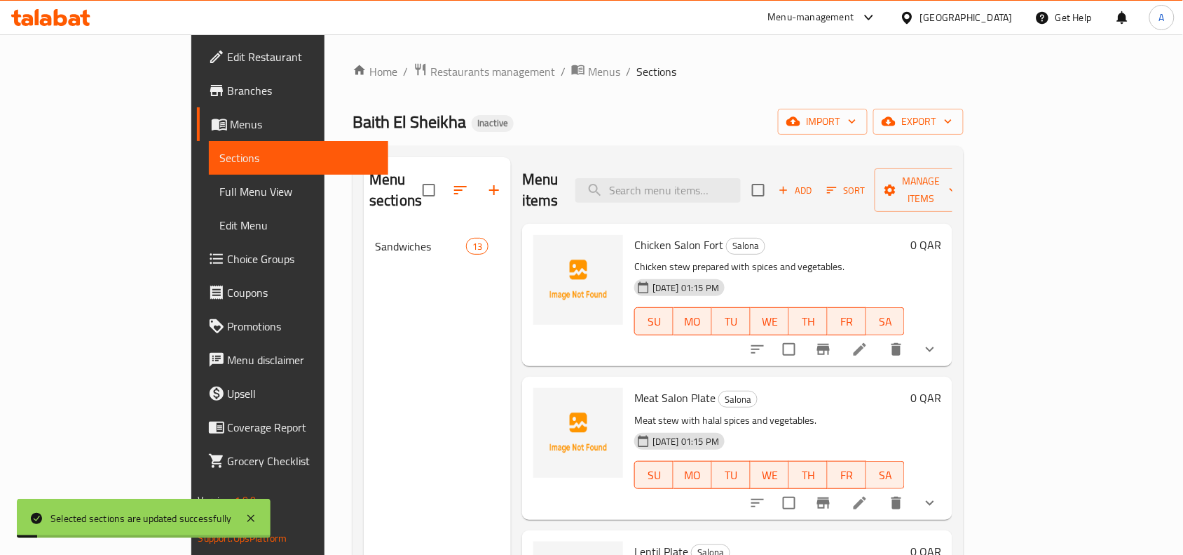
click at [555, 128] on div "Baith El Sheikha Inactive import export" at bounding box center [658, 122] width 611 height 26
click at [220, 198] on span "Full Menu View" at bounding box center [299, 191] width 158 height 17
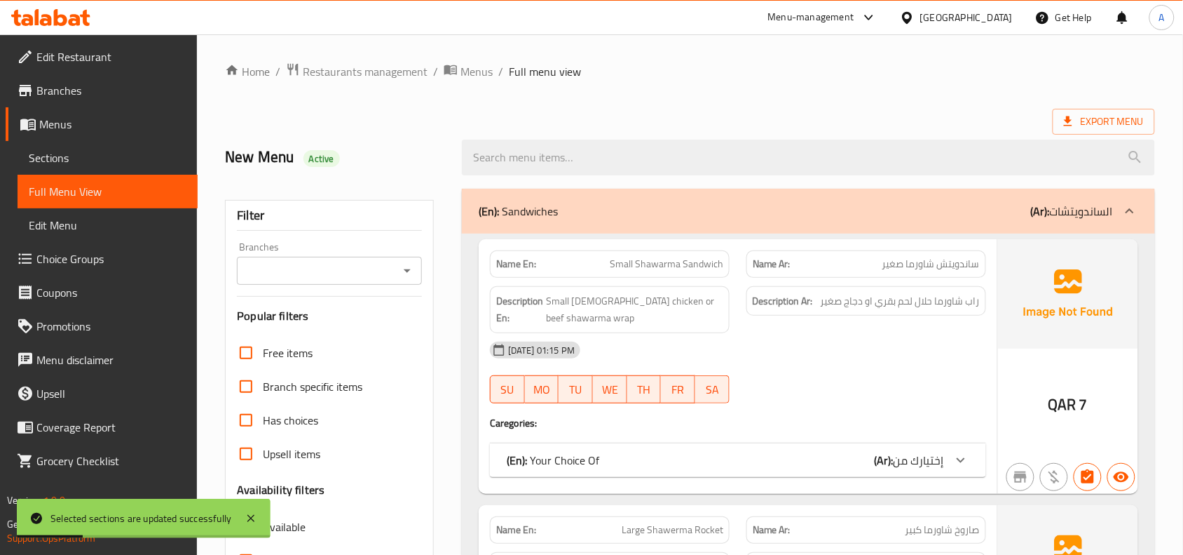
click at [402, 277] on icon "Open" at bounding box center [407, 270] width 17 height 17
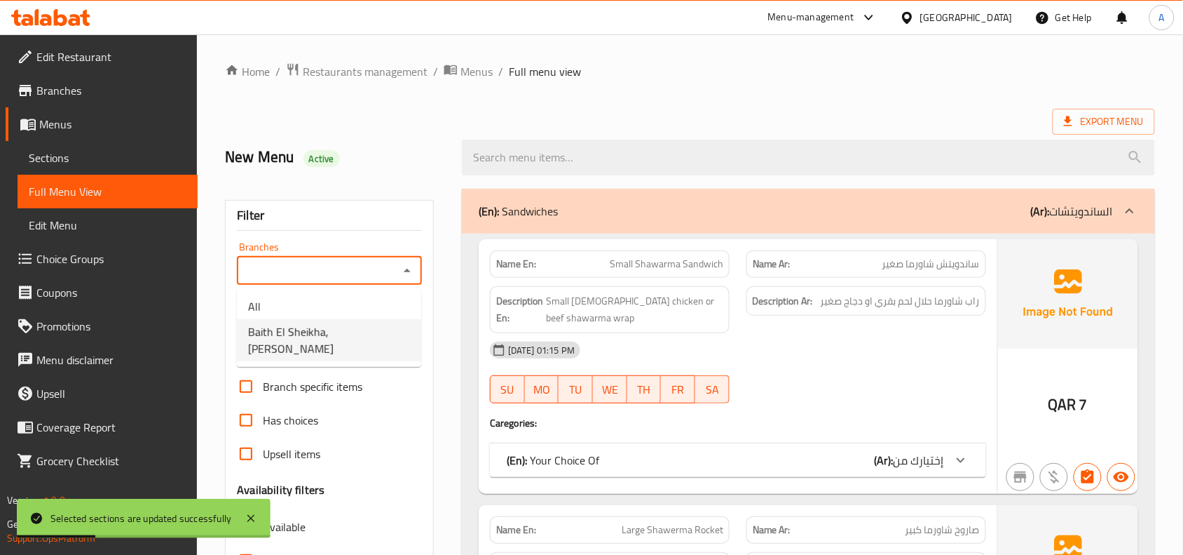
click at [342, 333] on span "Baith El Sheikha, [PERSON_NAME]" at bounding box center [329, 340] width 162 height 34
type input "Baith El Sheikha, [PERSON_NAME]"
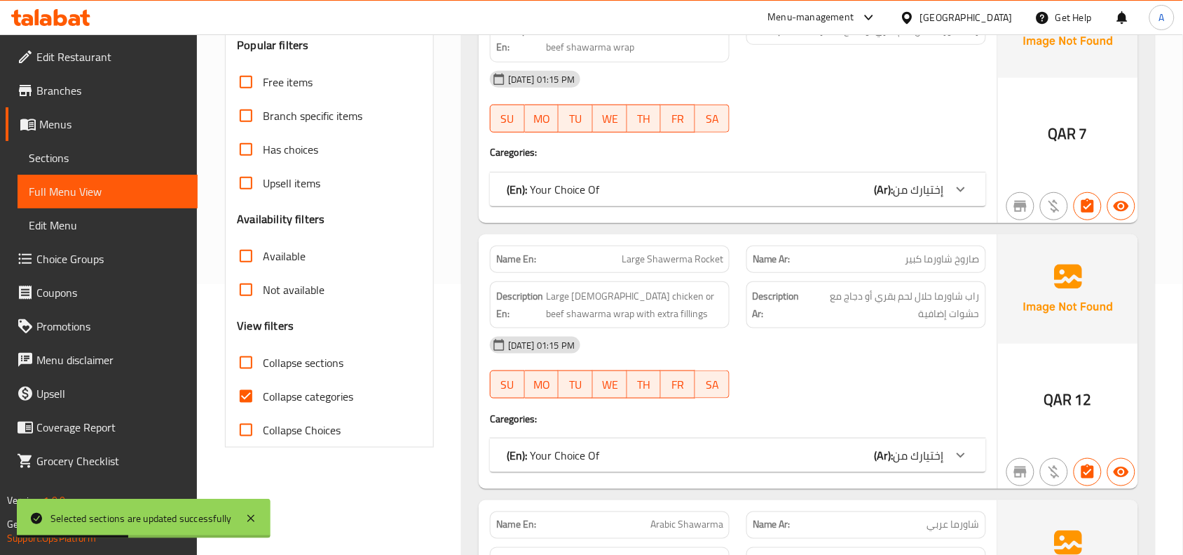
scroll to position [367, 0]
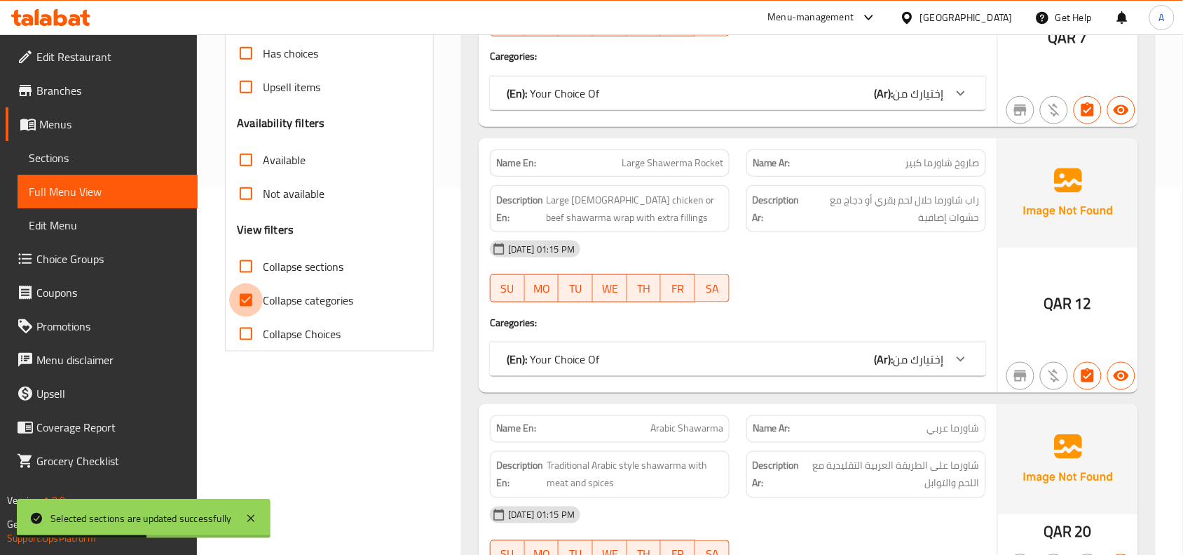
click at [244, 295] on input "Collapse categories" at bounding box center [246, 300] width 34 height 34
checkbox input "false"
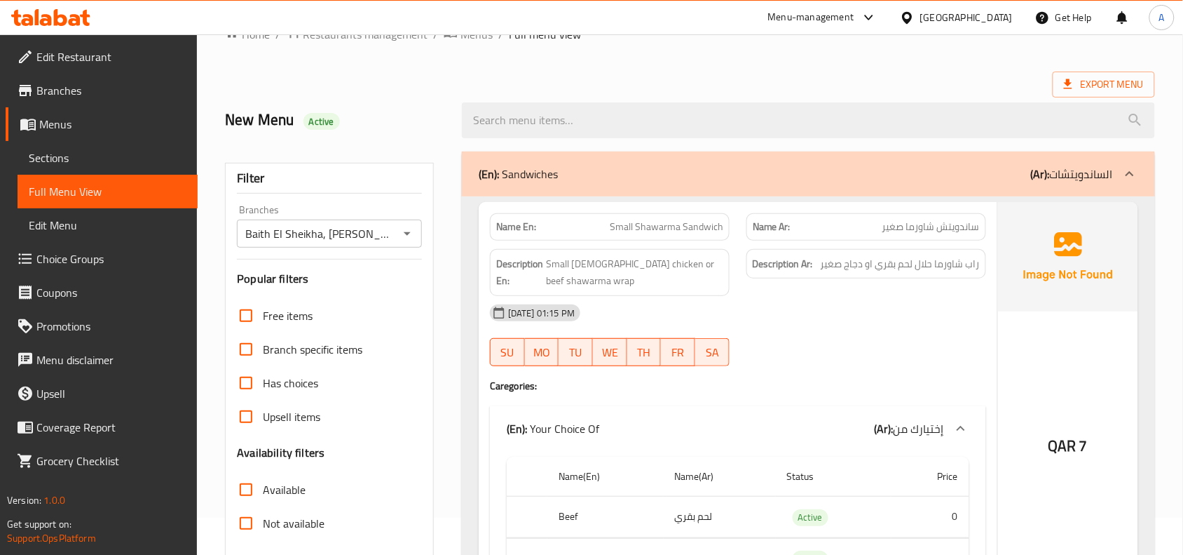
scroll to position [0, 0]
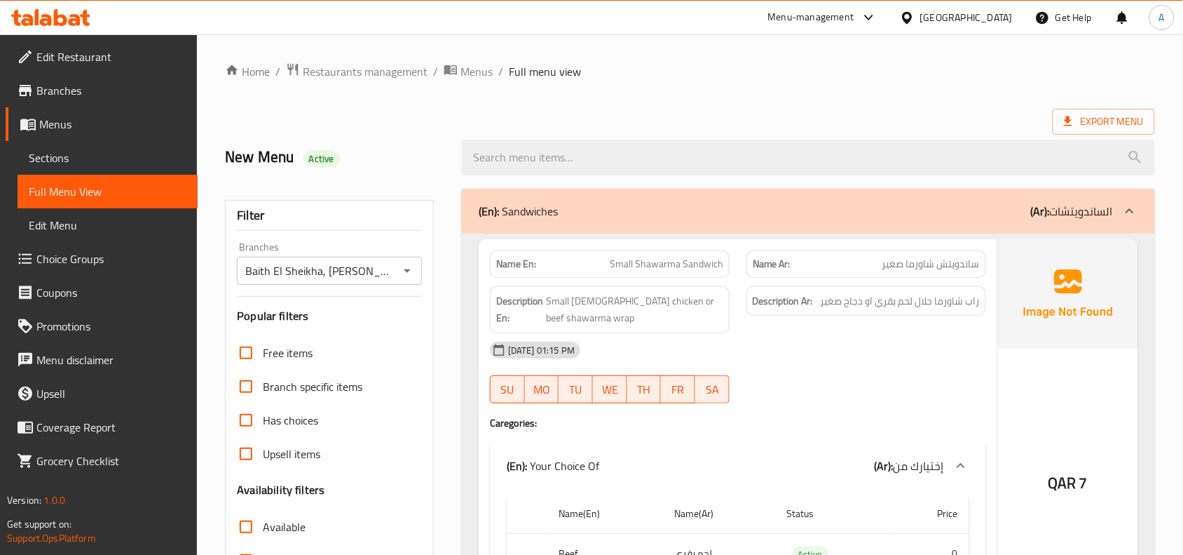
click at [1062, 137] on div at bounding box center [809, 157] width 710 height 53
click at [1084, 124] on span "Export Menu" at bounding box center [1104, 122] width 80 height 18
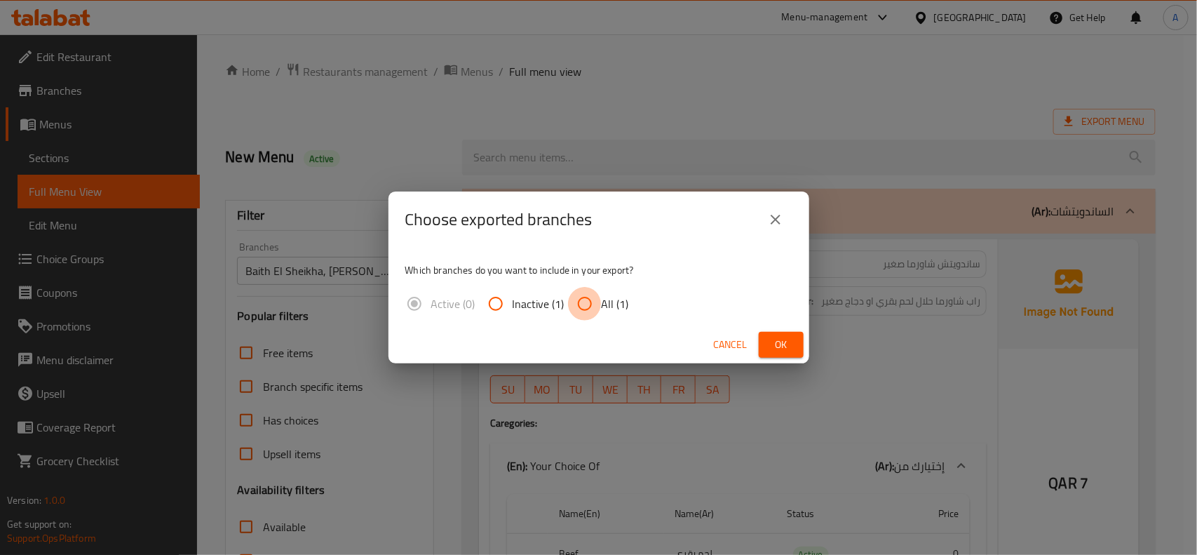
click at [592, 294] on input "All (1)" at bounding box center [585, 304] width 34 height 34
radio input "true"
click at [771, 344] on span "Ok" at bounding box center [781, 345] width 22 height 18
